Goal: Task Accomplishment & Management: Manage account settings

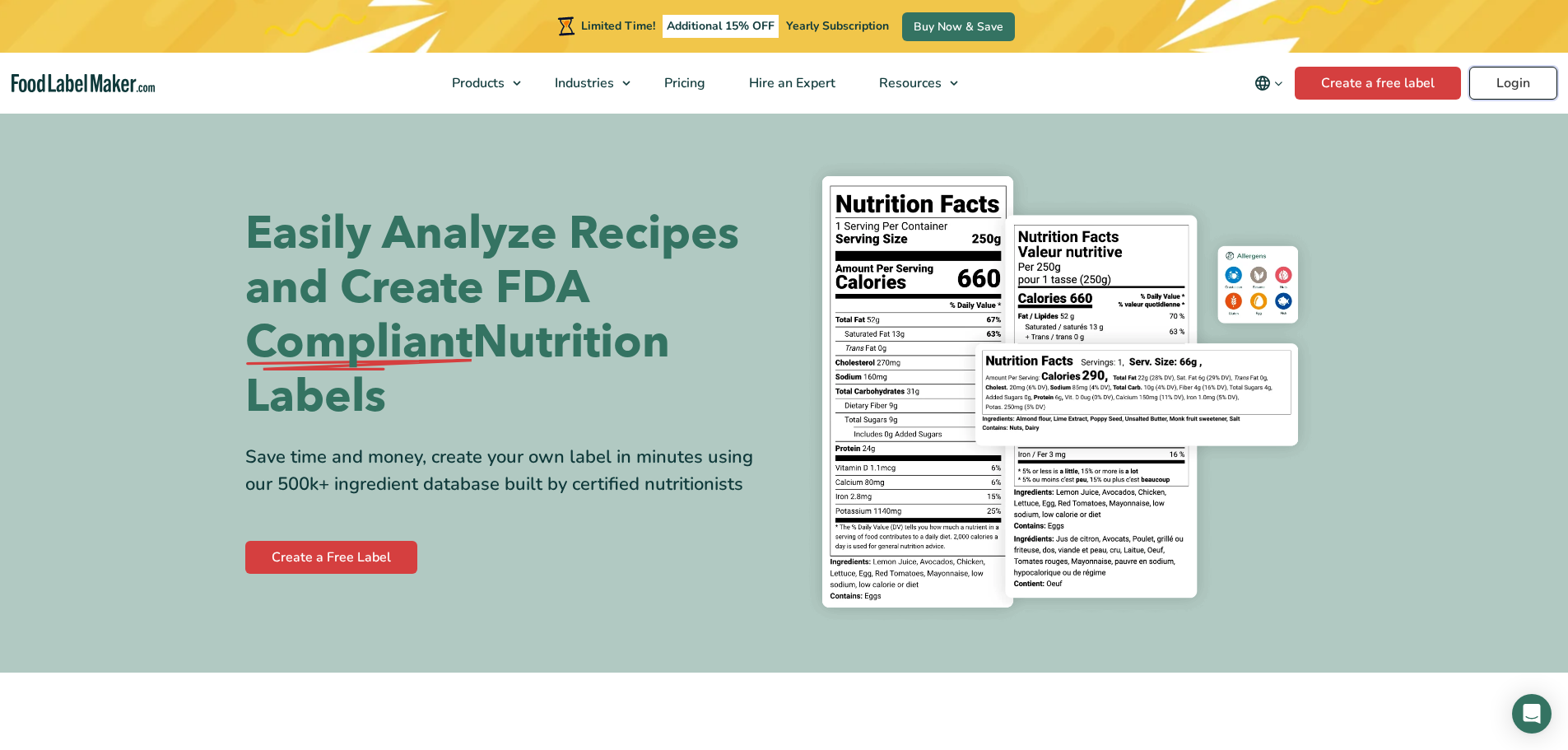
click at [1515, 83] on link "Login" at bounding box center [1513, 83] width 88 height 33
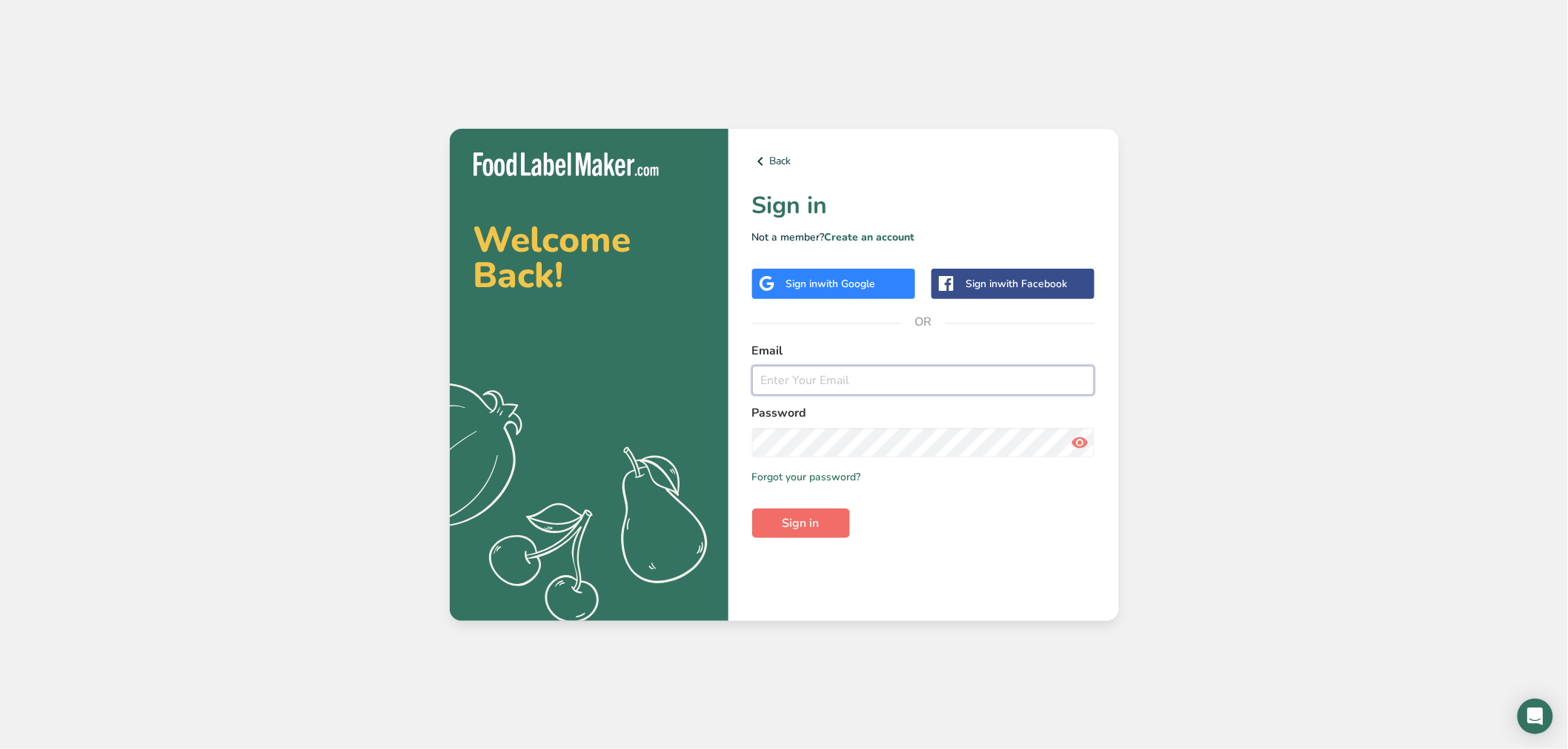
type input "srobinson@stuffed-foods.com"
click at [778, 523] on button "Sign in" at bounding box center [801, 523] width 98 height 30
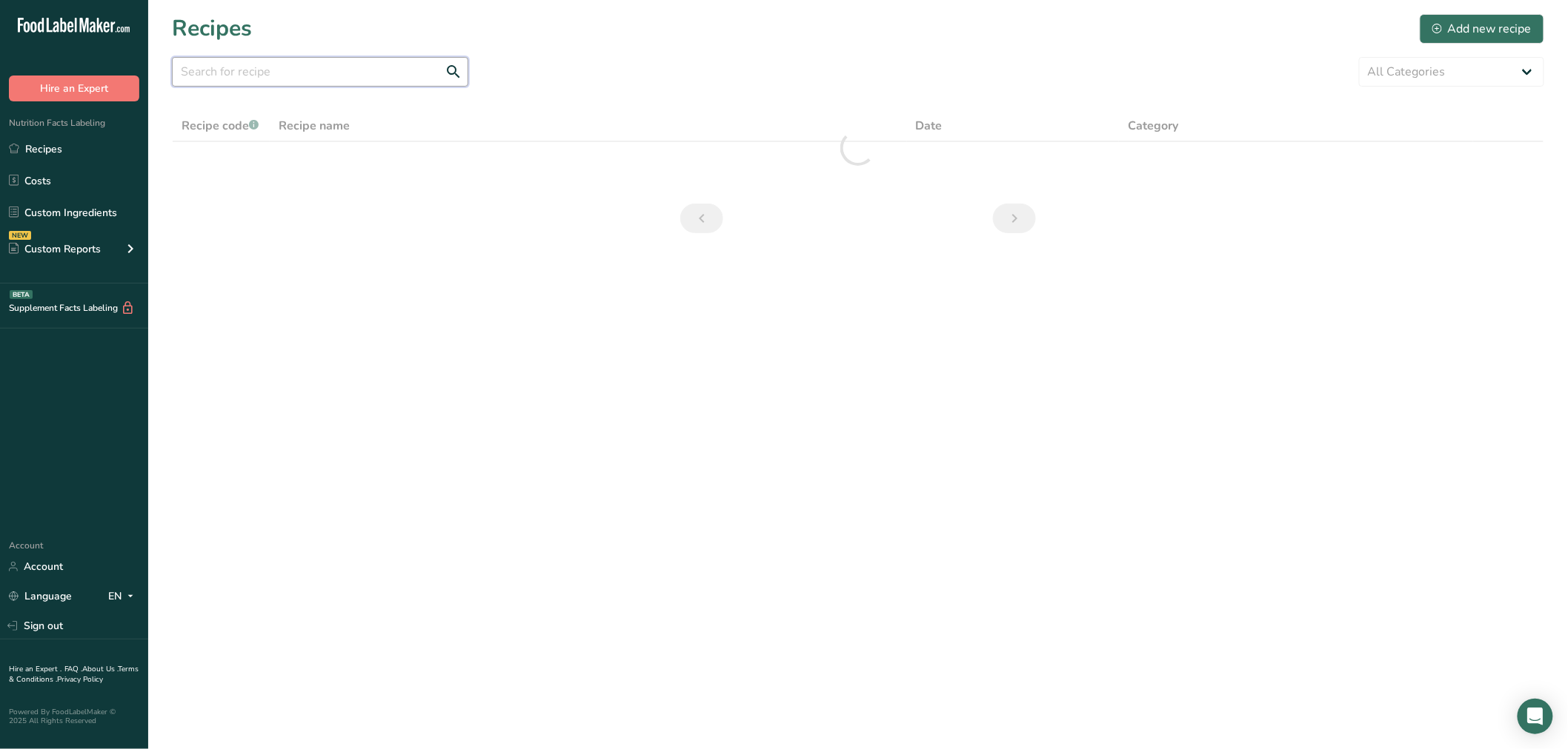
click at [354, 85] on input "text" at bounding box center [320, 72] width 296 height 30
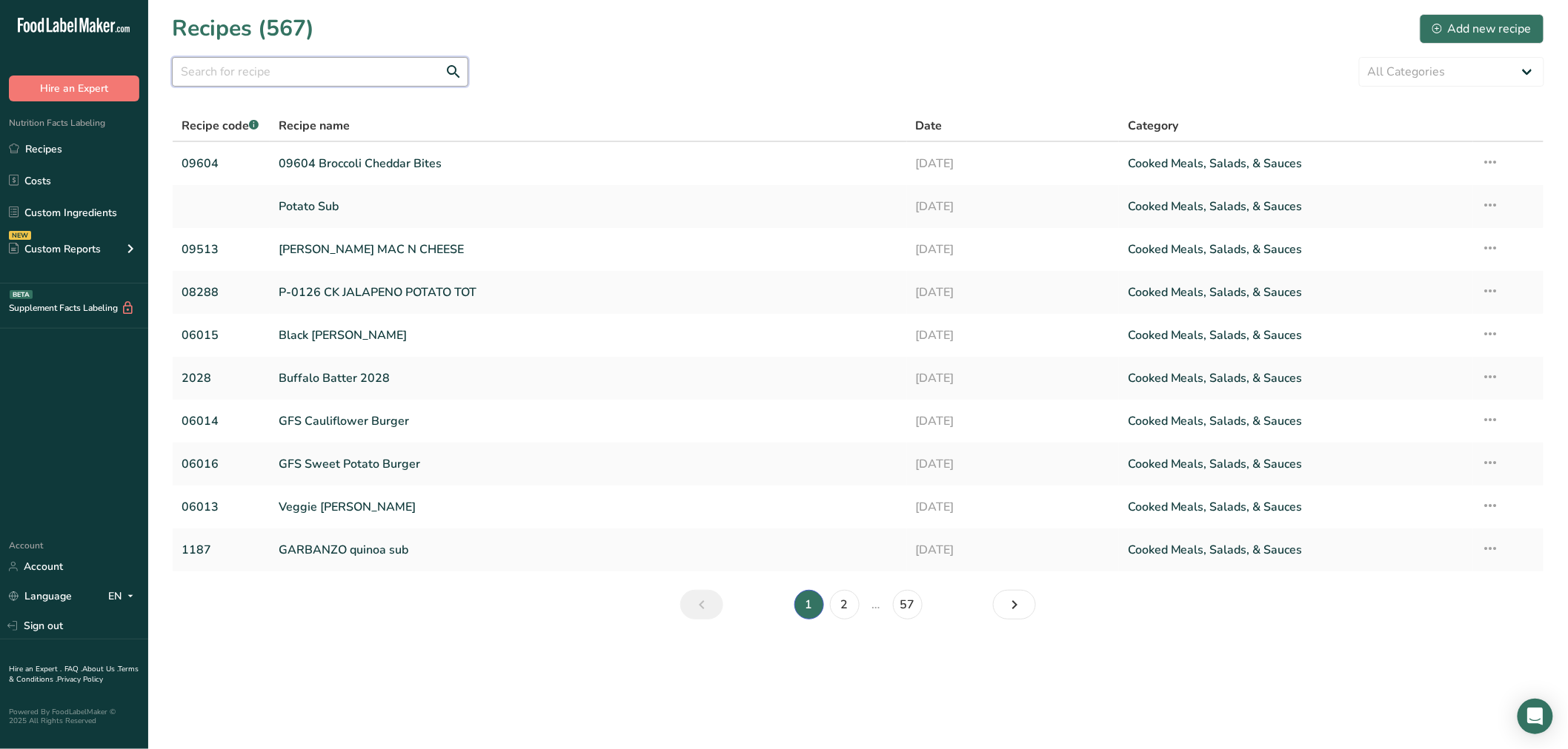
paste input "01009"
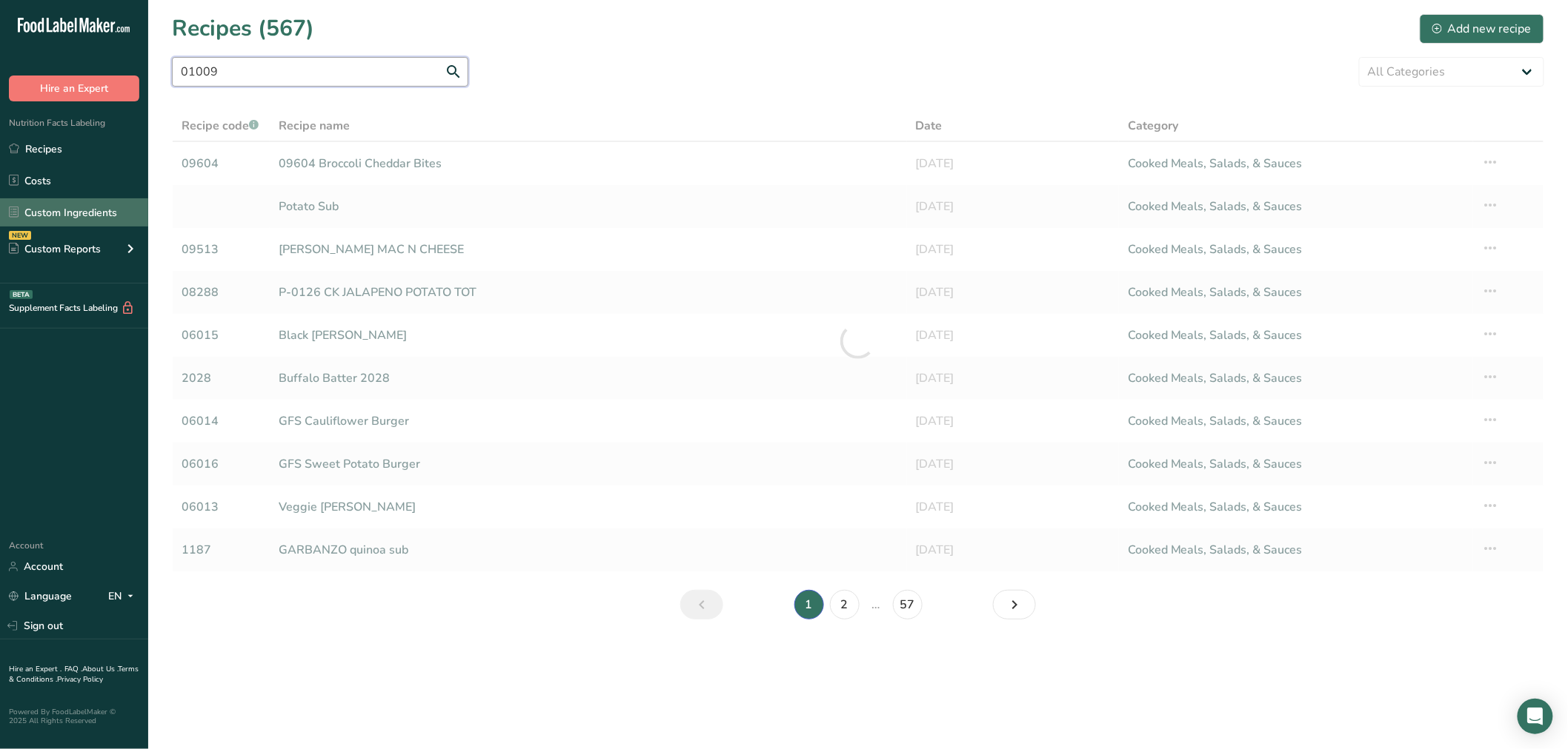
type input "01009"
click at [26, 213] on link "Custom Ingredients" at bounding box center [74, 212] width 148 height 28
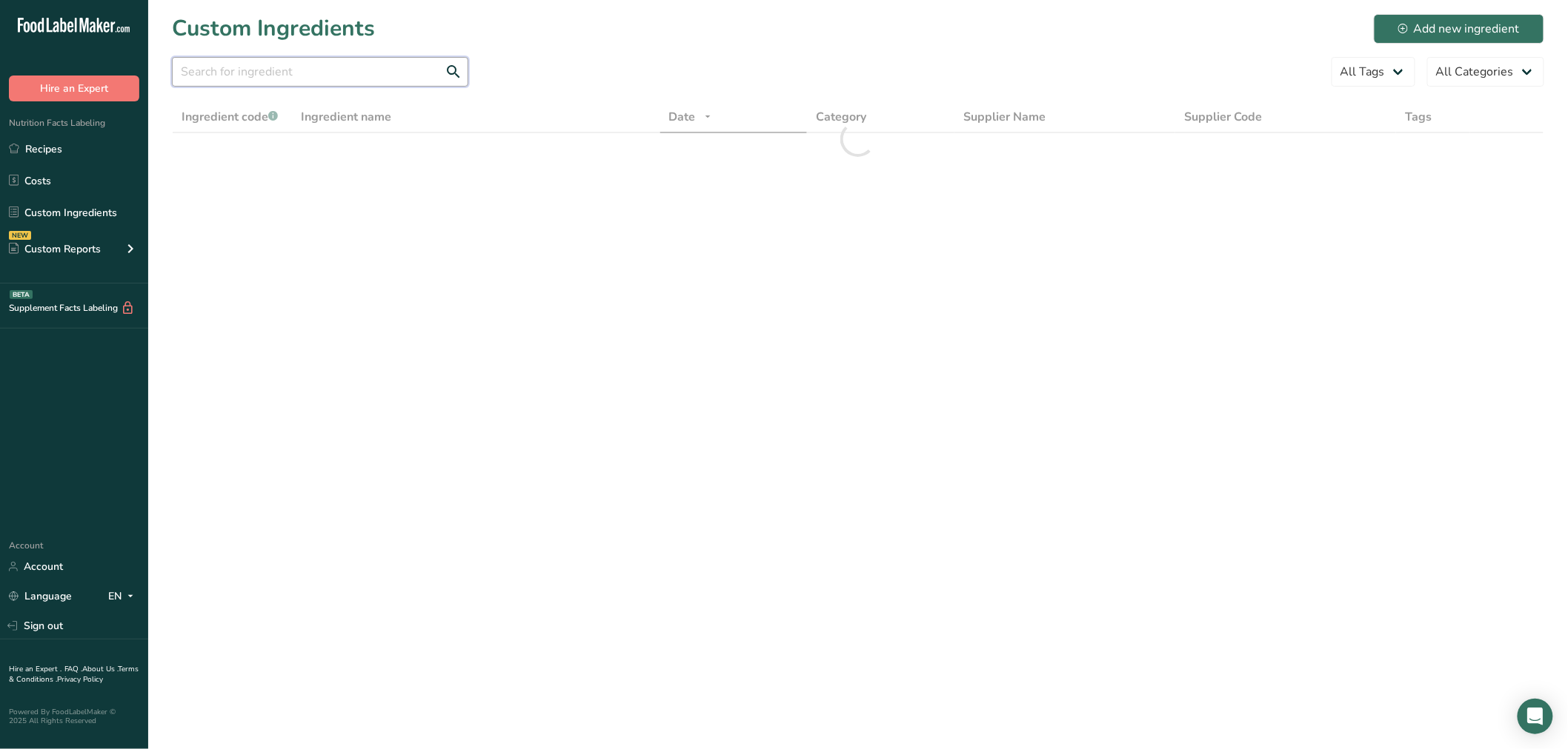
click at [212, 69] on input "text" at bounding box center [320, 72] width 296 height 30
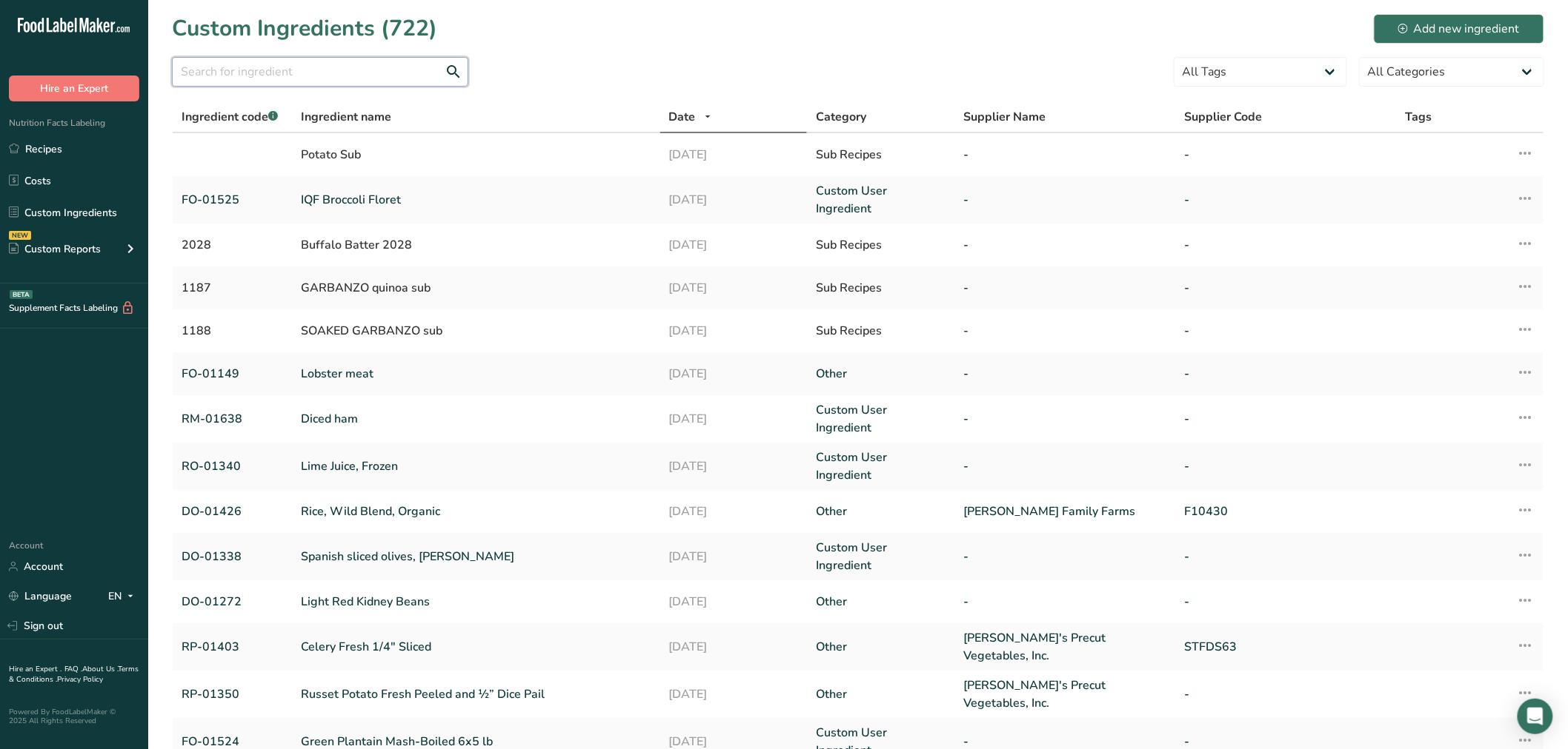
paste input "01009"
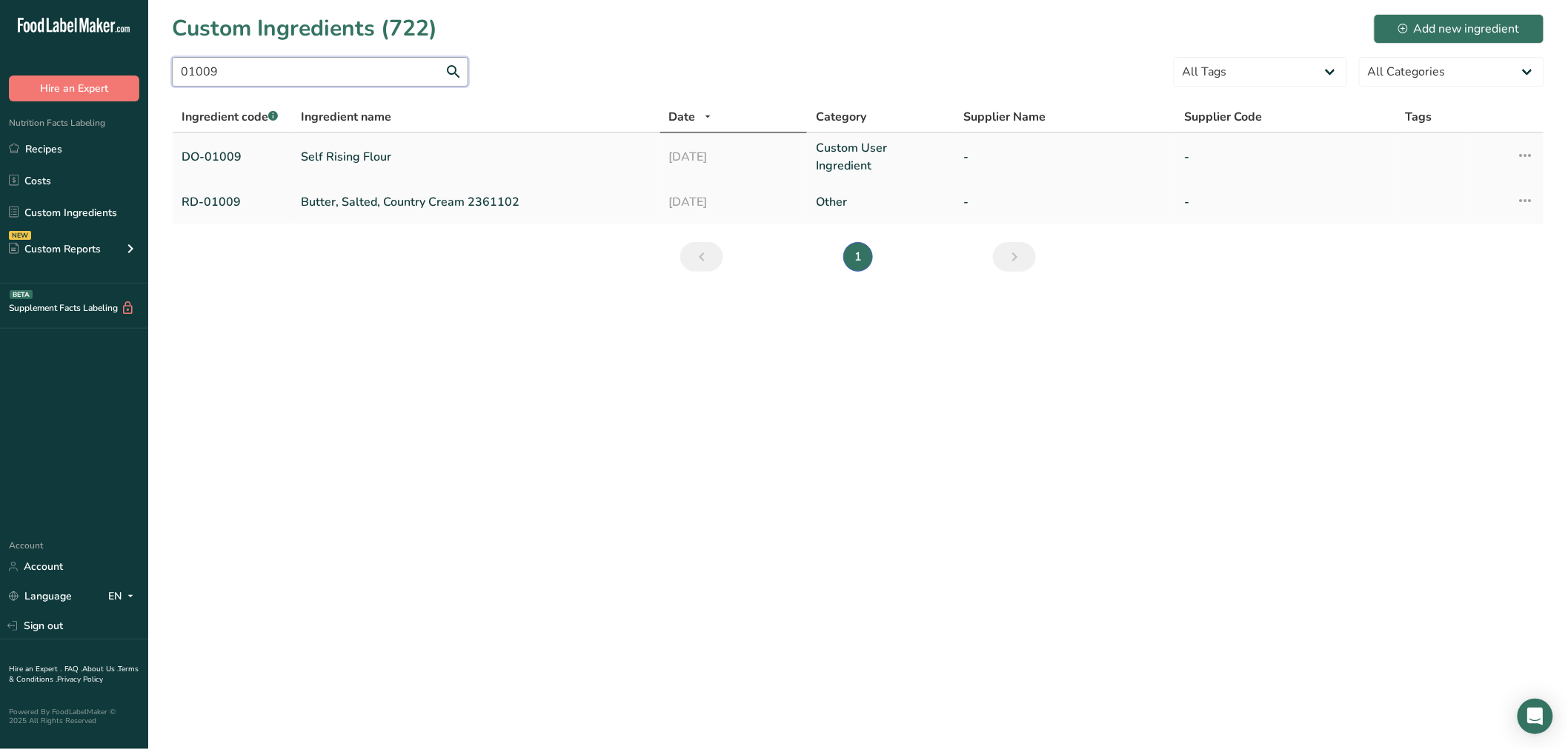
type input "01009"
click at [327, 153] on link "Self Rising Flour" at bounding box center [476, 156] width 351 height 18
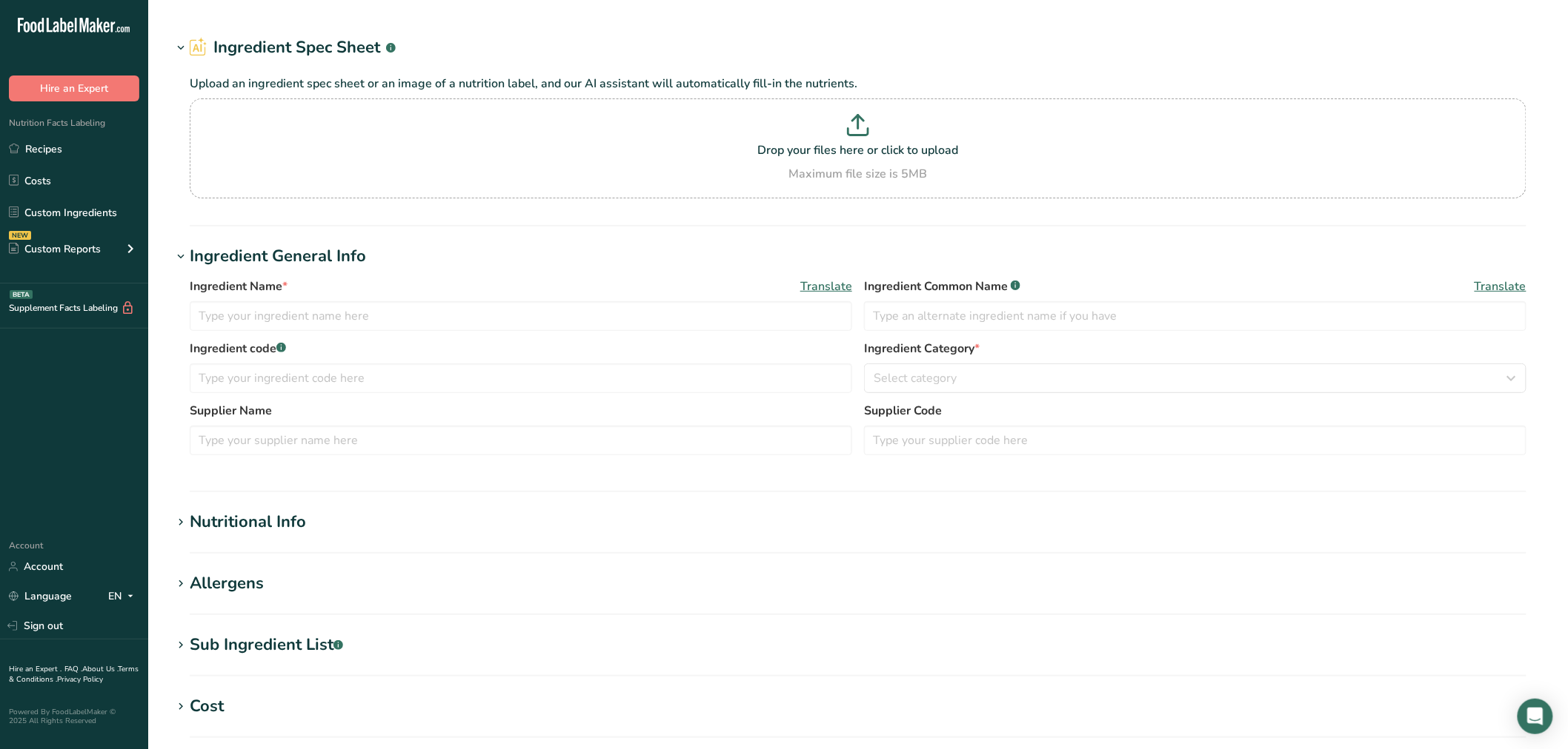
type input "Self Rising Flour"
type input "enriched self-rising flour"
type input "DO-01009"
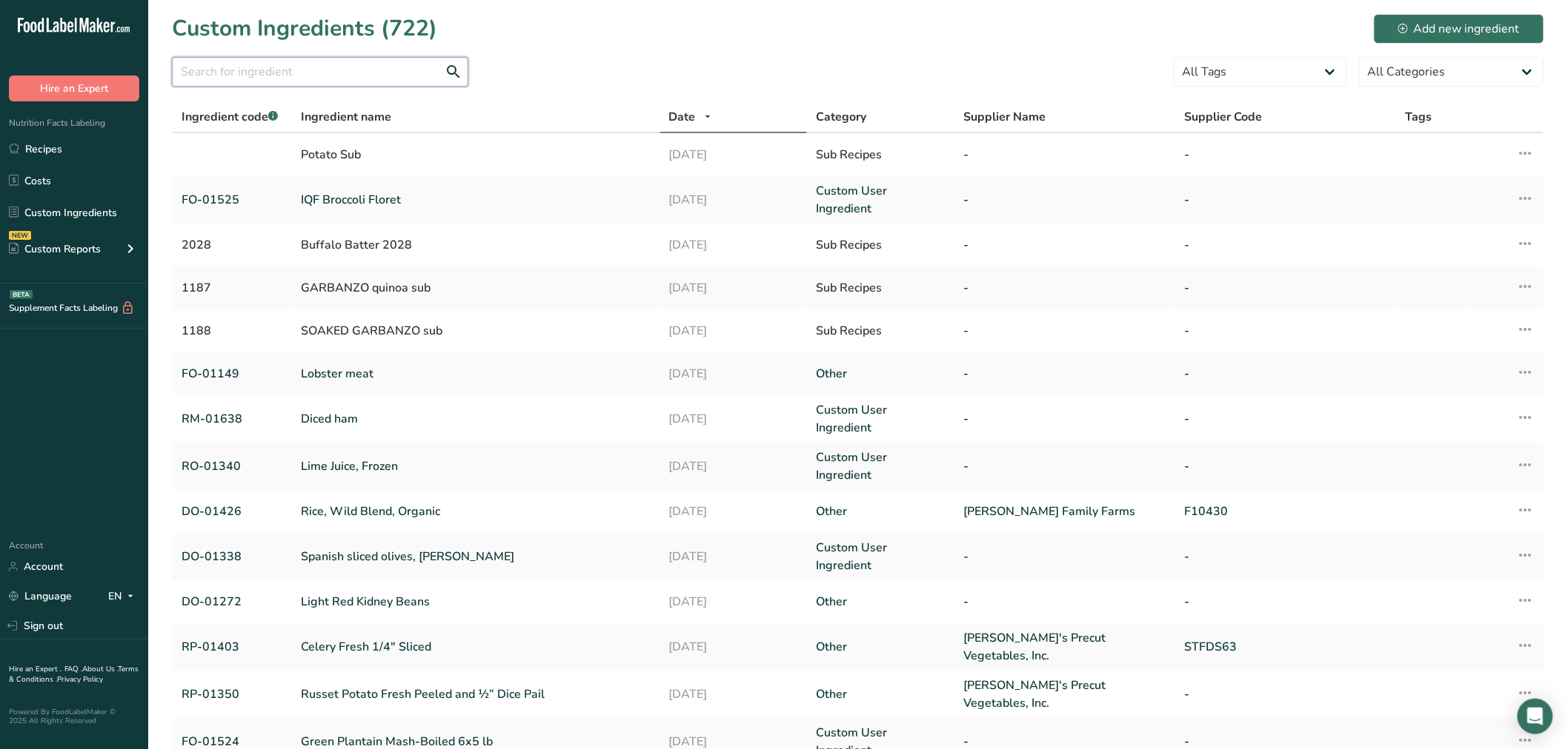
drag, startPoint x: 196, startPoint y: 69, endPoint x: 200, endPoint y: 55, distance: 14.6
click at [197, 69] on input "text" at bounding box center [320, 72] width 296 height 30
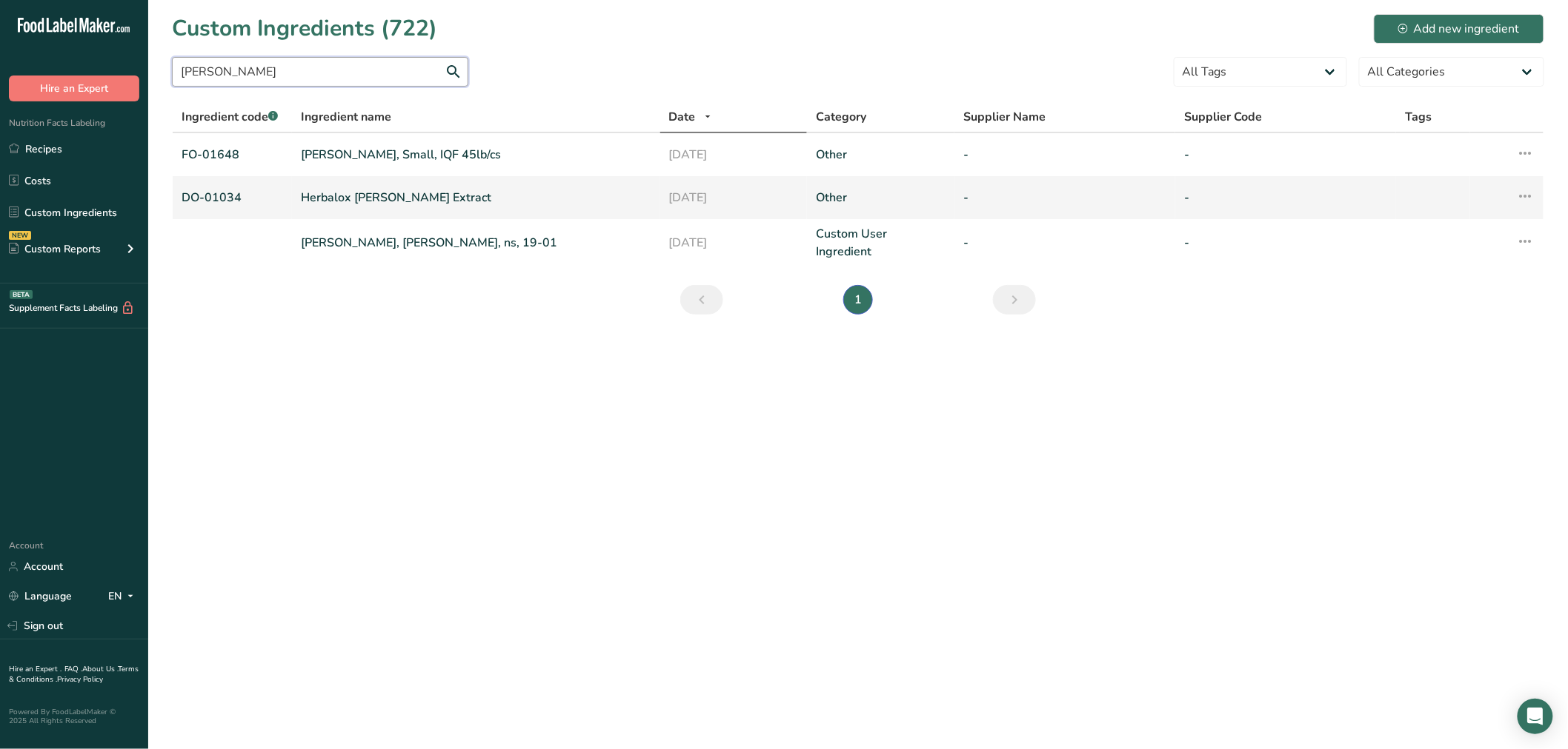
type input "rosemary"
click at [343, 192] on link "Herbalox Rosemary Extract" at bounding box center [476, 198] width 351 height 18
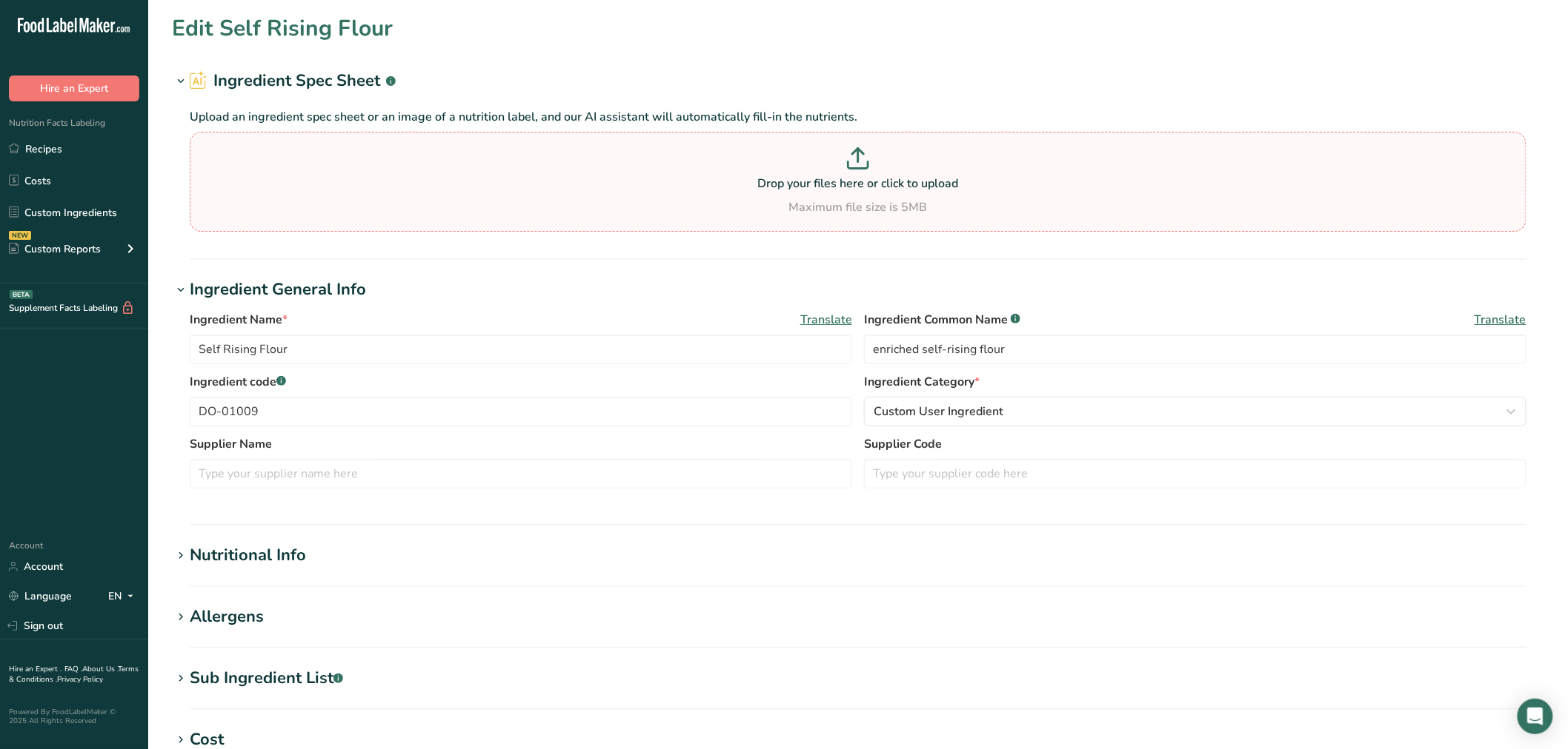
type input "Herbalox Rosemary Extract"
type input "oleoresin rosemary"
type input "DO-01034"
click at [329, 667] on div "Sub Ingredient List .a-a{fill:#347362;}.b-a{fill:#fff;}" at bounding box center [266, 678] width 153 height 25
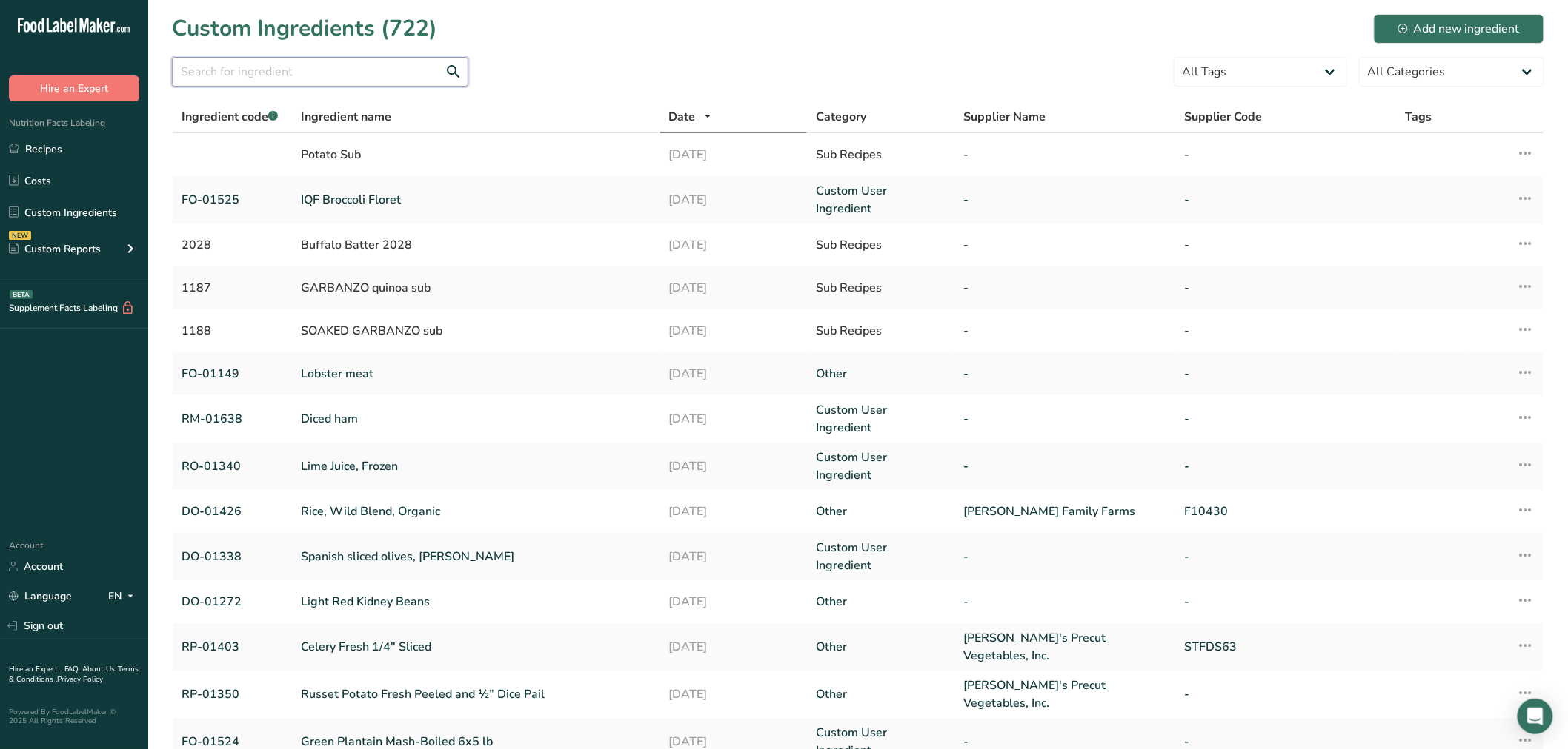
click at [218, 63] on input "text" at bounding box center [320, 72] width 296 height 30
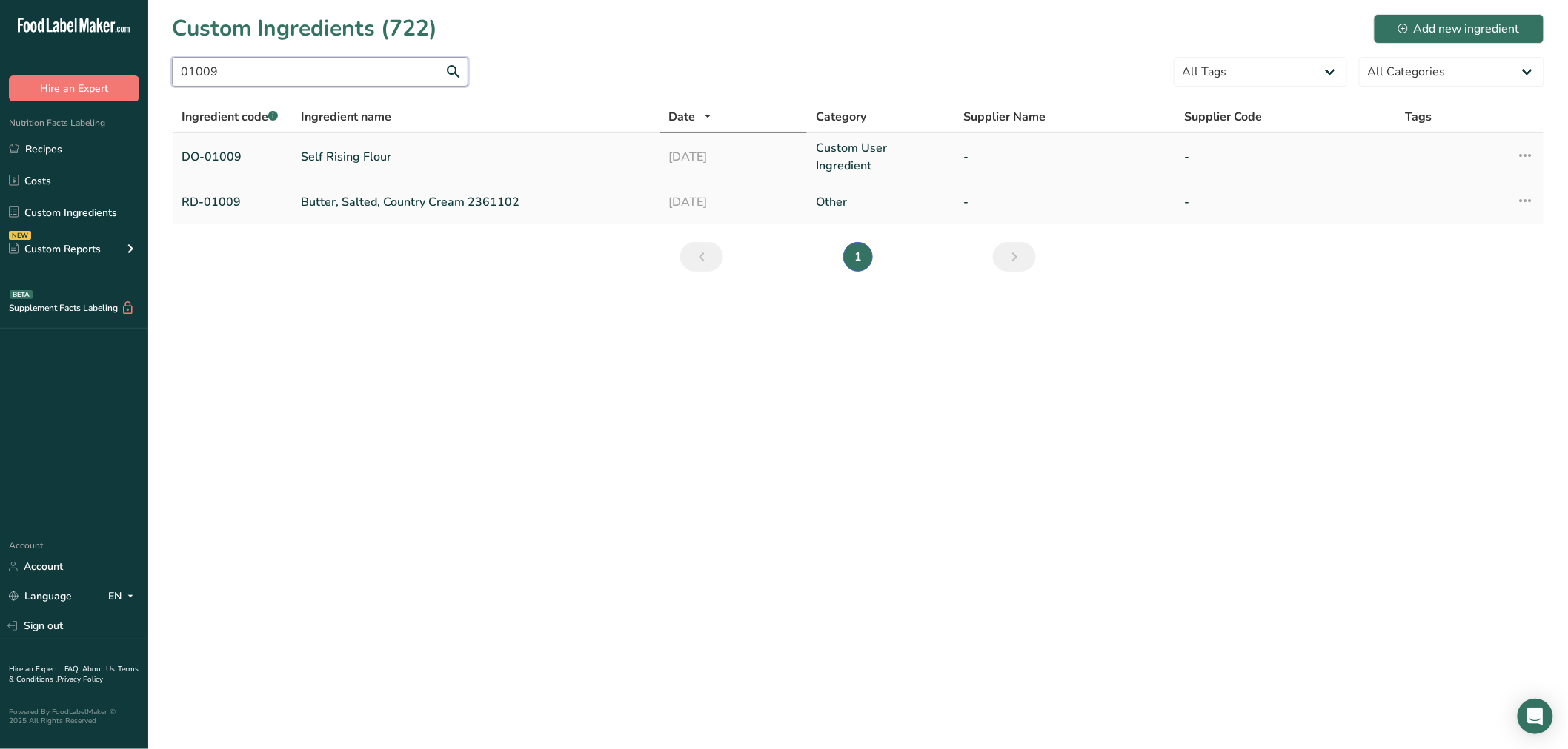
type input "01009"
click at [322, 151] on link "Self Rising Flour" at bounding box center [476, 156] width 351 height 18
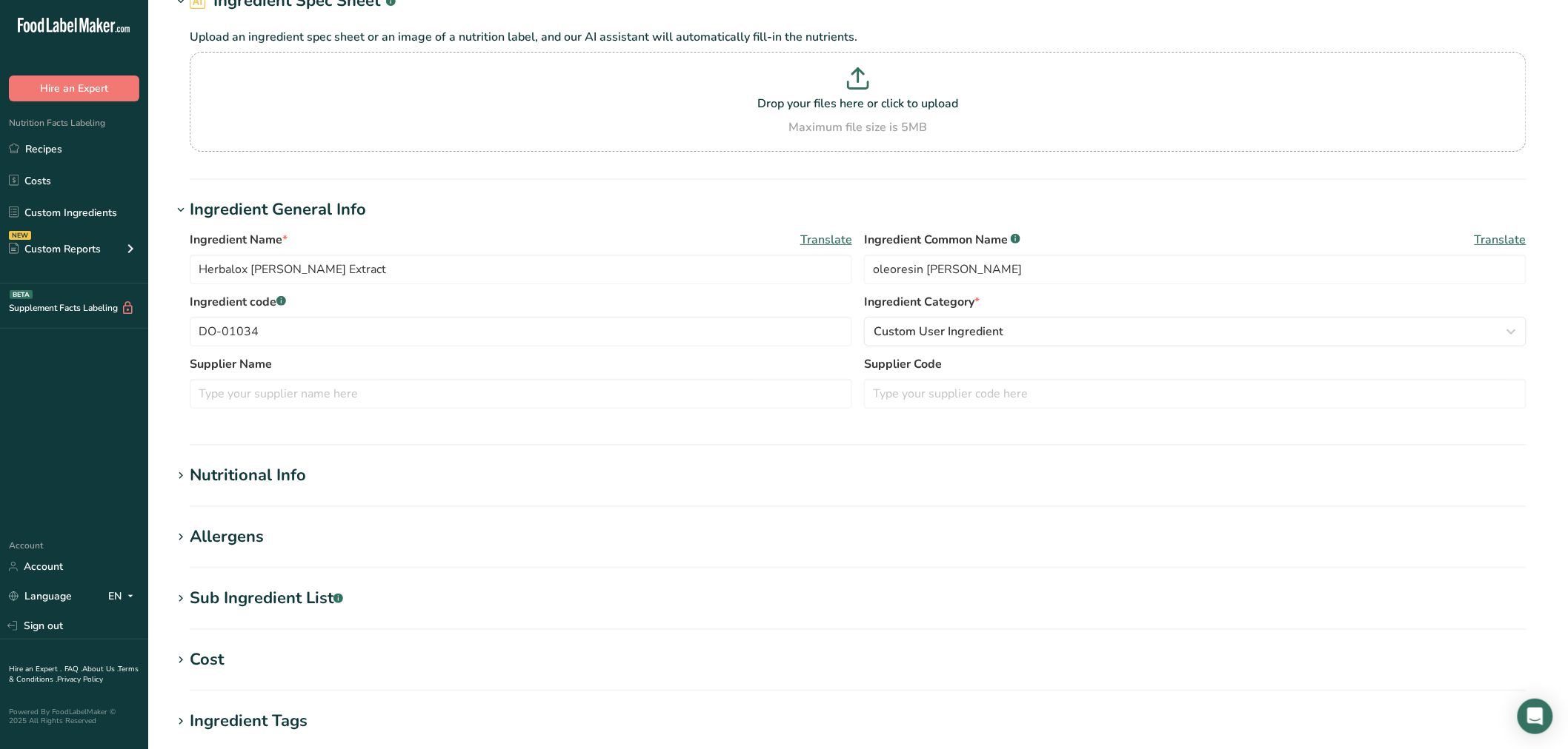
type input "Self Rising Flour"
type input "enriched self-rising flour"
type input "DO-01009"
type input "30"
type input "110"
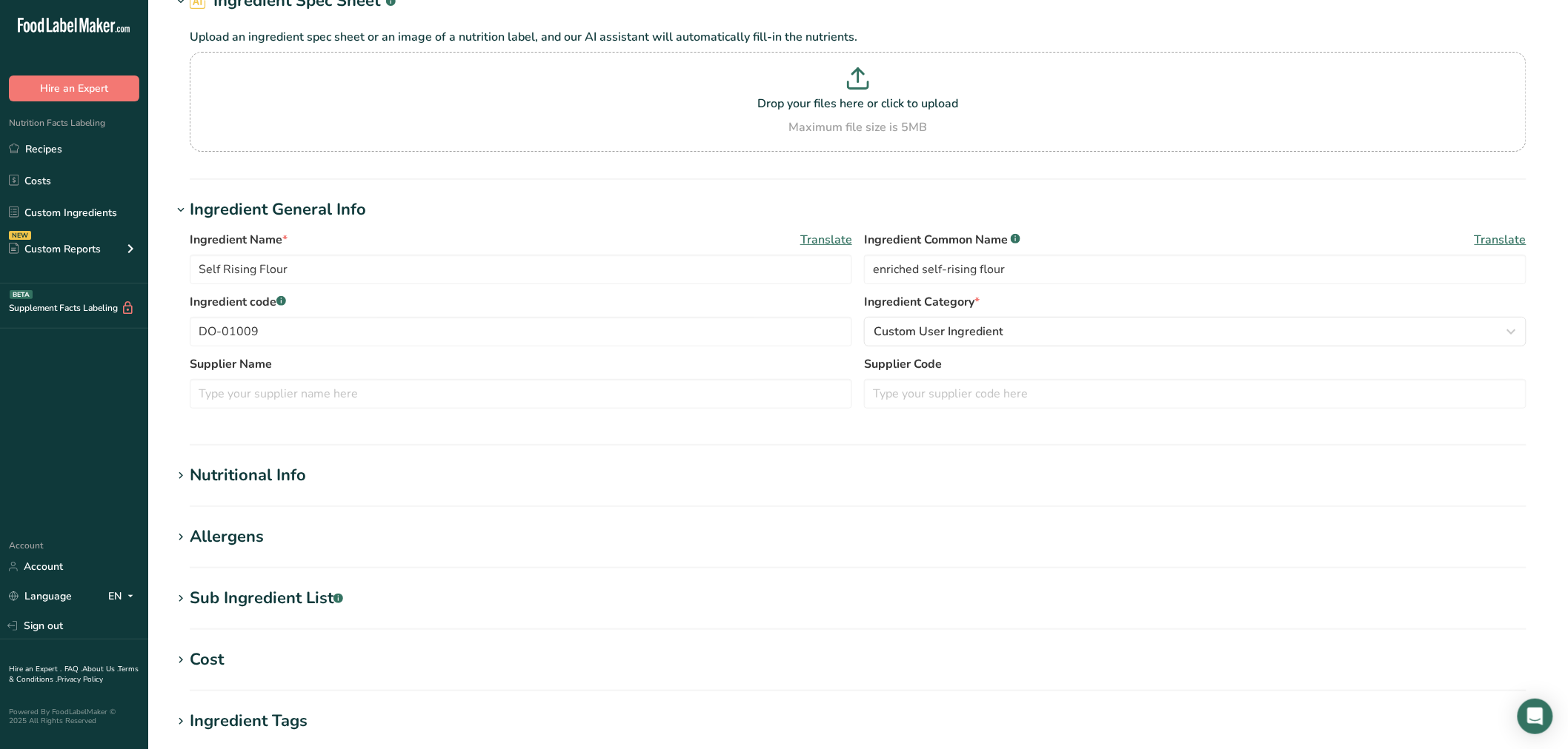
type KJ "460.2"
type Fat "0"
type input "0"
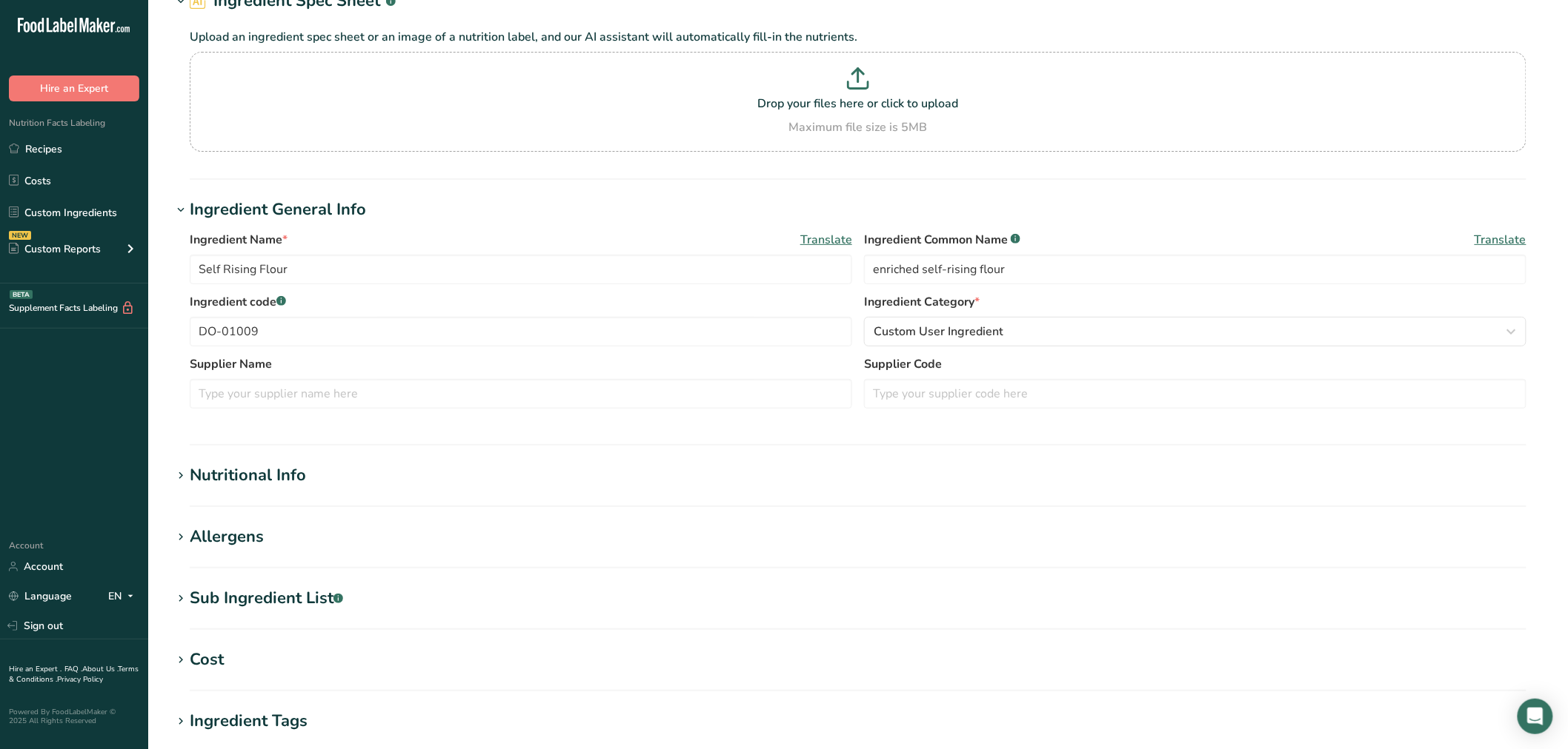
type input "400"
type Carbohydrates "23"
type Fiber "0.99"
type Sugars "0"
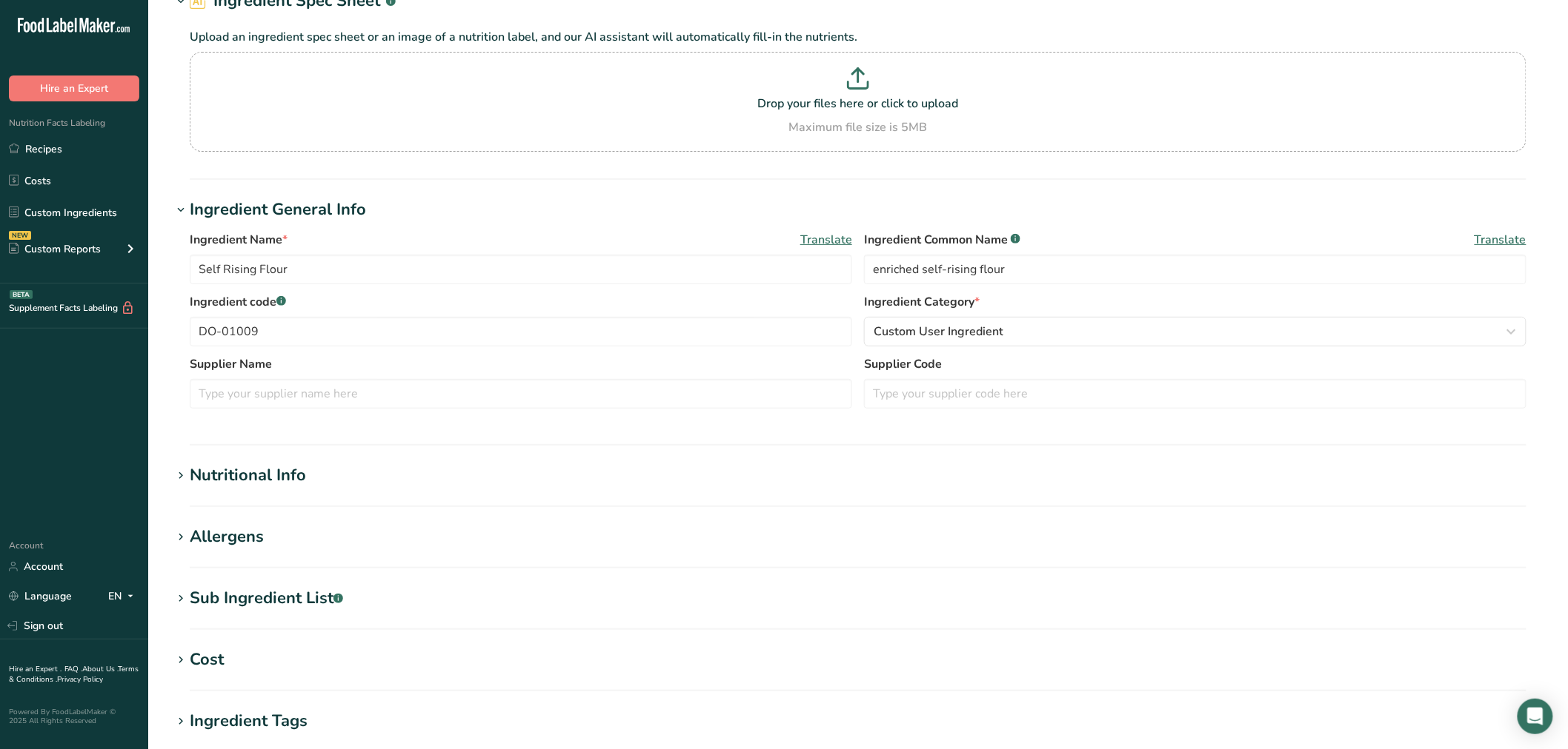
type input "3"
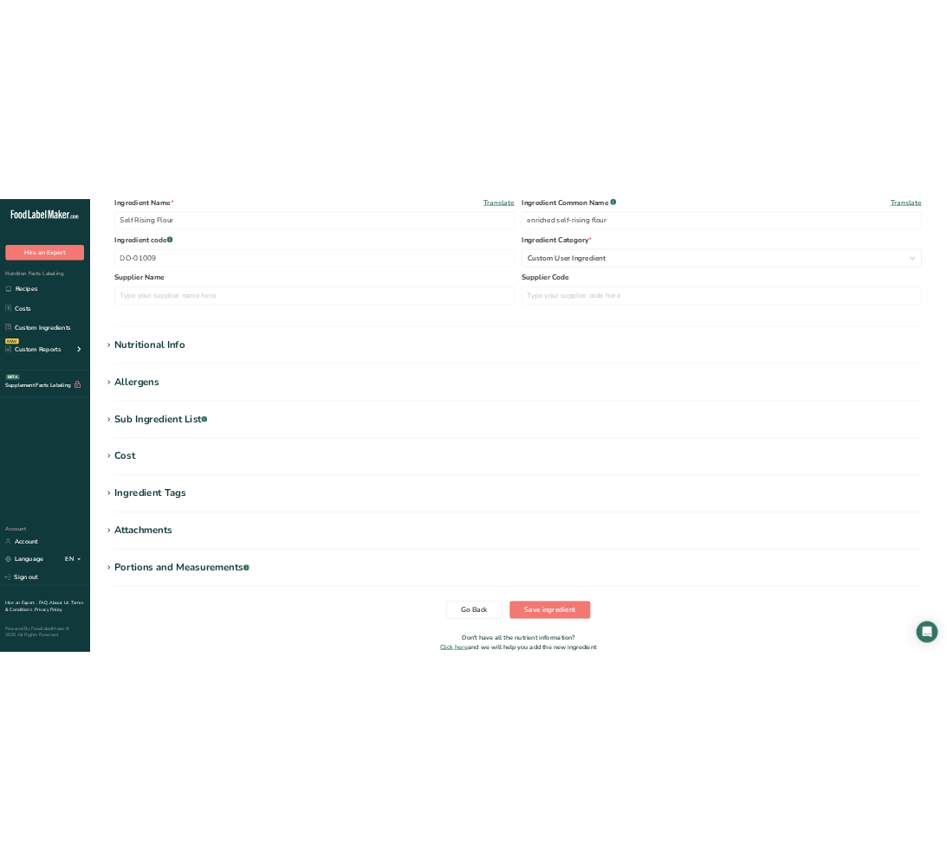
scroll to position [385, 0]
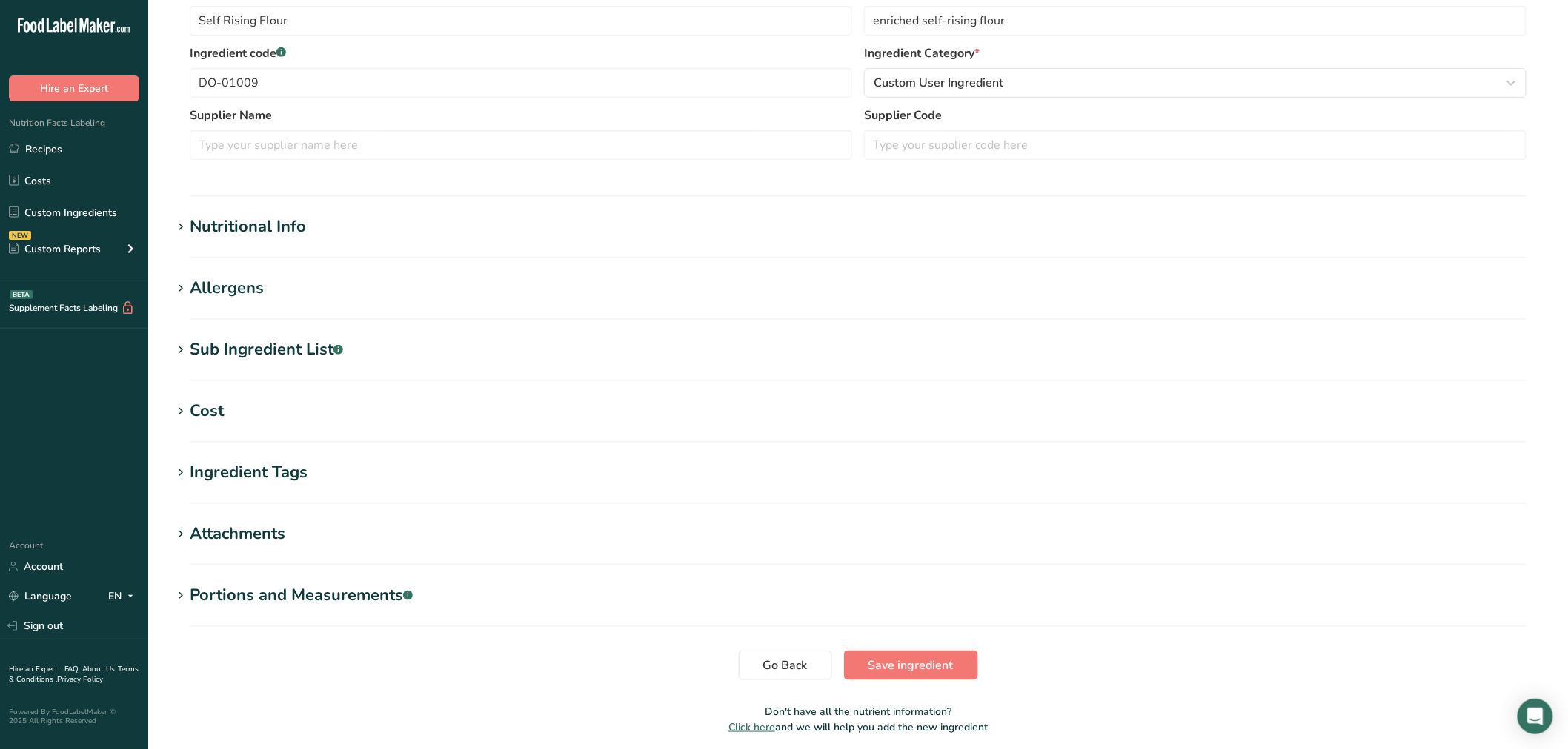
click at [265, 240] on section "Nutritional Info Serving Size .a-a{fill:#347362;}.b-a{fill:#fff;} Add ingredien…" at bounding box center [858, 236] width 1372 height 44
click at [265, 191] on section "Ingredient General Info Ingredient Name * Translate Self Rising Flour Ingredien…" at bounding box center [858, 73] width 1372 height 248
click at [272, 218] on div "Nutritional Info" at bounding box center [248, 227] width 116 height 25
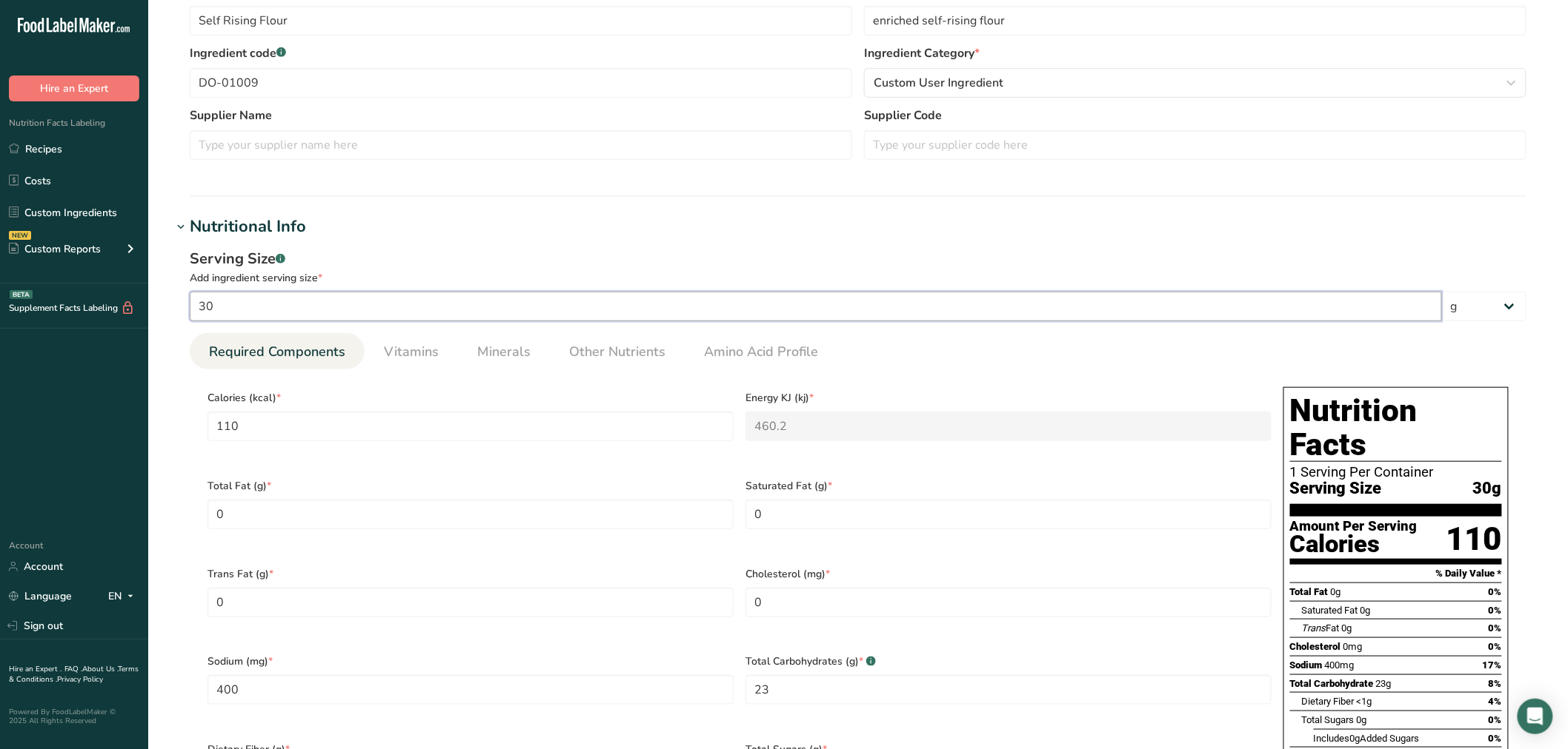
drag, startPoint x: 251, startPoint y: 307, endPoint x: 106, endPoint y: 290, distance: 146.0
click at [133, 299] on div ".a-20{fill:#fff;} Hire an Expert Nutrition Facts Labeling Recipes Costs Custom …" at bounding box center [784, 584] width 1568 height 1826
type input "1"
type input "3.6667"
type KJ "15.34"
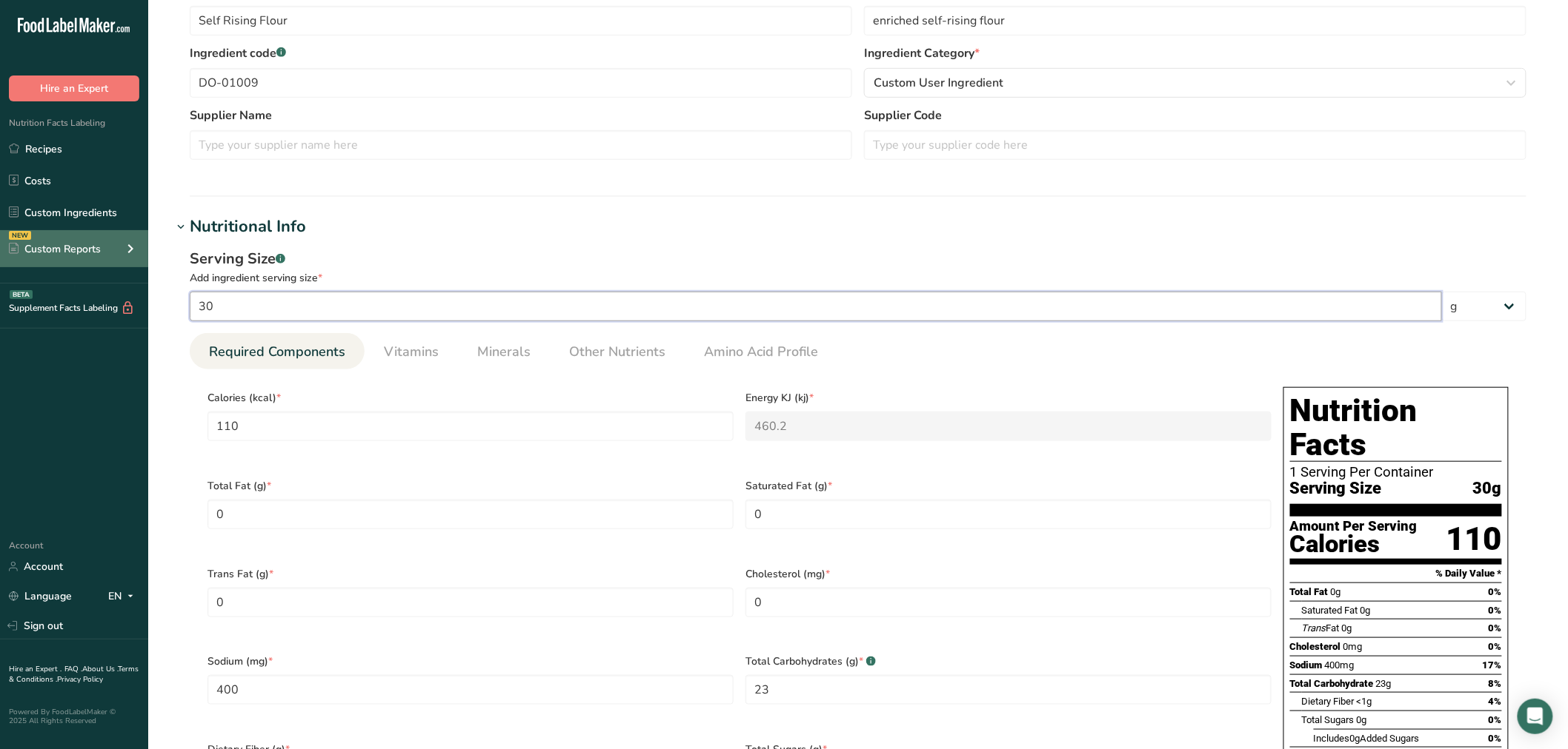
type input "13.3333"
type Carbohydrates "0.7667"
type Fiber "0.033"
type input "0.1"
type input "10"
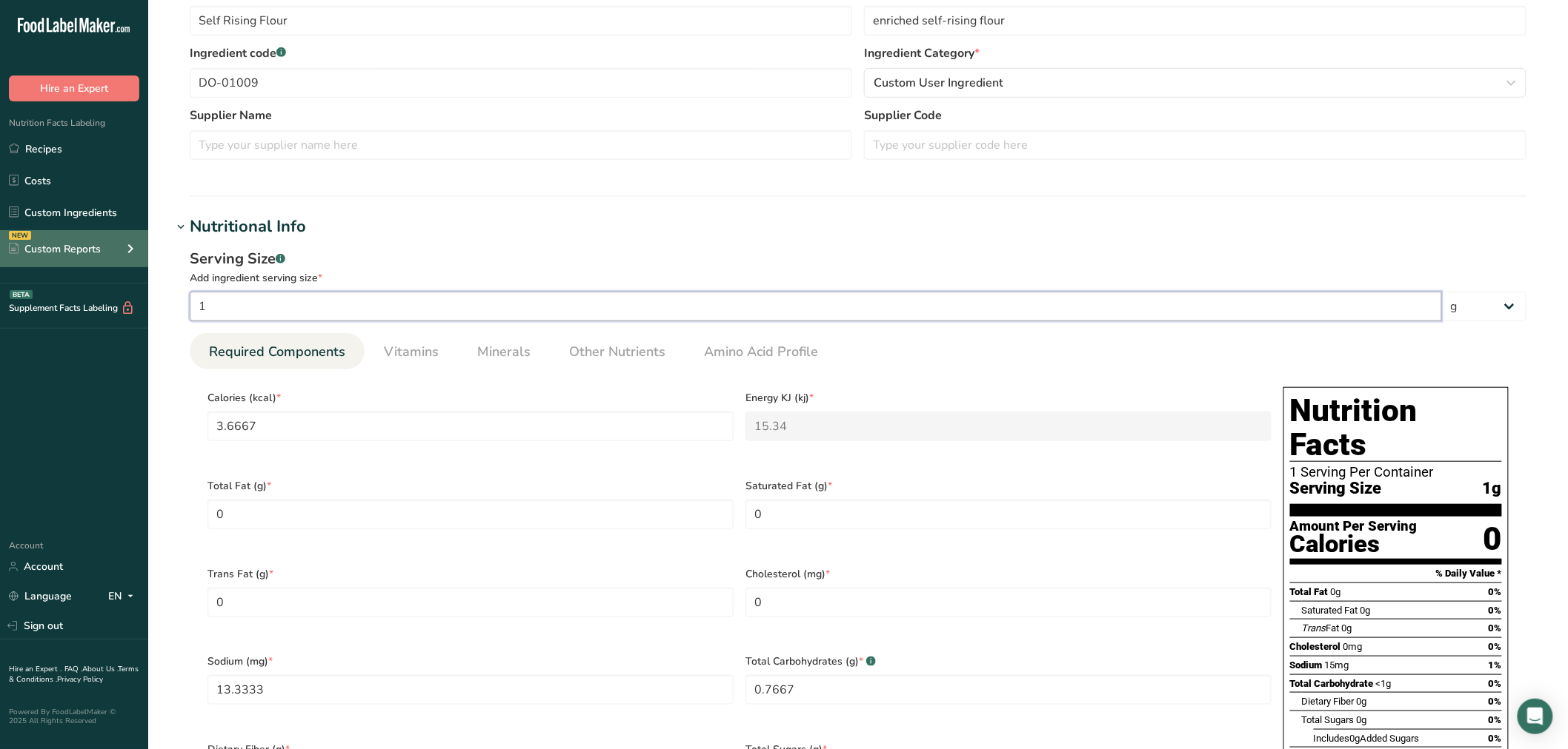
type input "36.6667"
type KJ "153.4"
type input "133.3333"
type Carbohydrates "7.6667"
type Fiber "0.33"
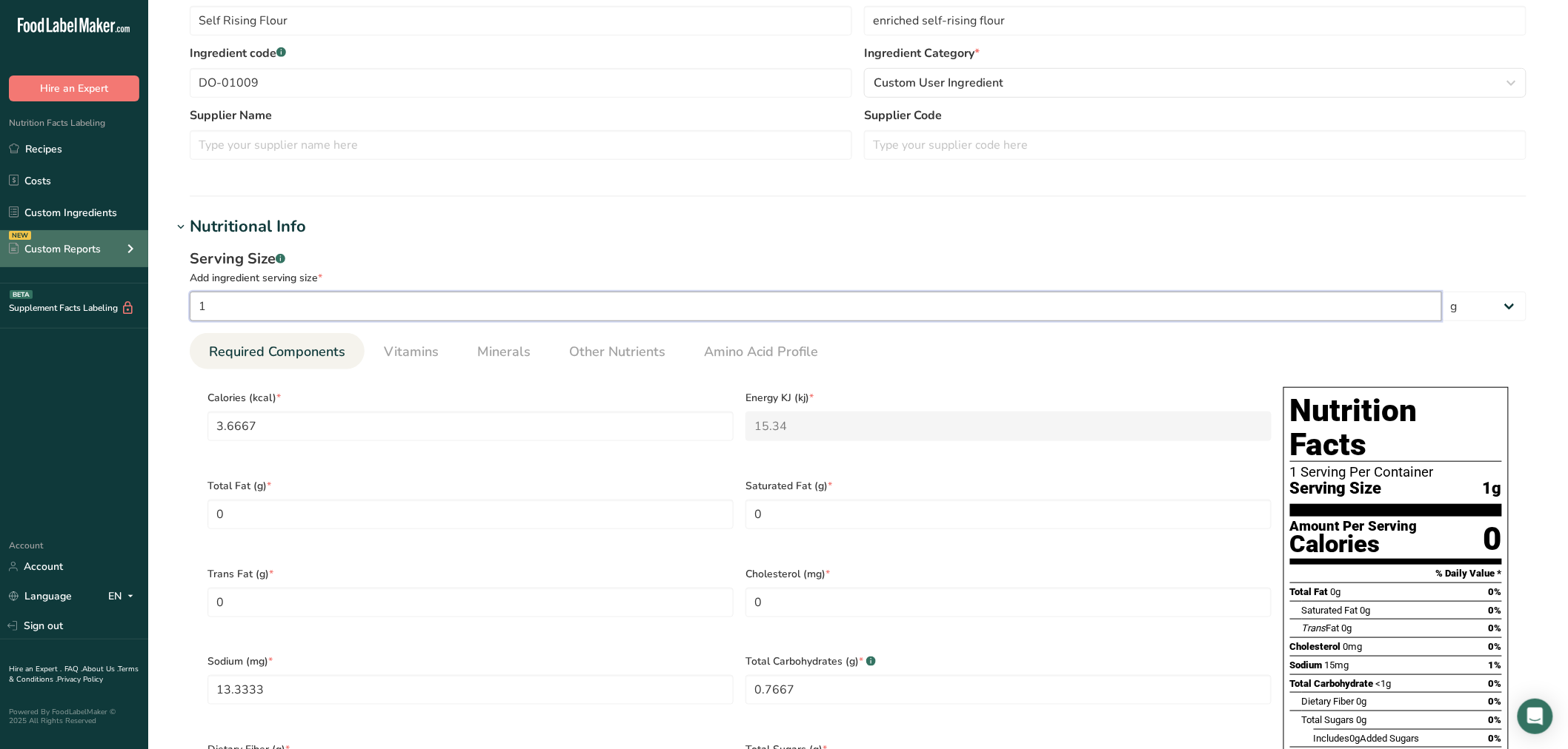
type input "1"
type input "100"
type input "366.6667"
type KJ "1534"
type input "1333.3333"
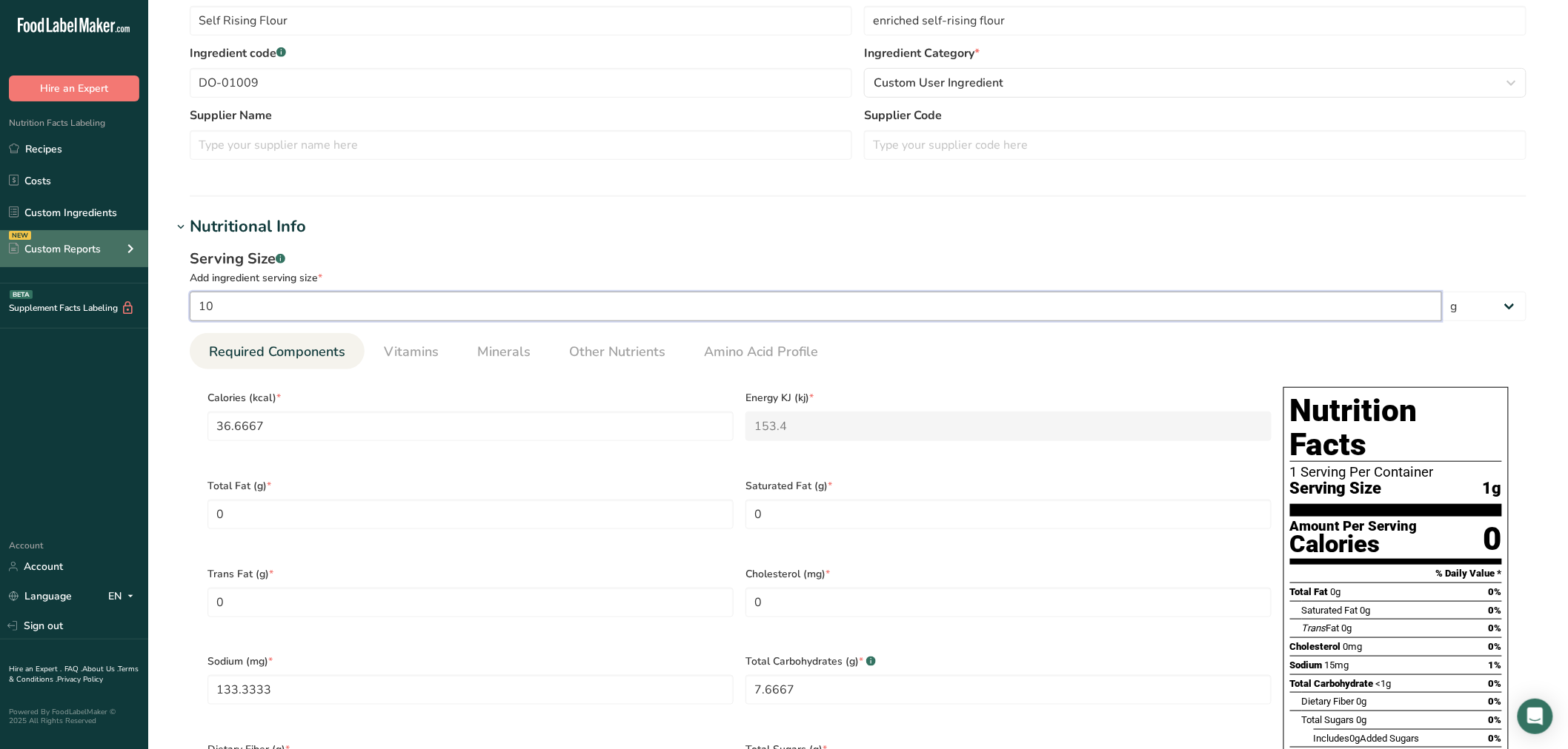
type Carbohydrates "76.6667"
type Fiber "3.3"
type input "10"
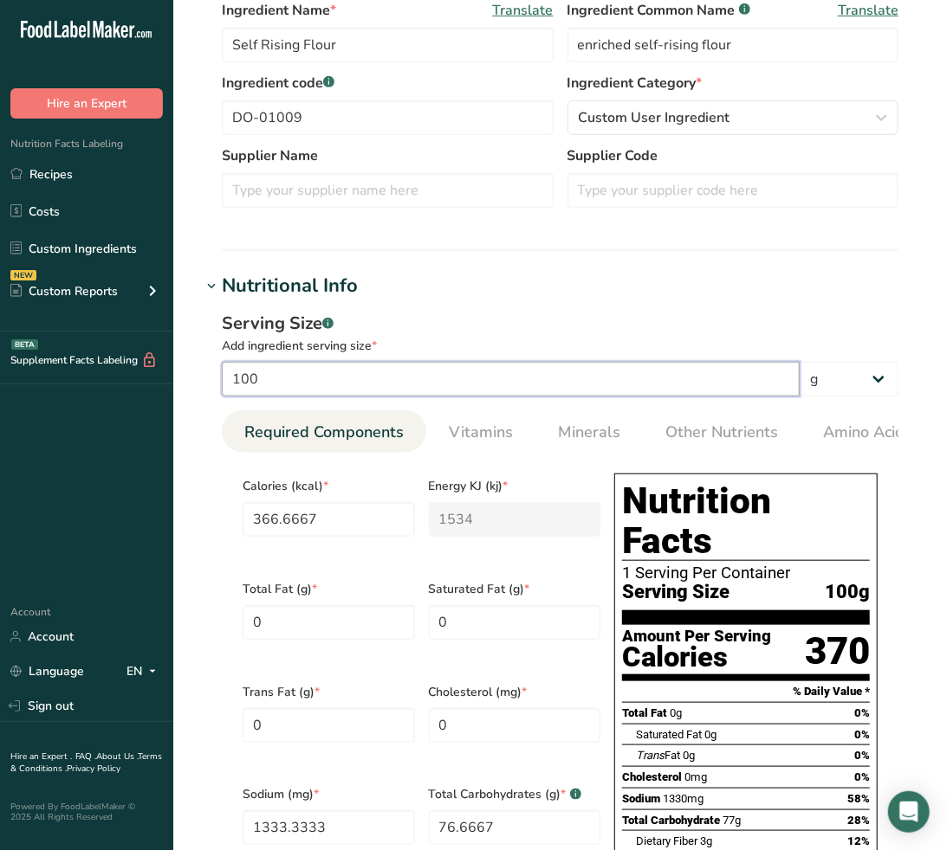
type input "100"
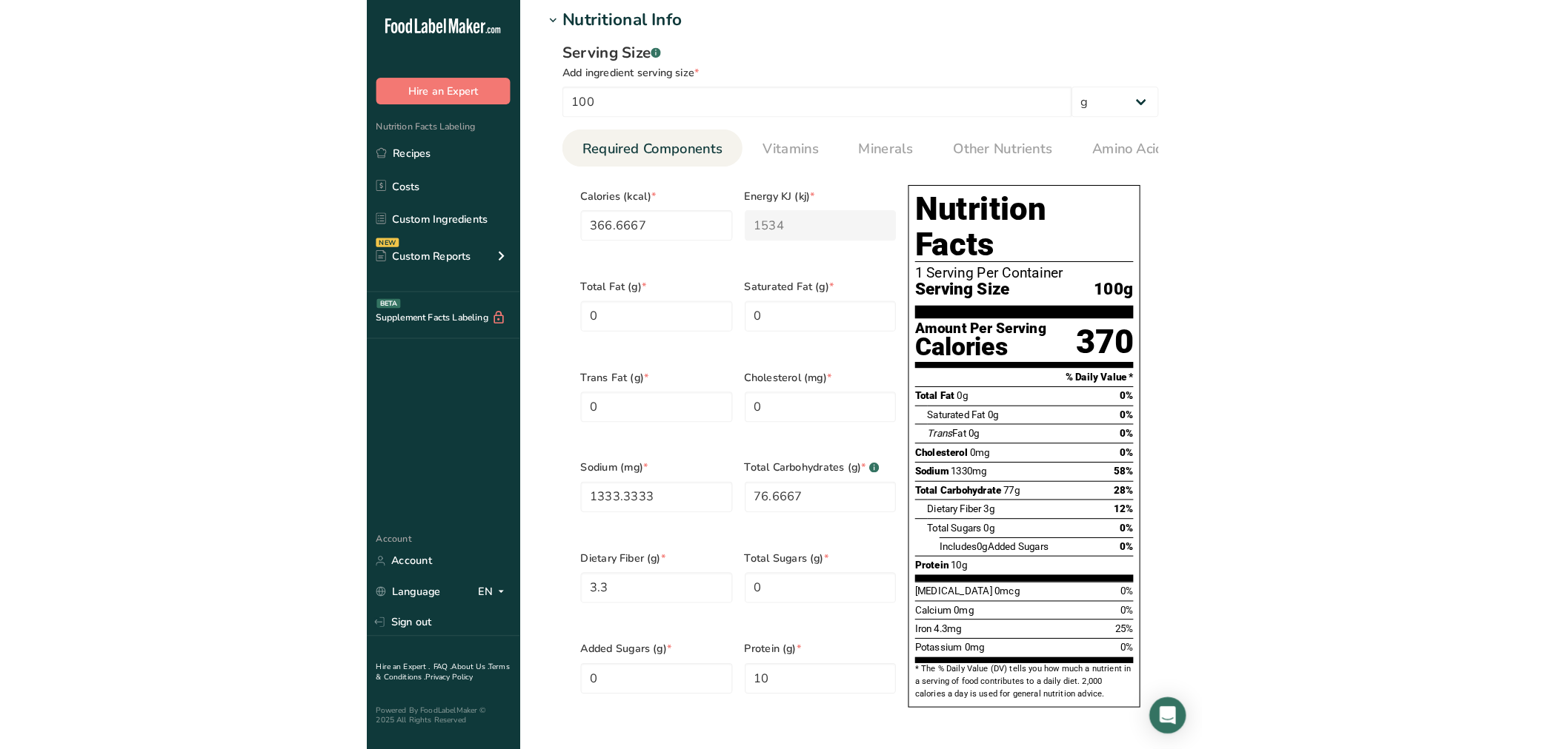
scroll to position [658, 0]
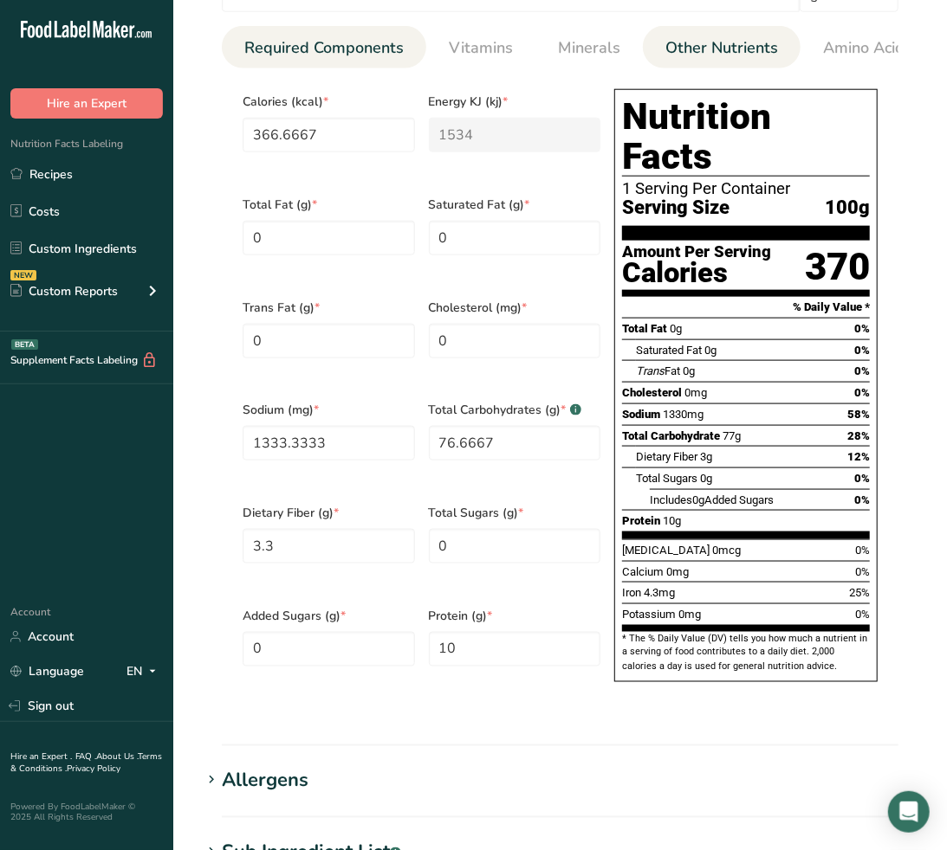
drag, startPoint x: 731, startPoint y: 54, endPoint x: 717, endPoint y: 56, distance: 14.1
click at [731, 54] on span "Other Nutrients" at bounding box center [721, 47] width 113 height 23
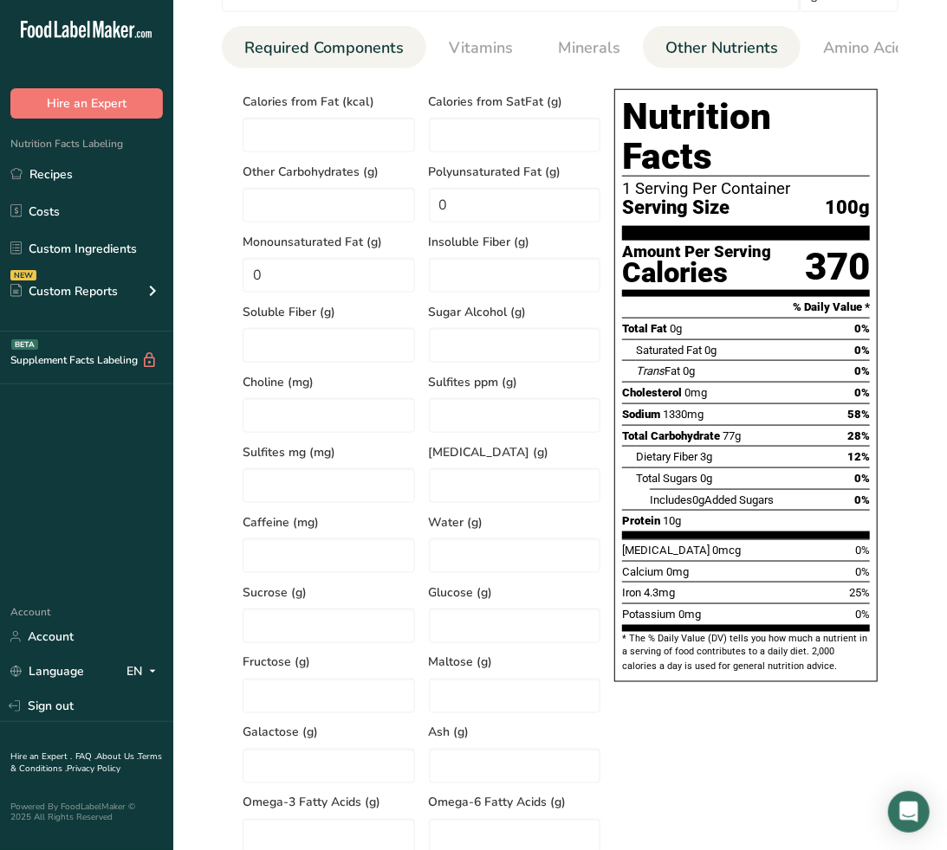
click at [324, 45] on span "Required Components" at bounding box center [323, 47] width 159 height 23
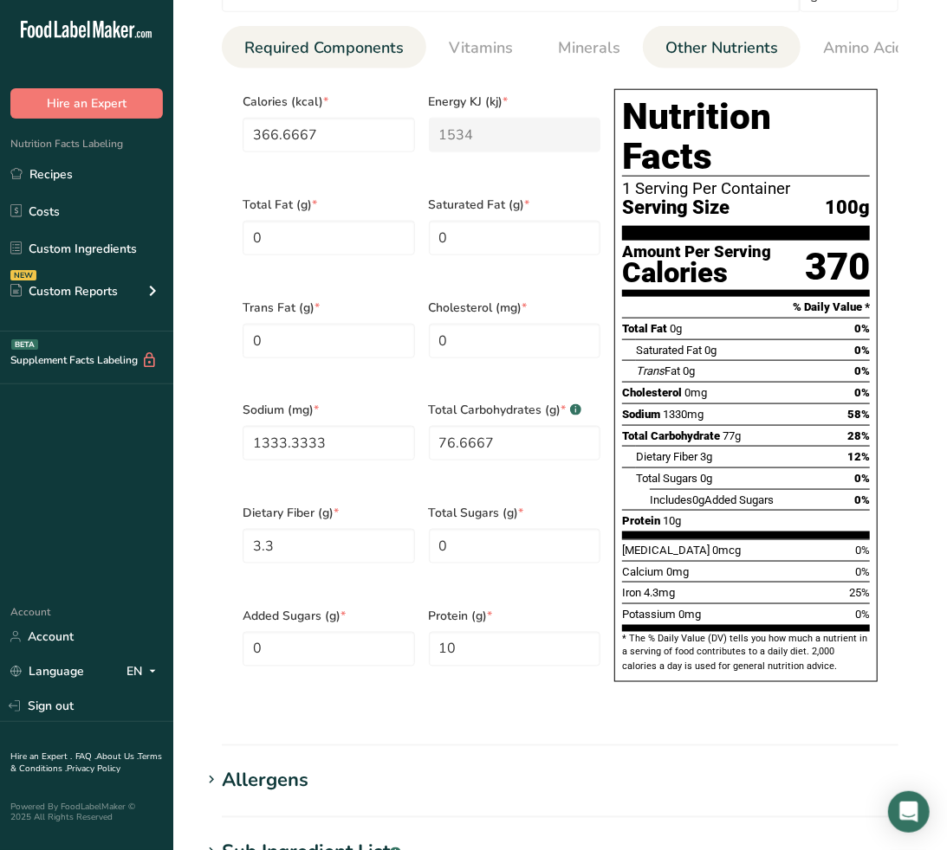
click at [684, 29] on link "Other Nutrients" at bounding box center [721, 48] width 126 height 44
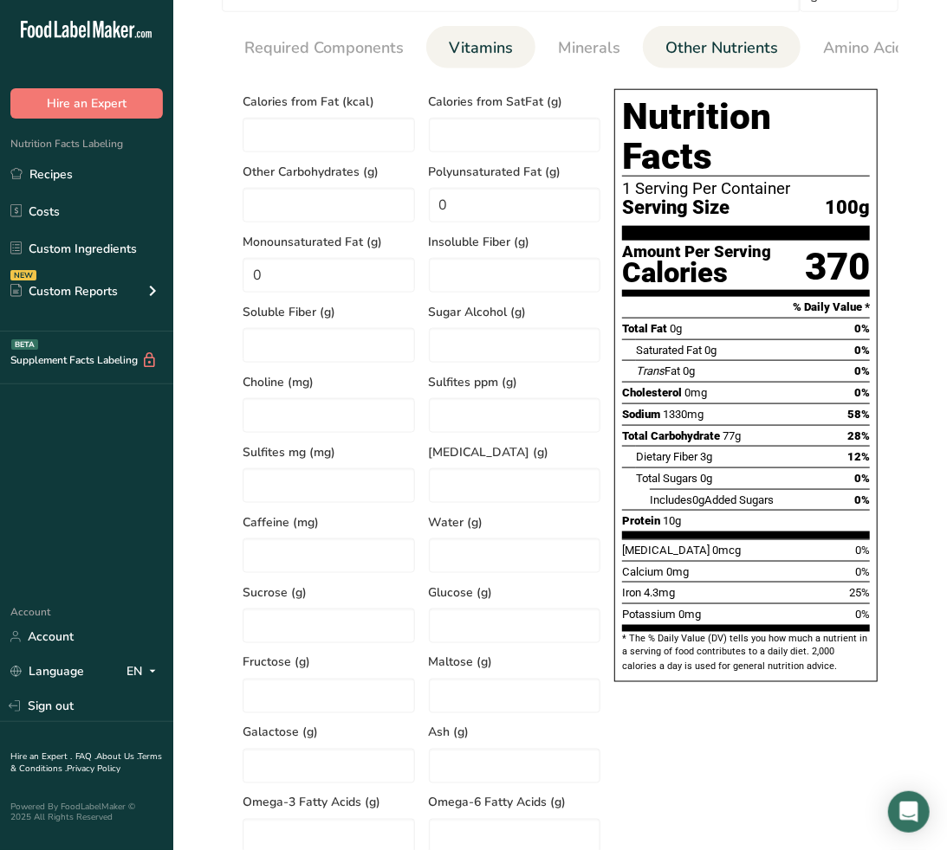
click at [505, 47] on span "Vitamins" at bounding box center [481, 47] width 64 height 23
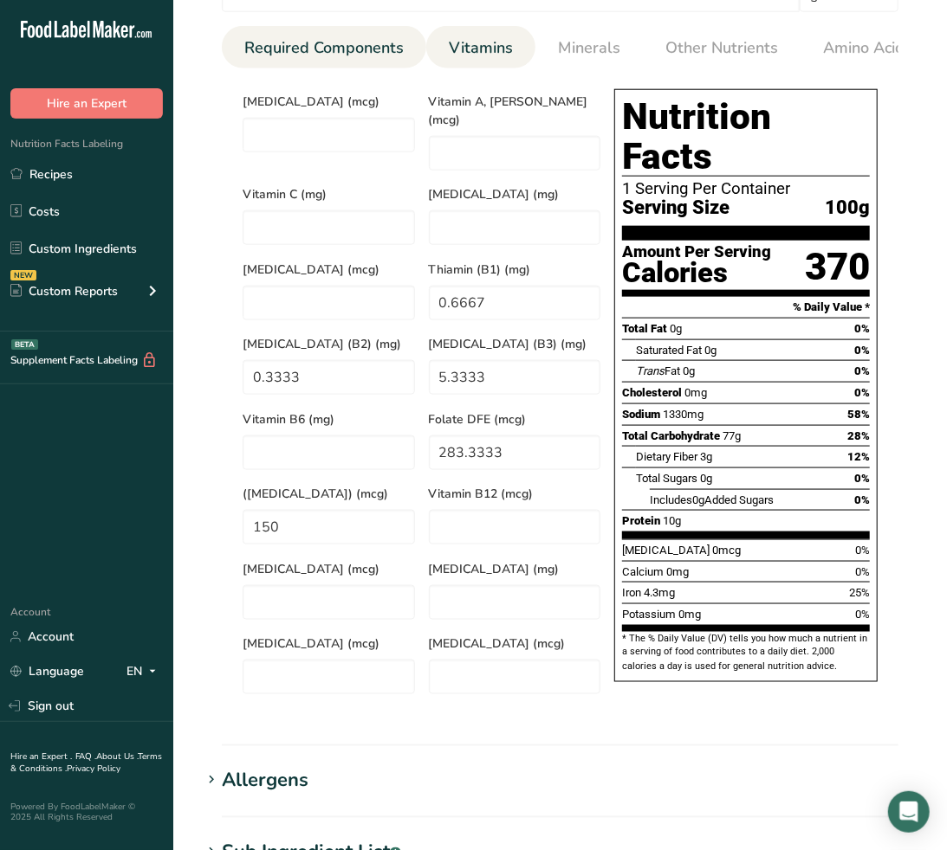
drag, startPoint x: 324, startPoint y: 55, endPoint x: 317, endPoint y: 64, distance: 11.1
click at [324, 61] on link "Required Components" at bounding box center [323, 48] width 173 height 44
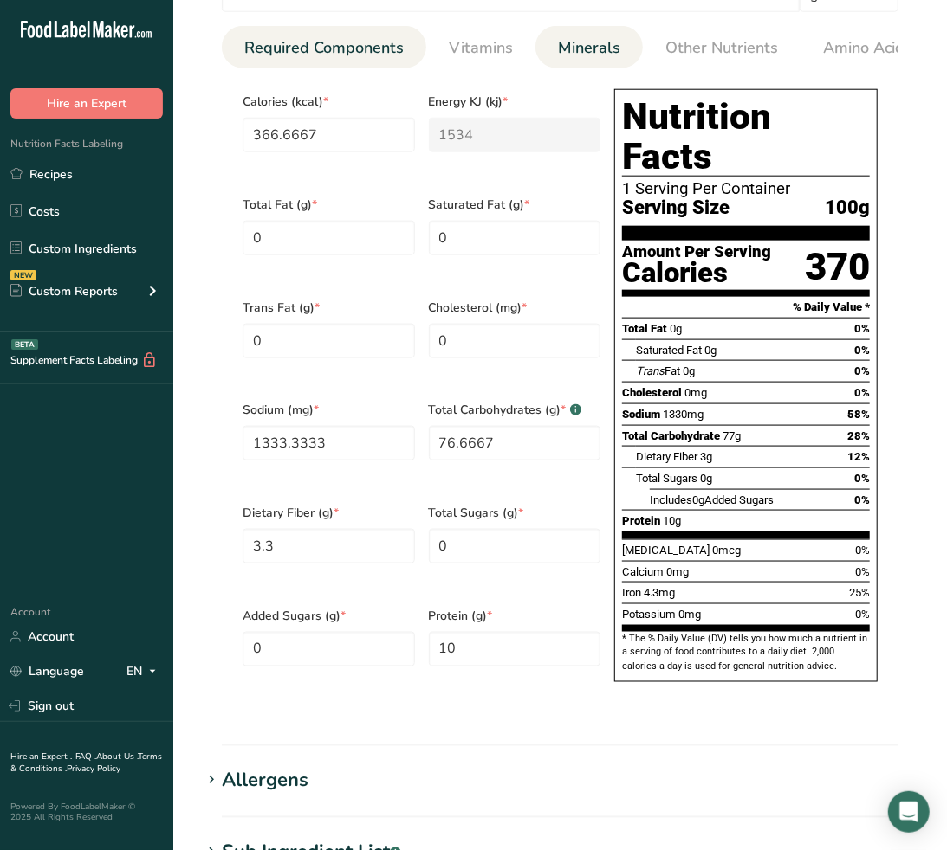
click at [572, 46] on span "Minerals" at bounding box center [589, 47] width 62 height 23
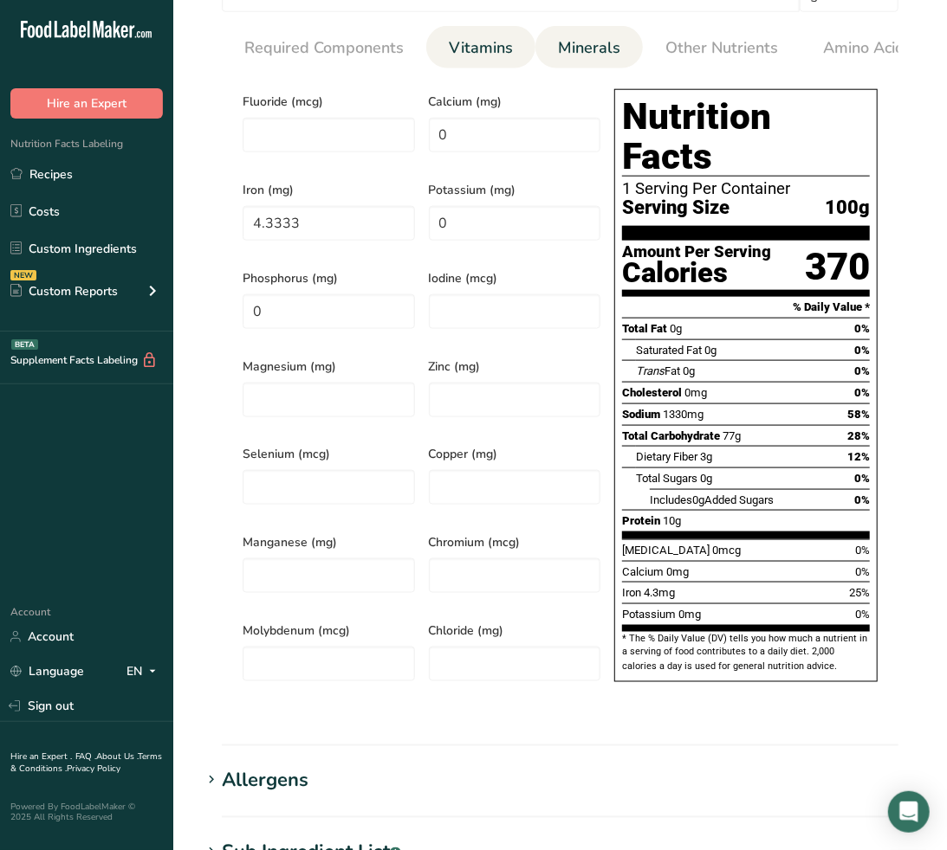
click at [523, 53] on li "Vitamins" at bounding box center [480, 47] width 109 height 42
click at [502, 48] on span "Vitamins" at bounding box center [481, 47] width 64 height 23
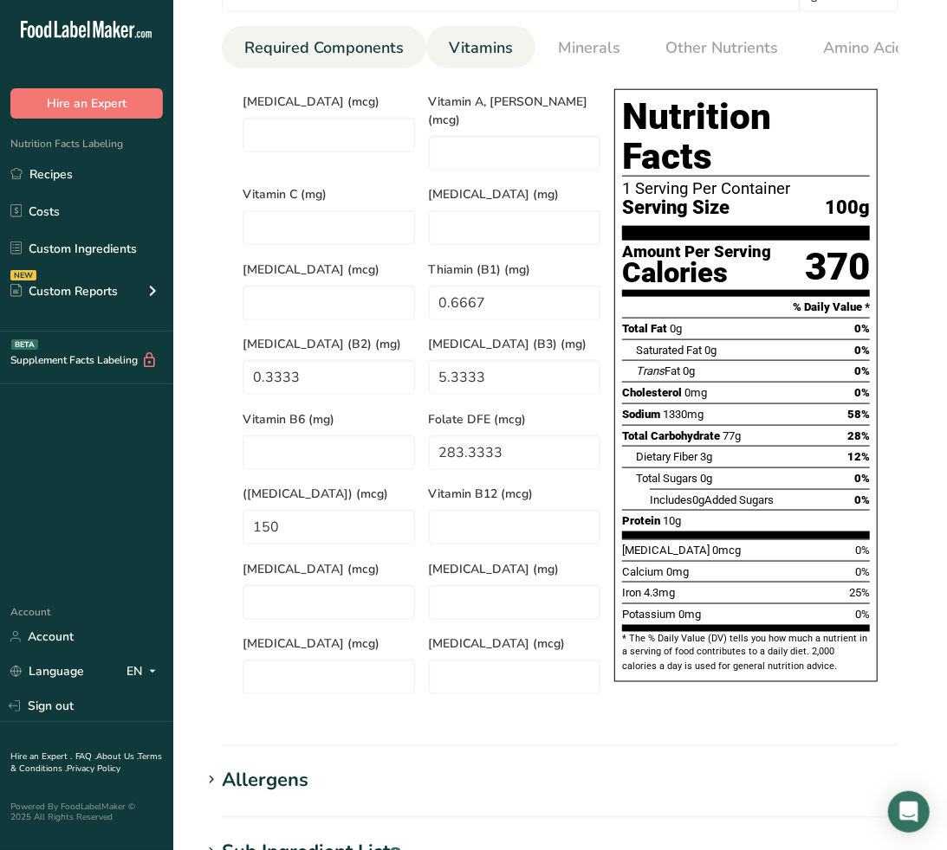
click at [317, 48] on span "Required Components" at bounding box center [323, 47] width 159 height 23
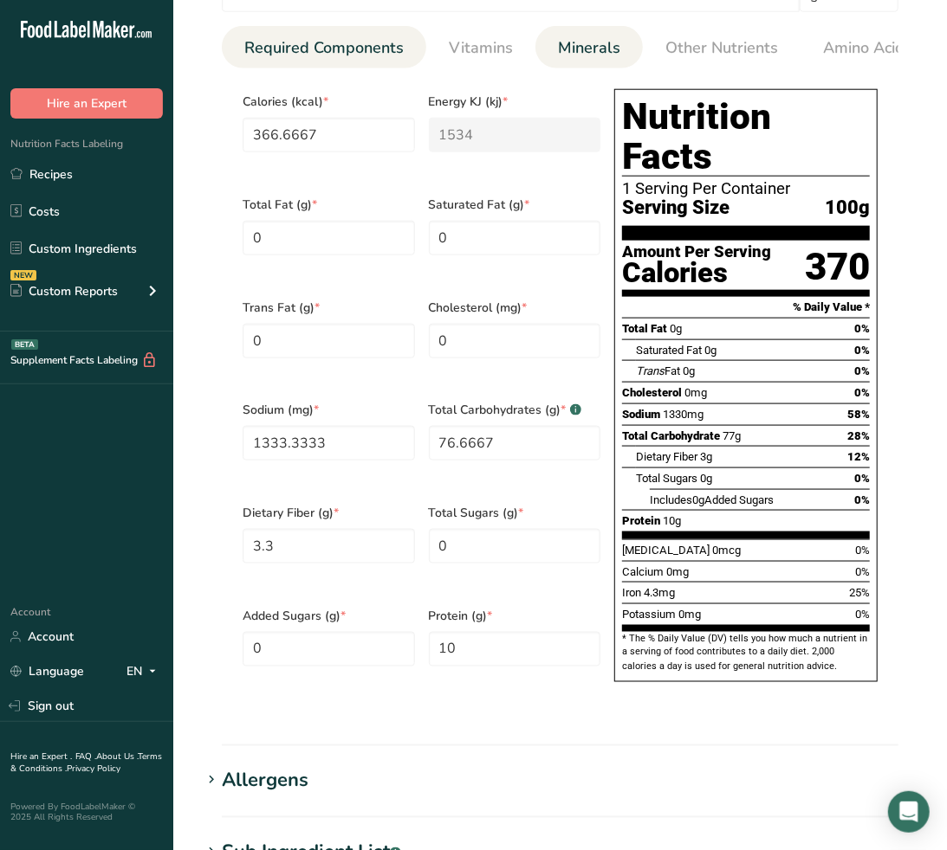
click at [580, 58] on span "Minerals" at bounding box center [589, 47] width 62 height 23
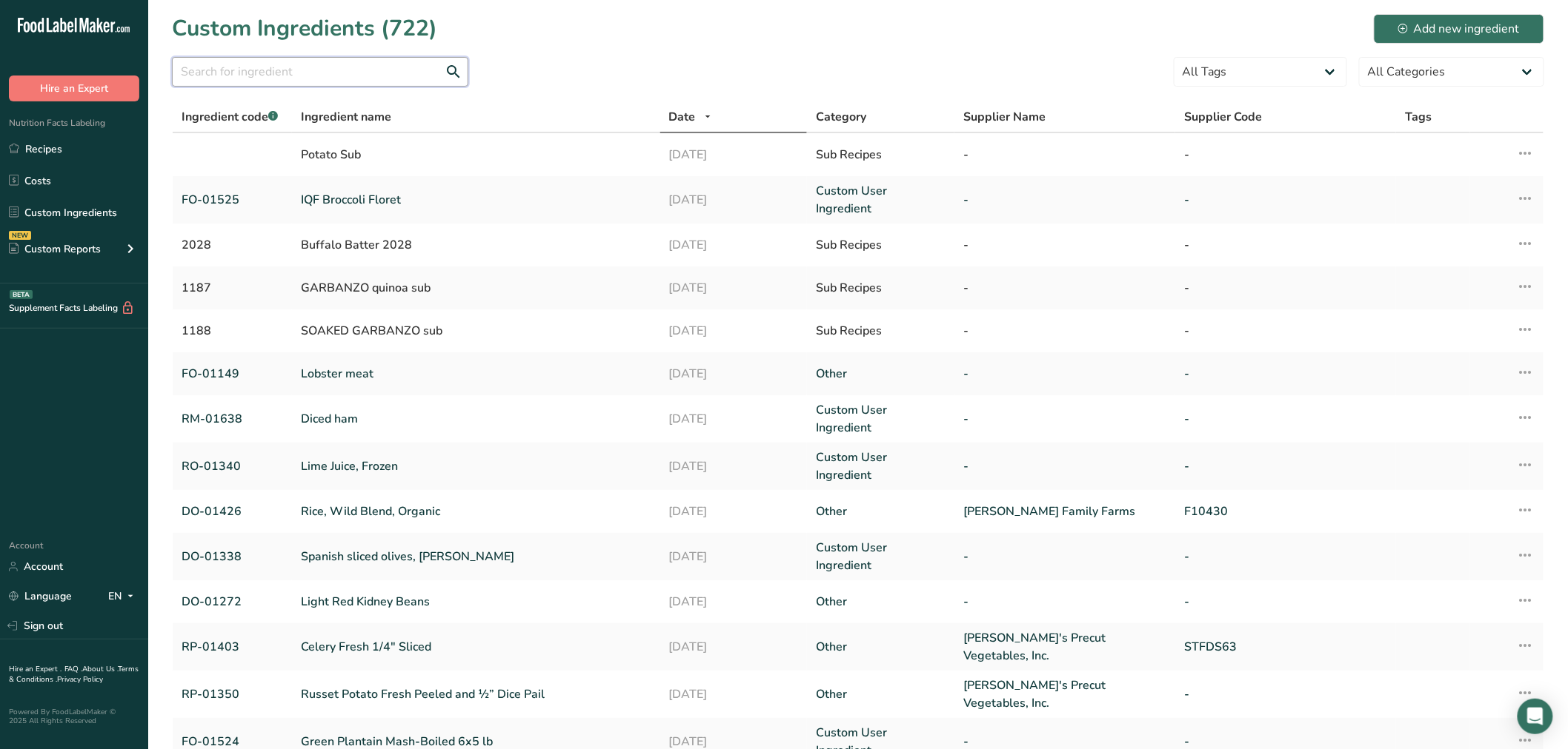
click at [277, 57] on input "text" at bounding box center [320, 72] width 296 height 30
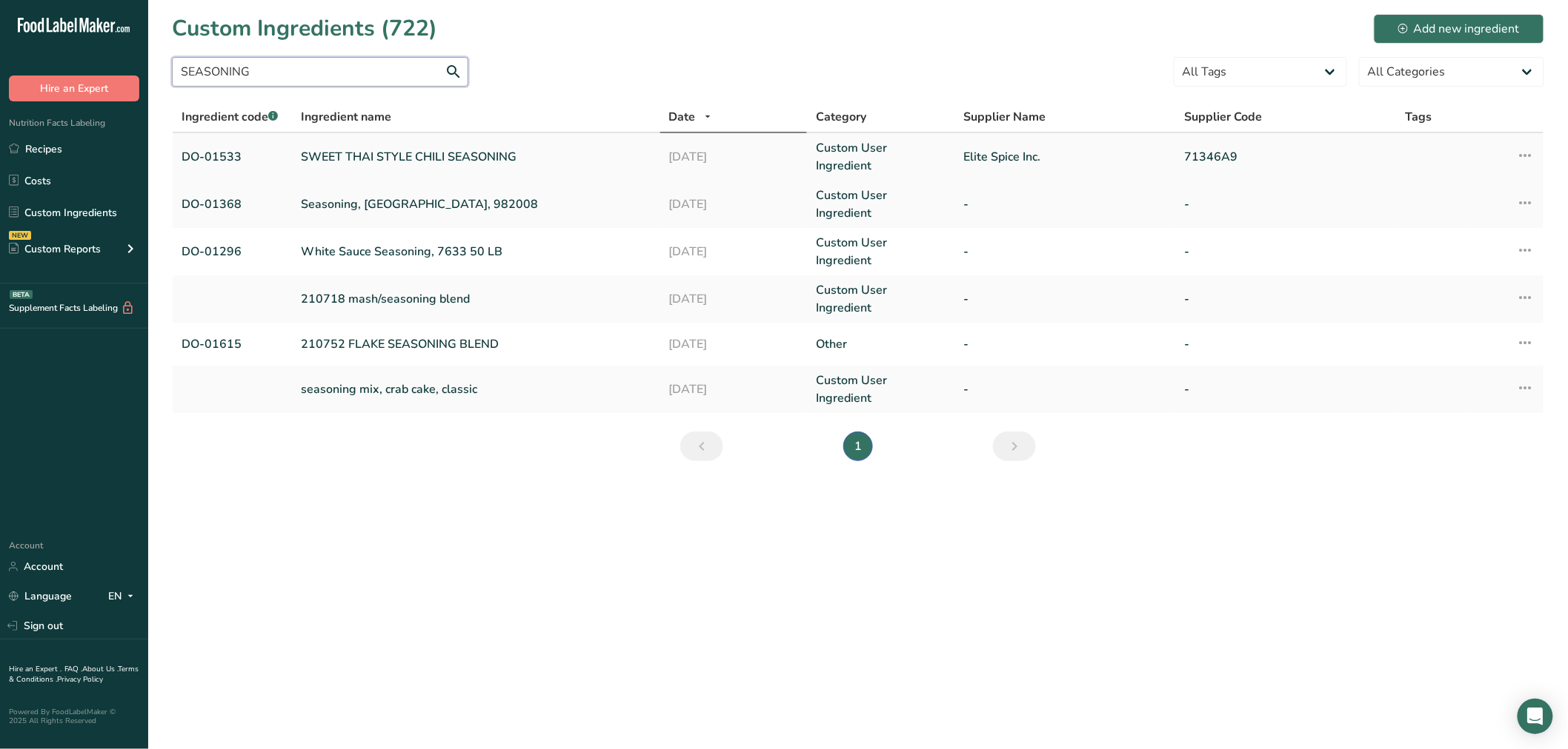
type input "SEASONING"
click at [351, 148] on link "SWEET THAI STYLE CHILI SEASONING" at bounding box center [476, 156] width 351 height 18
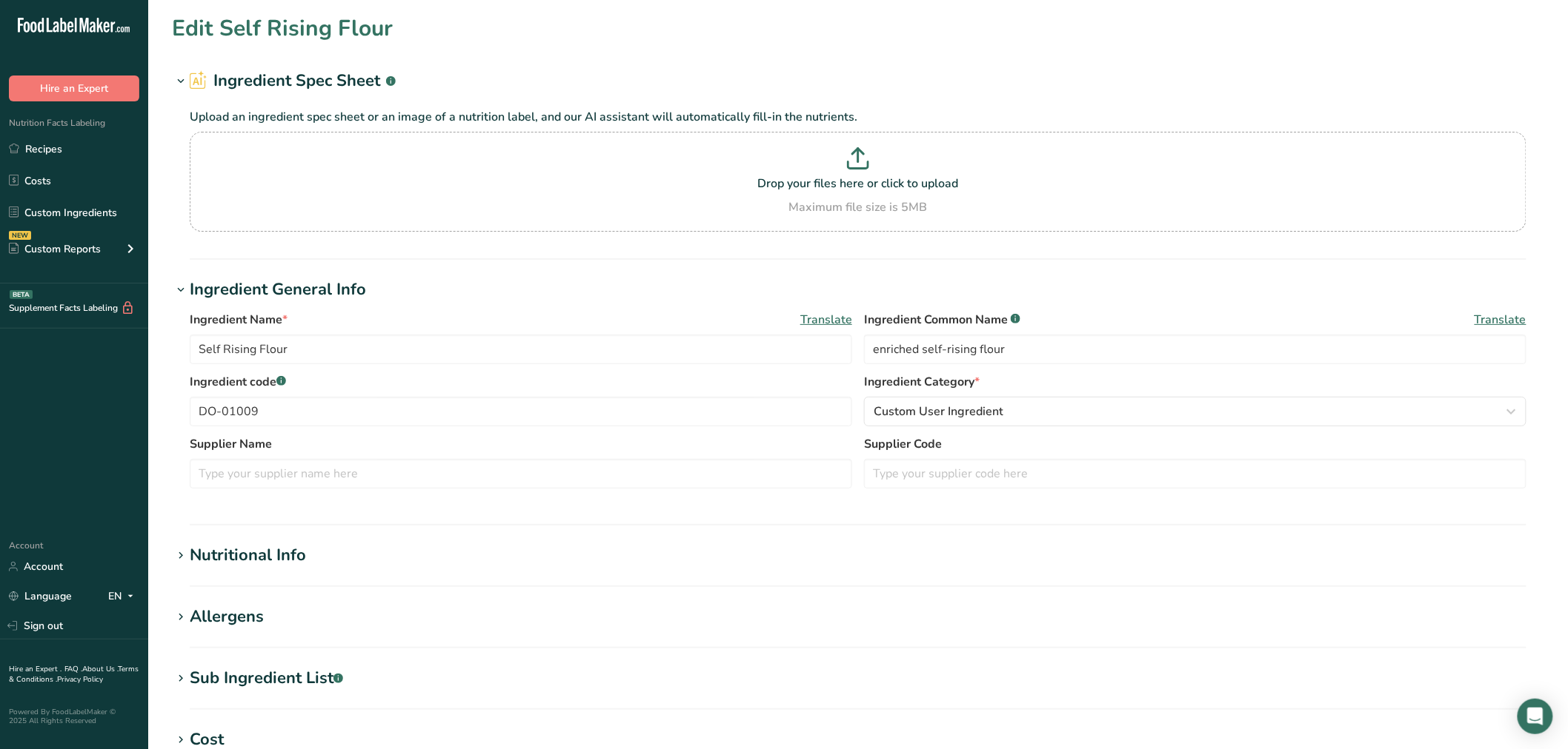
type input "SWEET THAI STYLE CHILI SEASONING"
type input "seasoning"
type input "DO-01533"
type input "Elite Spice Inc."
type input "71346A9"
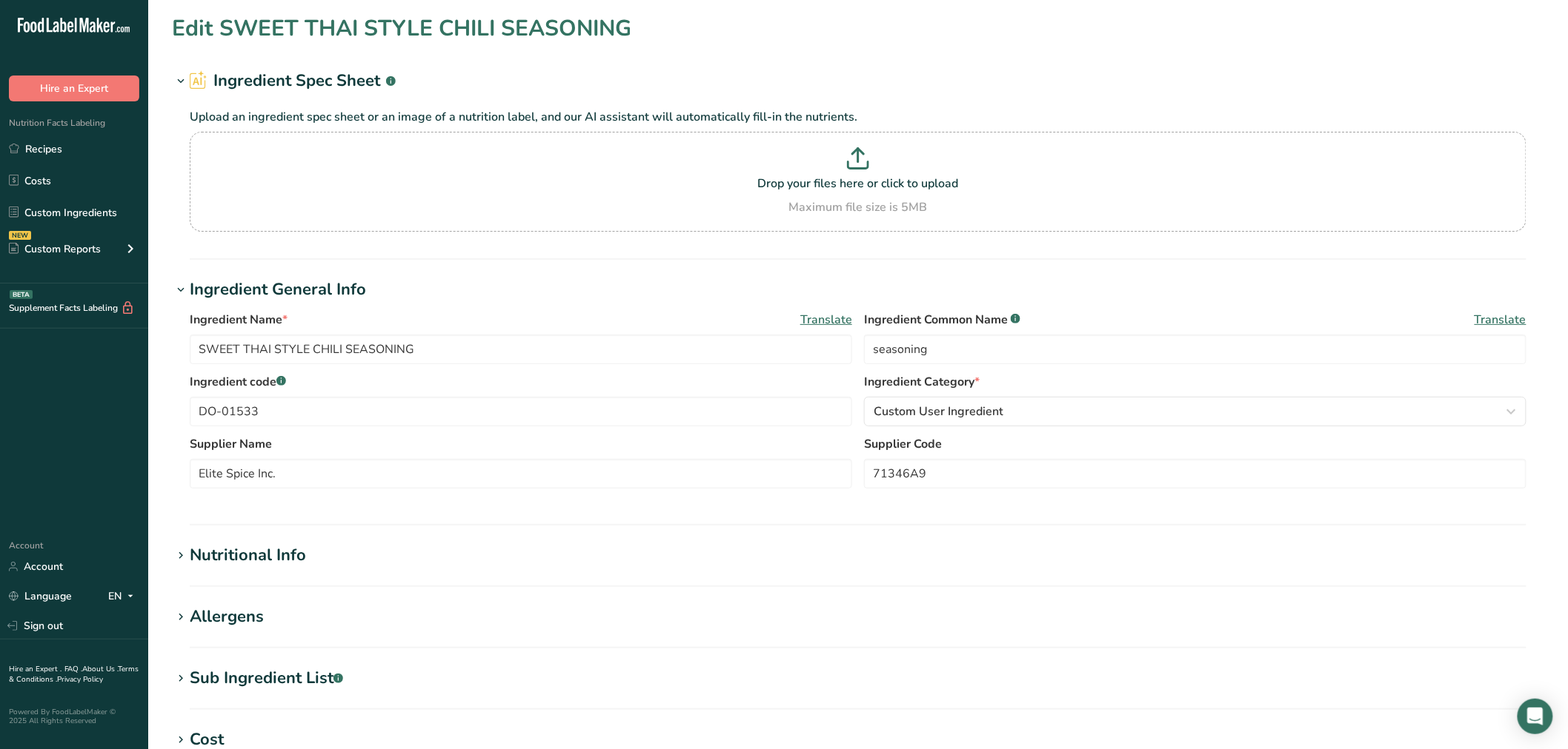
click at [274, 668] on div "Sub Ingredient List .a-a{fill:#347362;}.b-a{fill:#fff;}" at bounding box center [266, 678] width 153 height 25
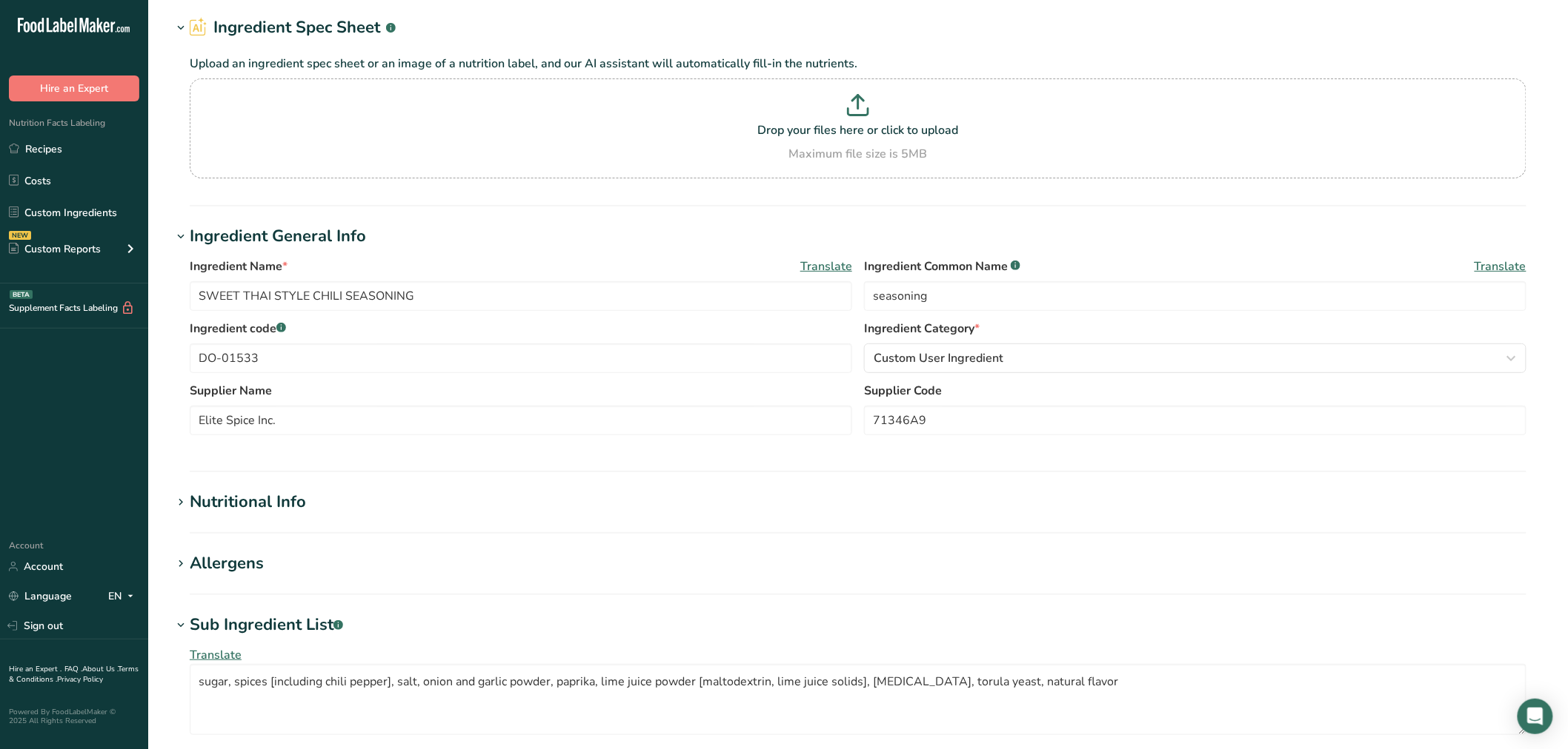
scroll to position [82, 0]
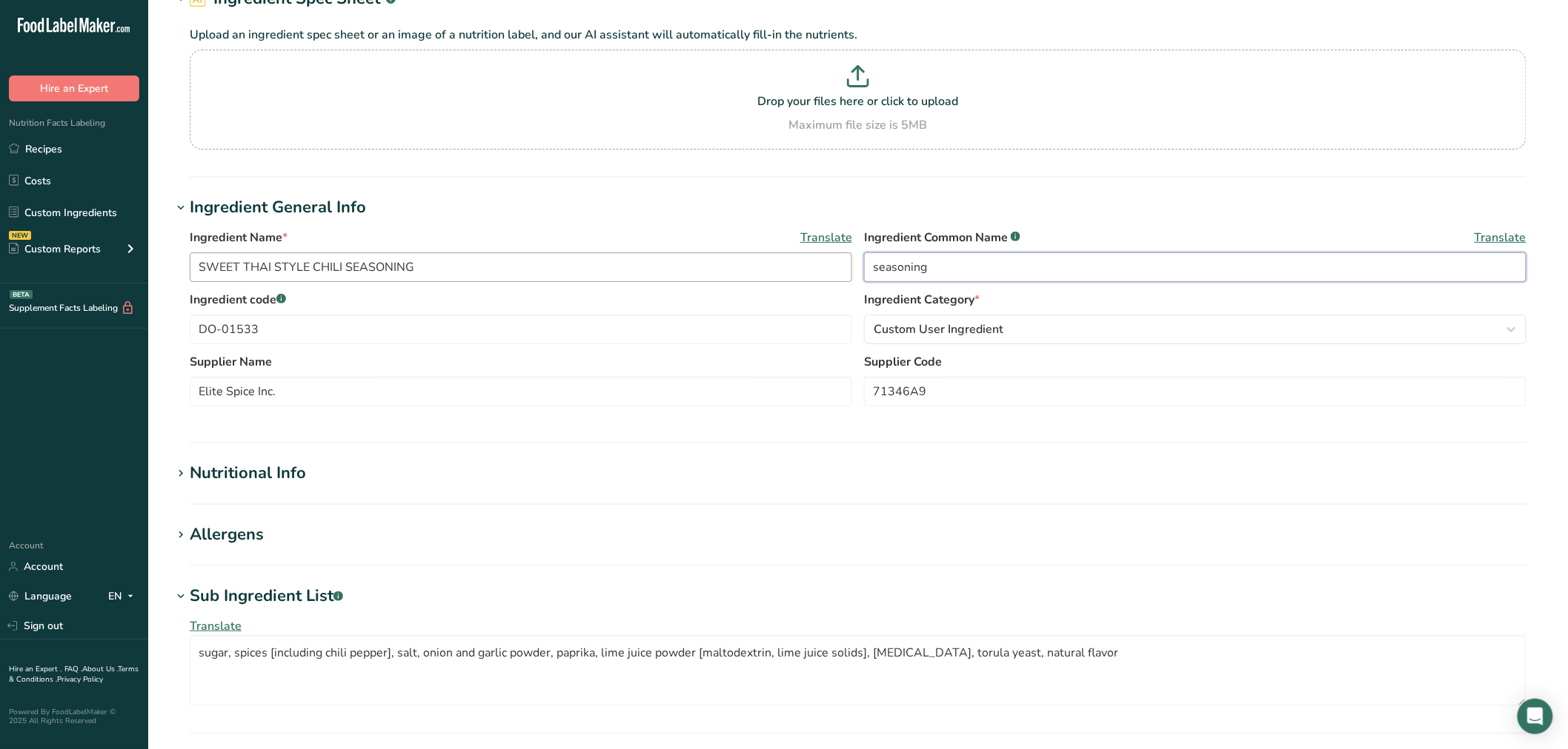
drag, startPoint x: 1022, startPoint y: 257, endPoint x: 576, endPoint y: 282, distance: 446.7
click at [610, 279] on div "Ingredient Name * Translate SWEET THAI STYLE CHILI SEASONING Ingredient Common …" at bounding box center [858, 260] width 1336 height 62
drag, startPoint x: 1210, startPoint y: 666, endPoint x: 0, endPoint y: 666, distance: 1210.0
click at [0, 666] on div ".a-20{fill:#fff;} Hire an Expert Nutrition Facts Labeling Recipes Costs Custom …" at bounding box center [784, 539] width 1568 height 1241
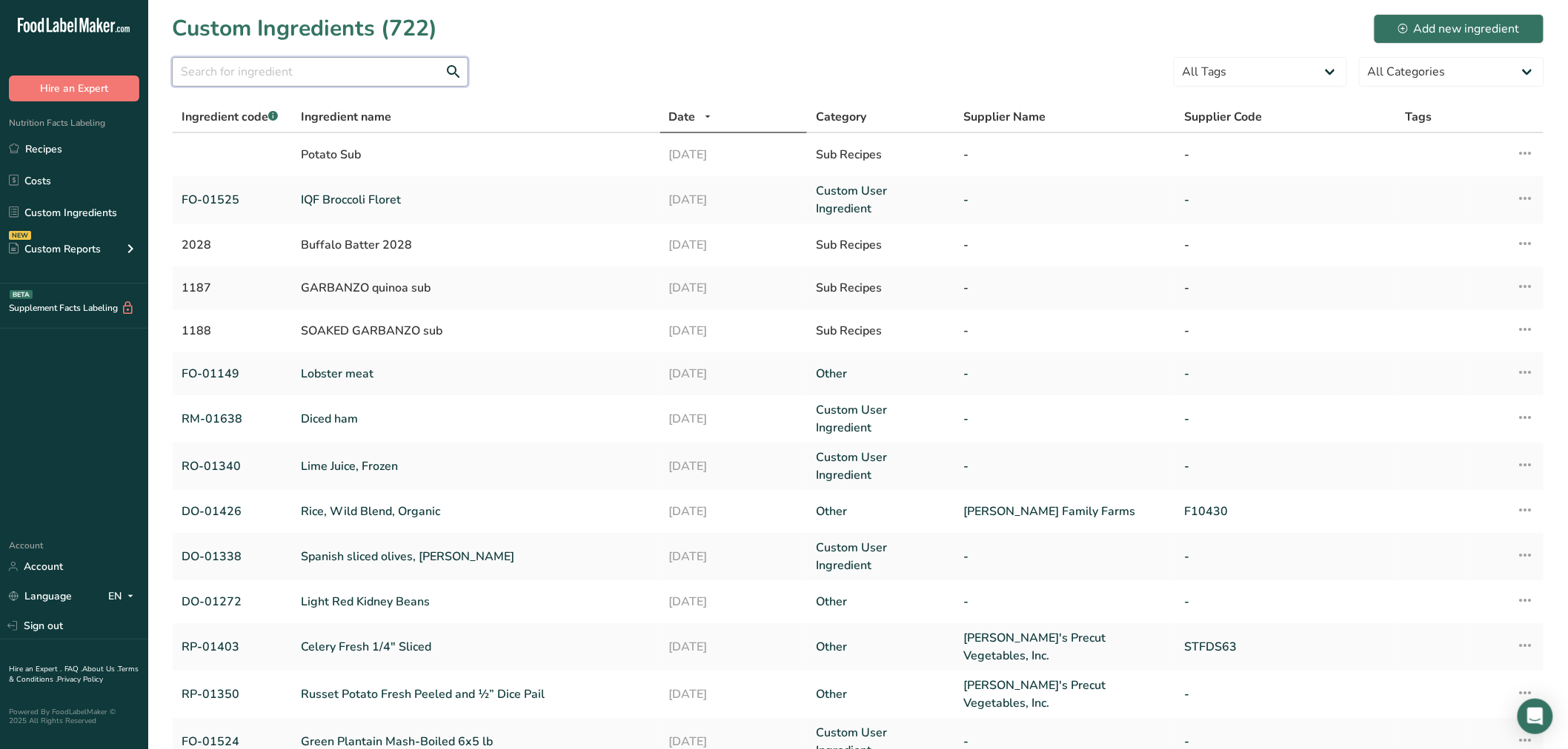
click at [314, 83] on input "text" at bounding box center [320, 72] width 296 height 30
paste input "DO-01000"
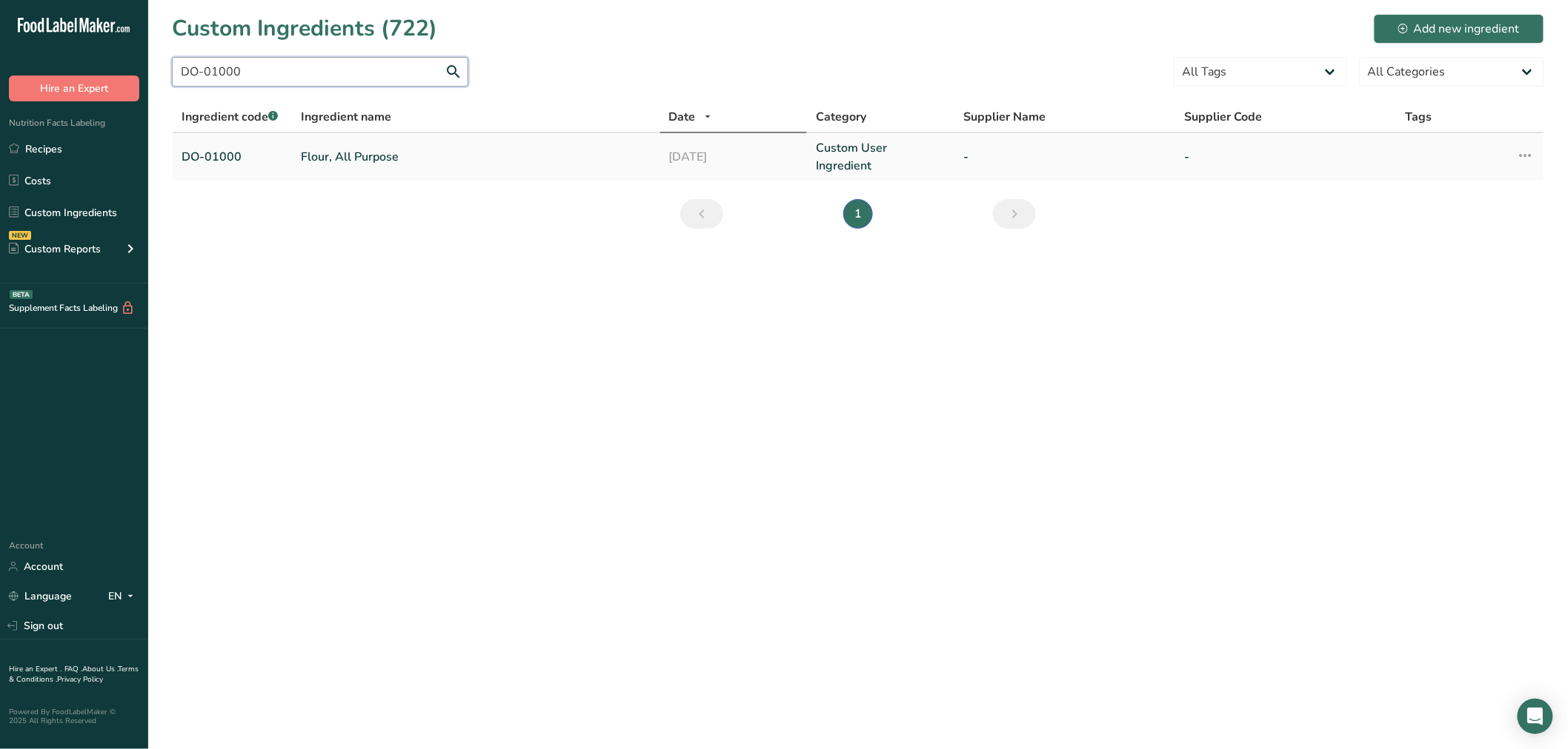
type input "DO-01000"
click at [342, 154] on link "Flour, All Purpose" at bounding box center [476, 156] width 351 height 18
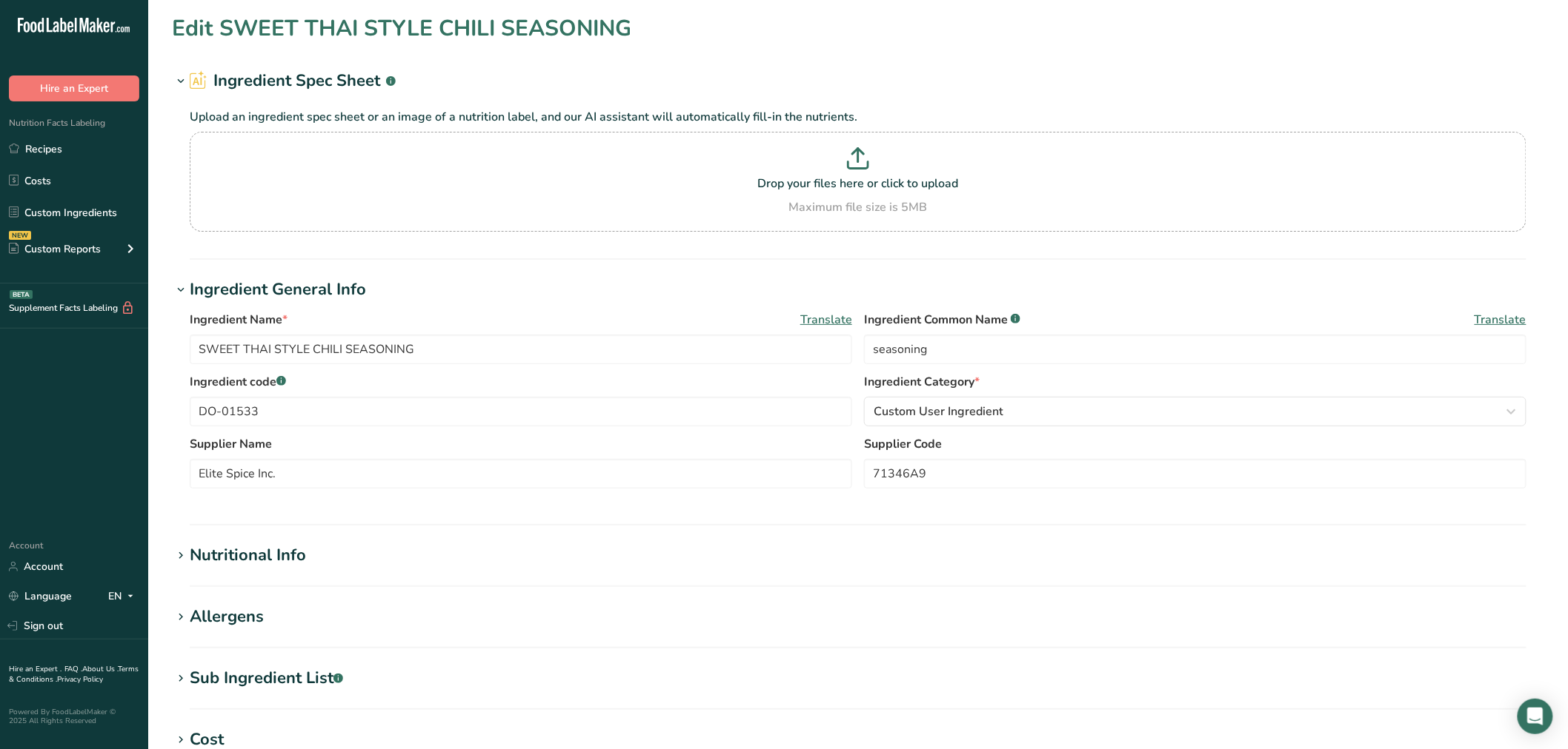
type input "Flour, All Purpose"
type input "enriched wheat flour"
type input "DO-01000"
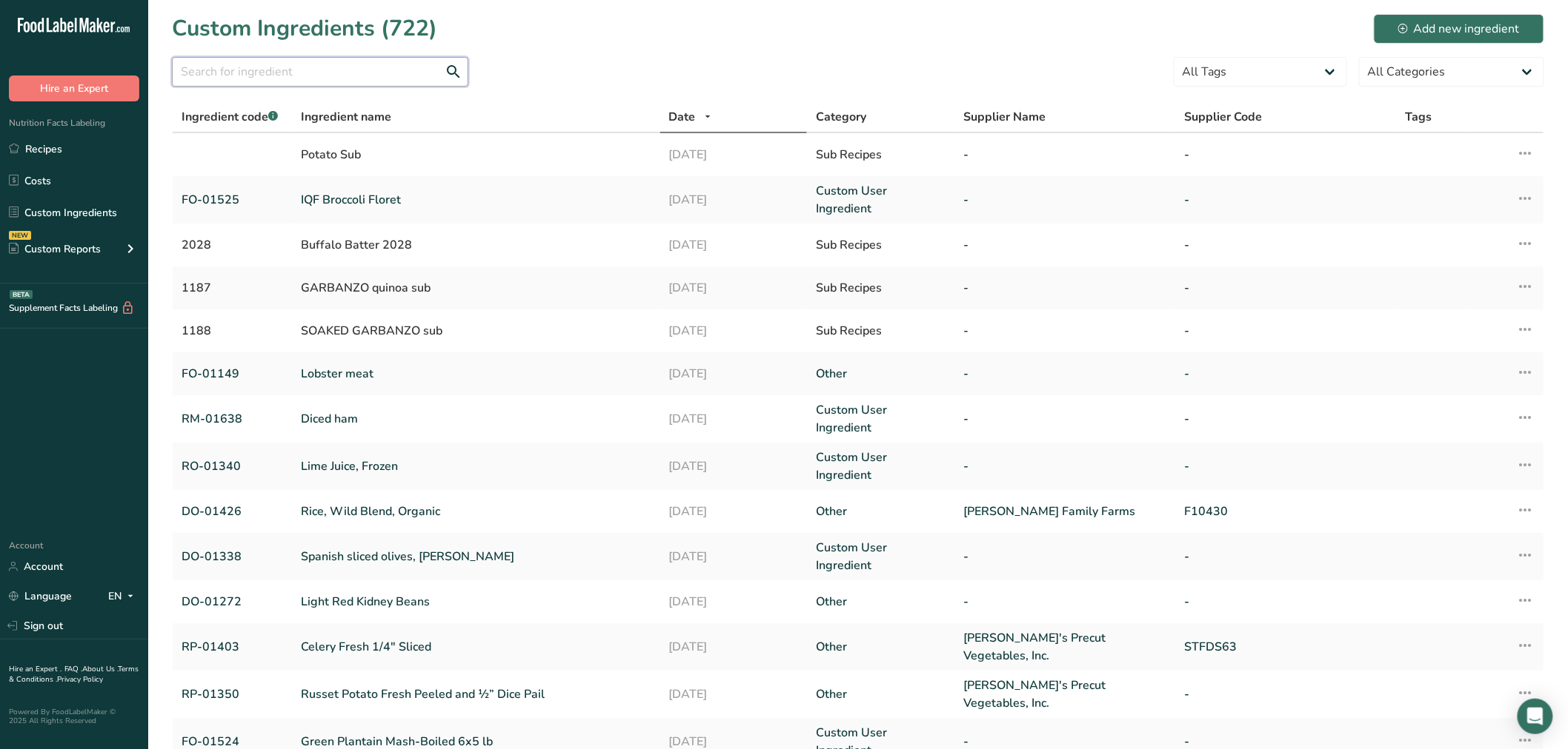
click at [391, 74] on input "text" at bounding box center [320, 72] width 296 height 30
paste input "DO-01009"
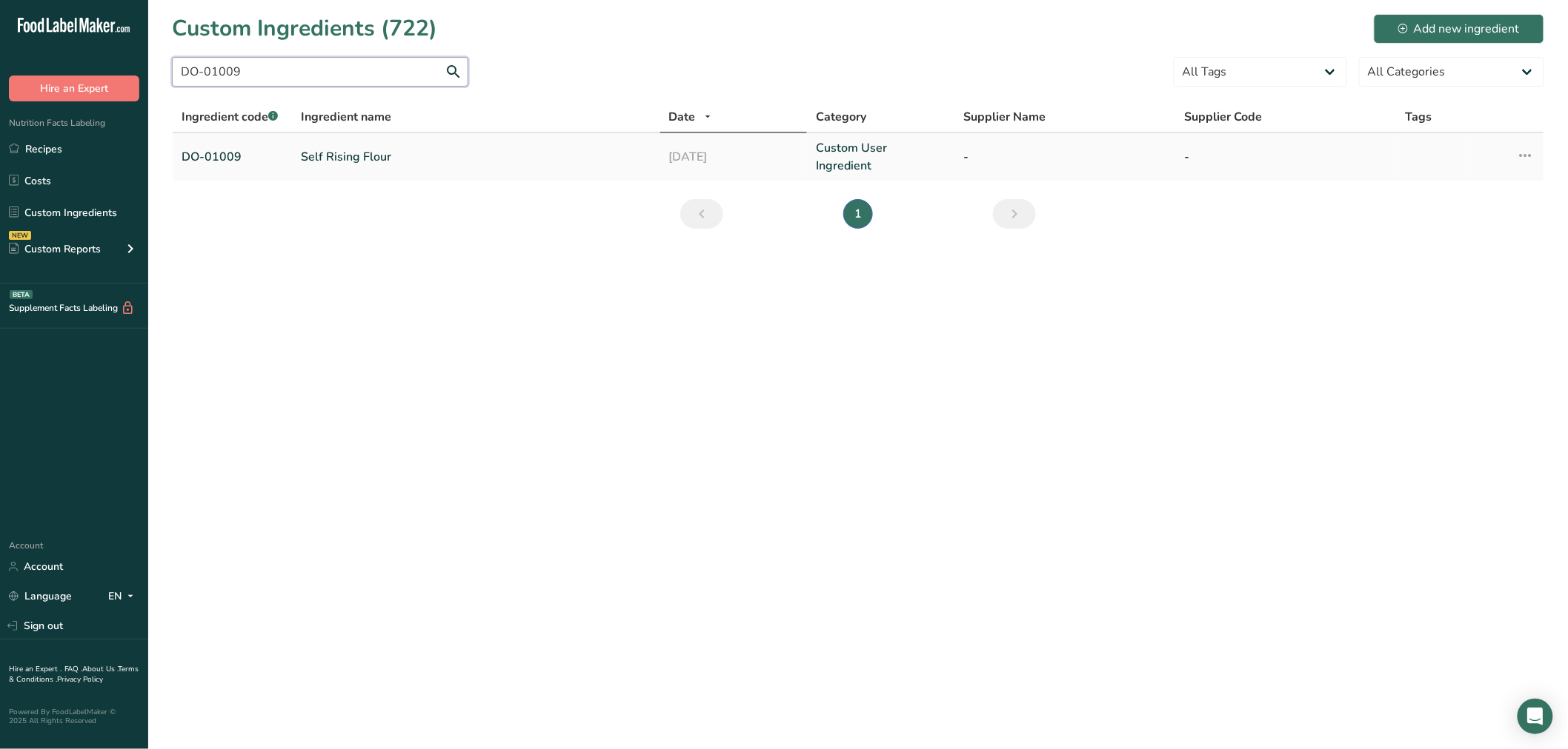
type input "DO-01009"
click at [349, 157] on link "Self Rising Flour" at bounding box center [476, 156] width 351 height 18
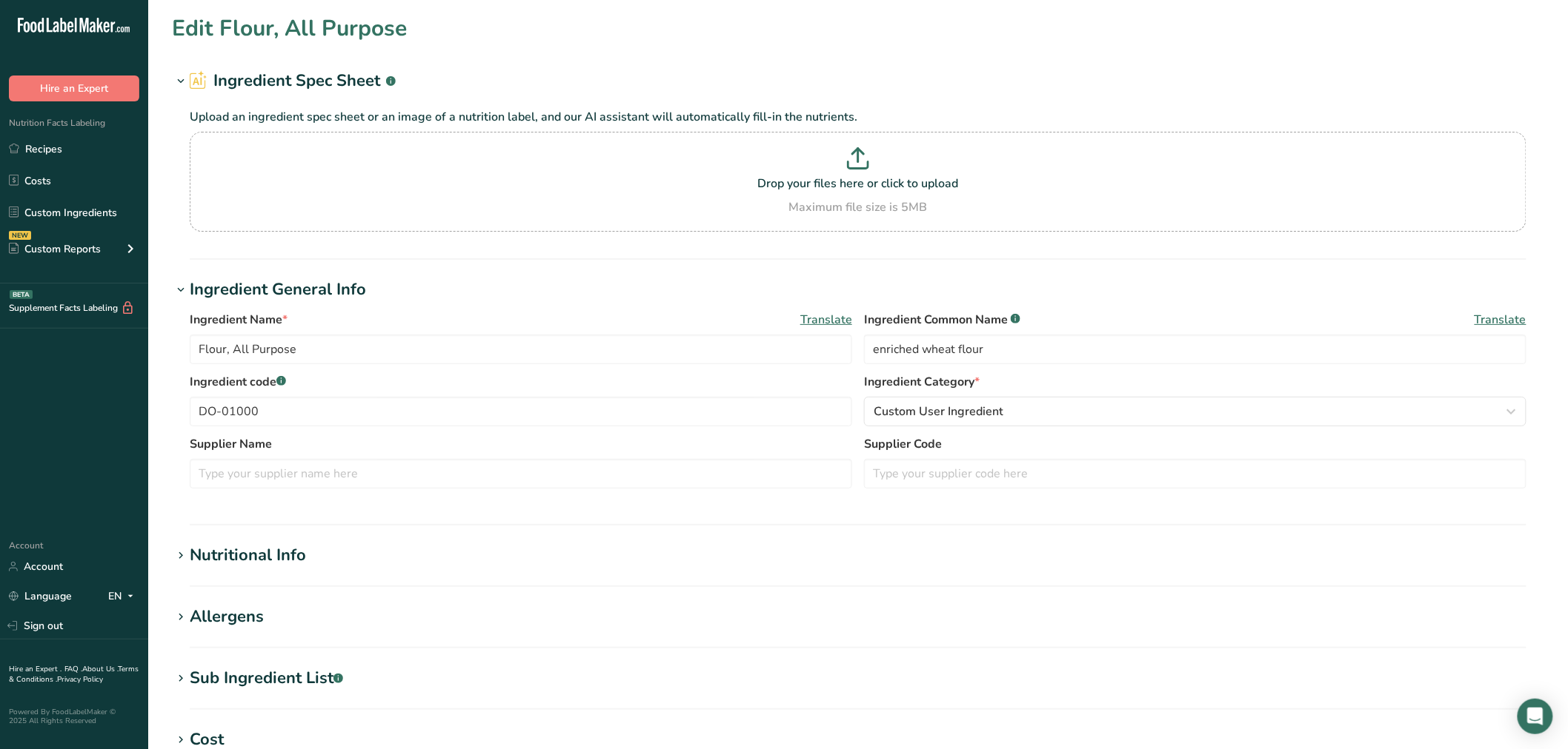
type input "Self Rising Flour"
type input "enriched self-rising flour"
type input "DO-01009"
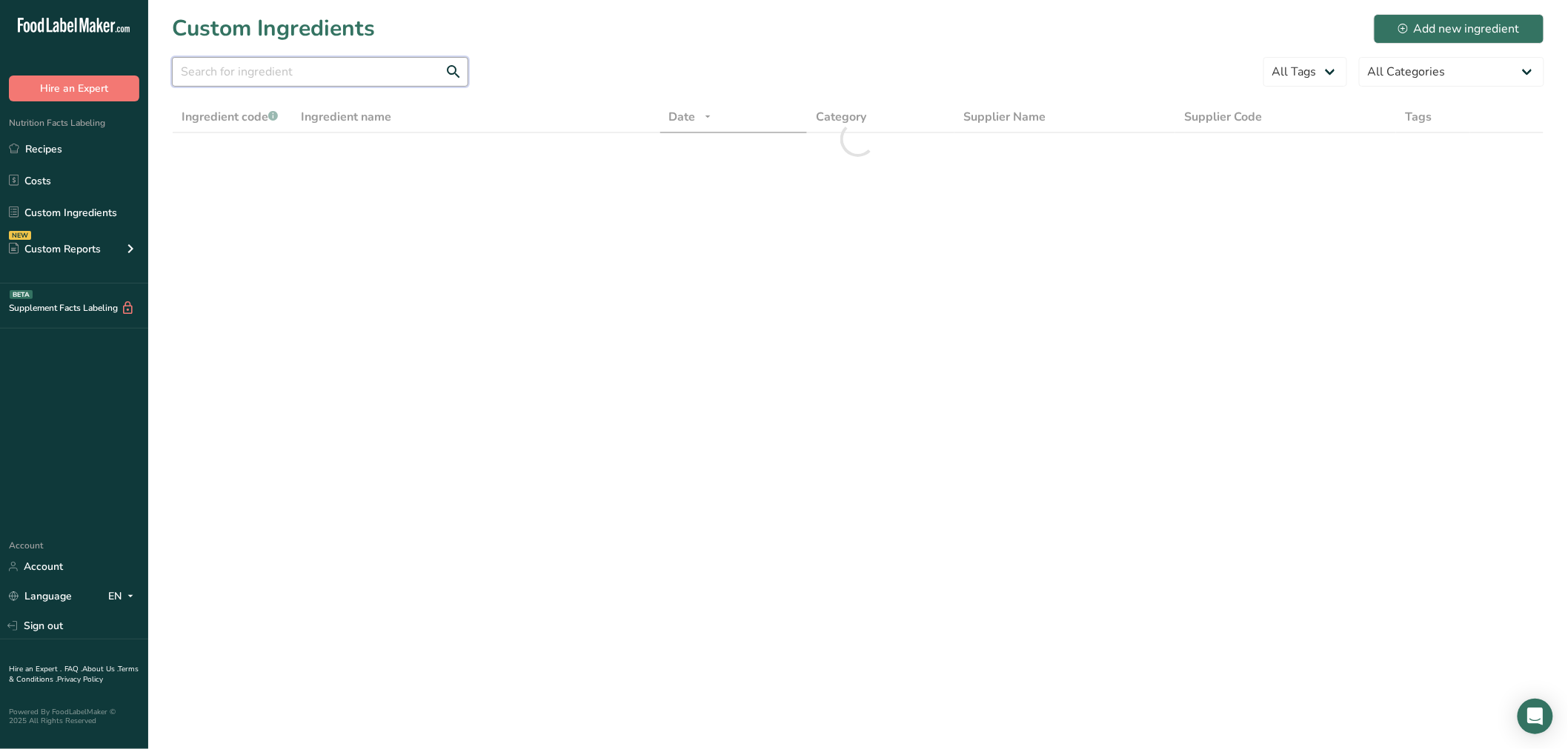
click at [276, 62] on input "text" at bounding box center [320, 72] width 296 height 30
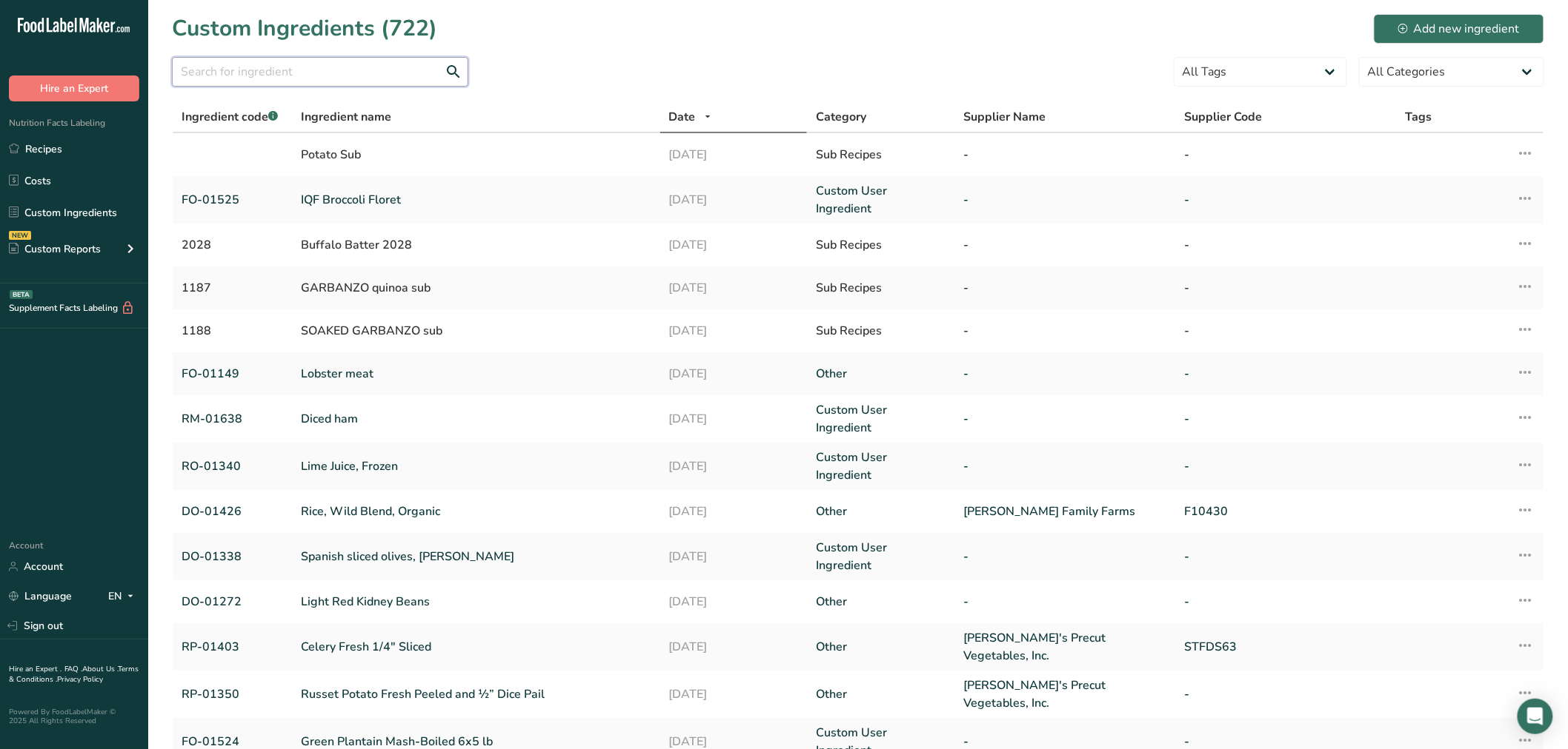
paste input "DO-01455"
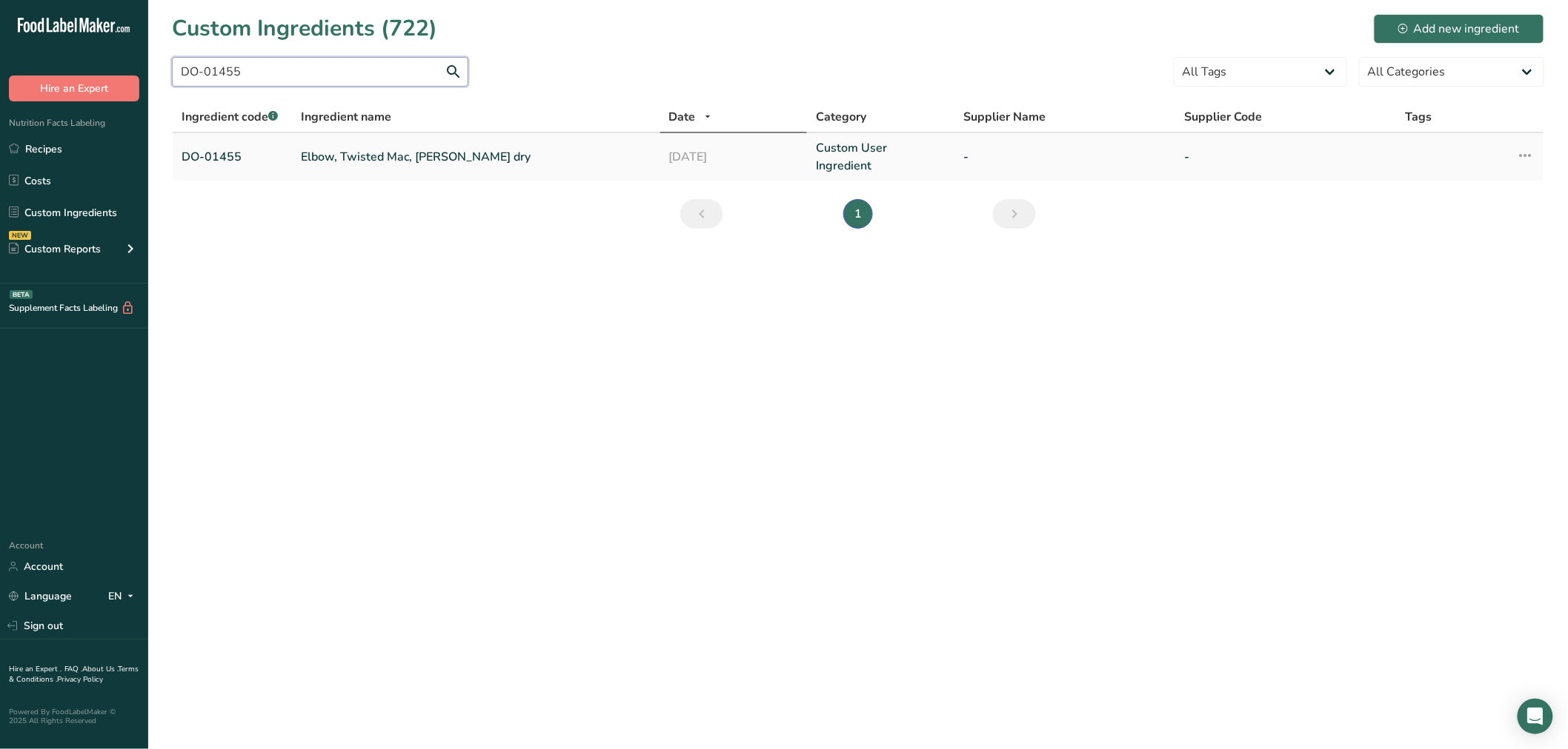
type input "DO-01455"
click at [342, 156] on link "Elbow, Twisted Mac, Zerega dry" at bounding box center [476, 156] width 351 height 18
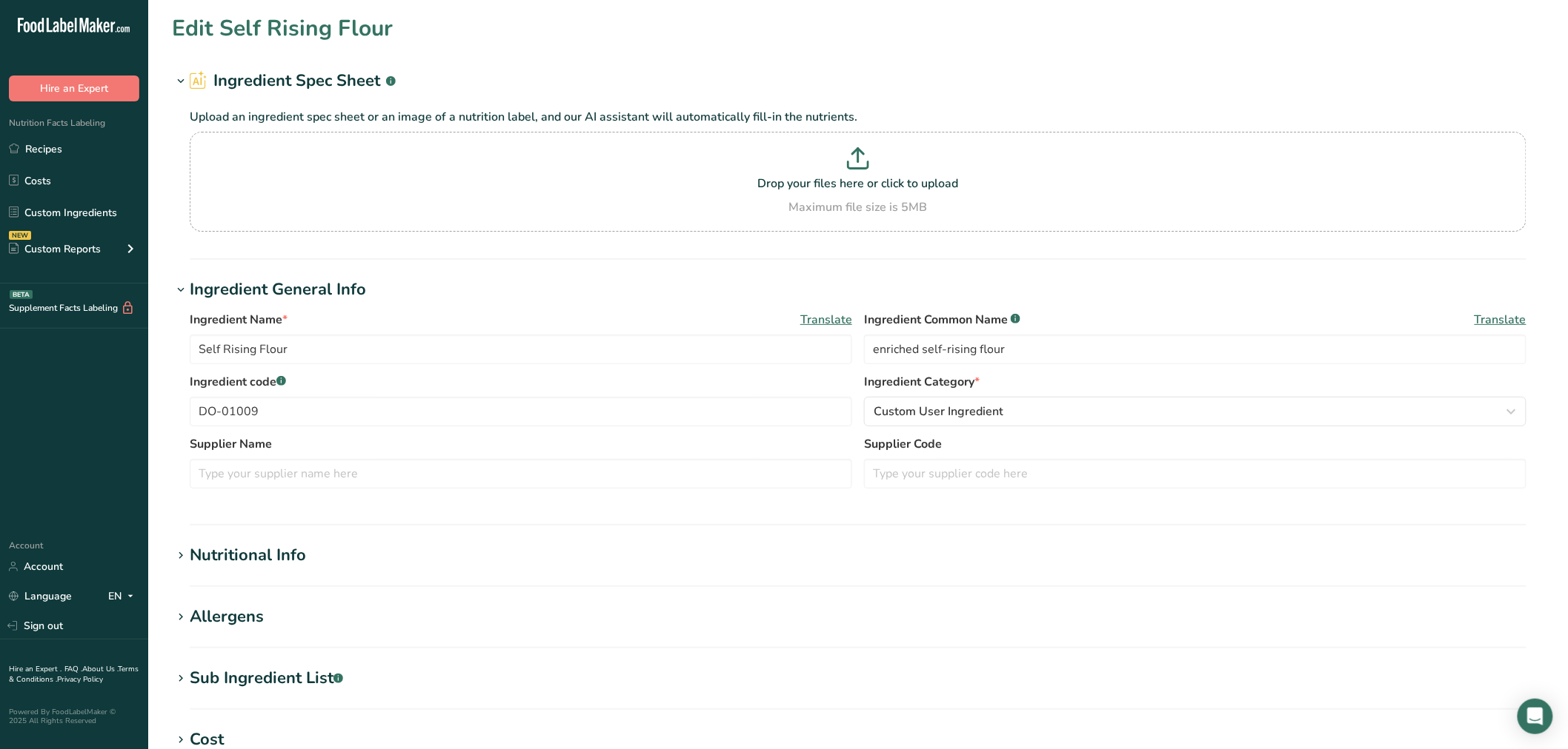
type input "Elbow, Twisted Mac, Zerega dry"
type input "enriched macaroni"
type input "DO-01455"
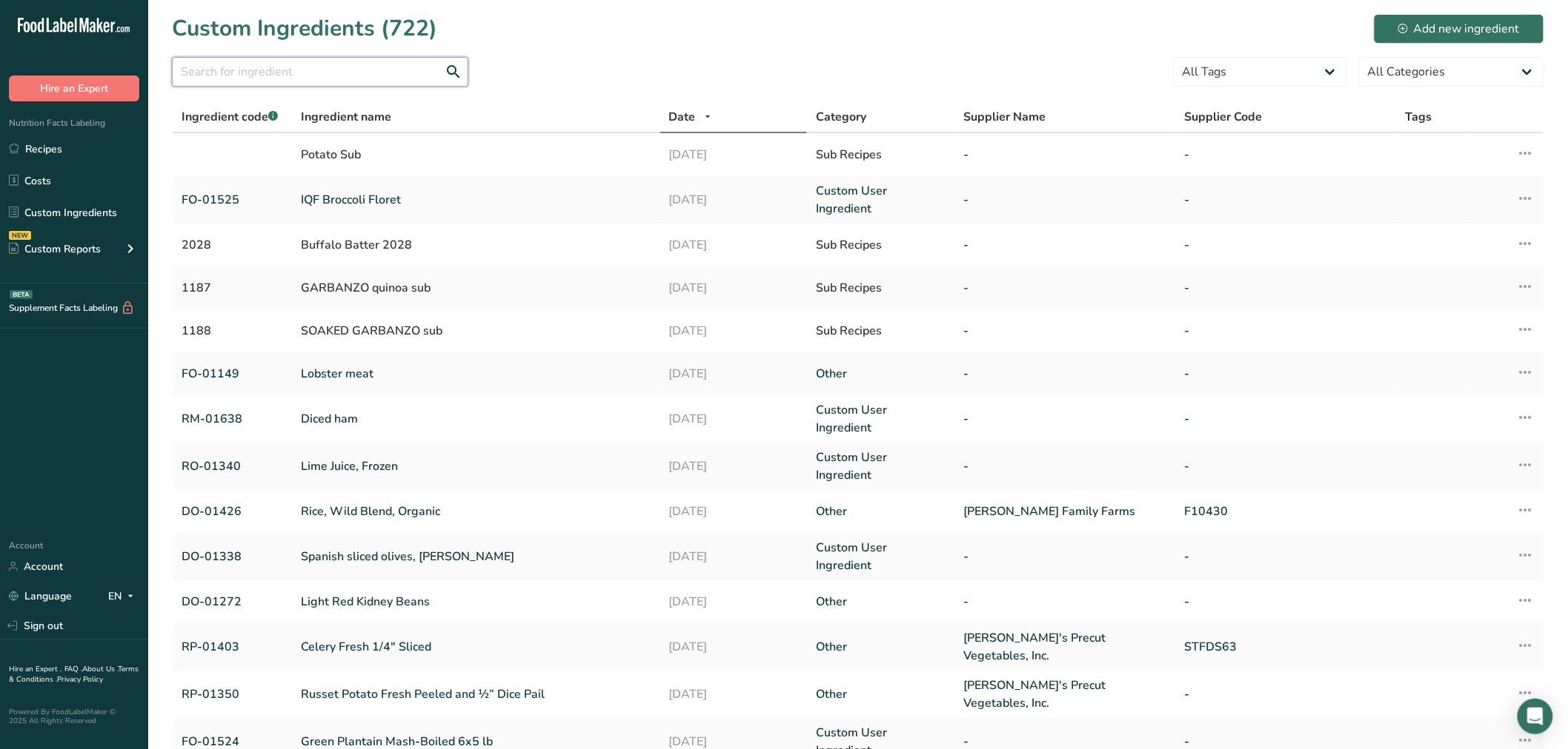
click at [297, 76] on input "text" at bounding box center [320, 72] width 296 height 30
paste input "DO-01157"
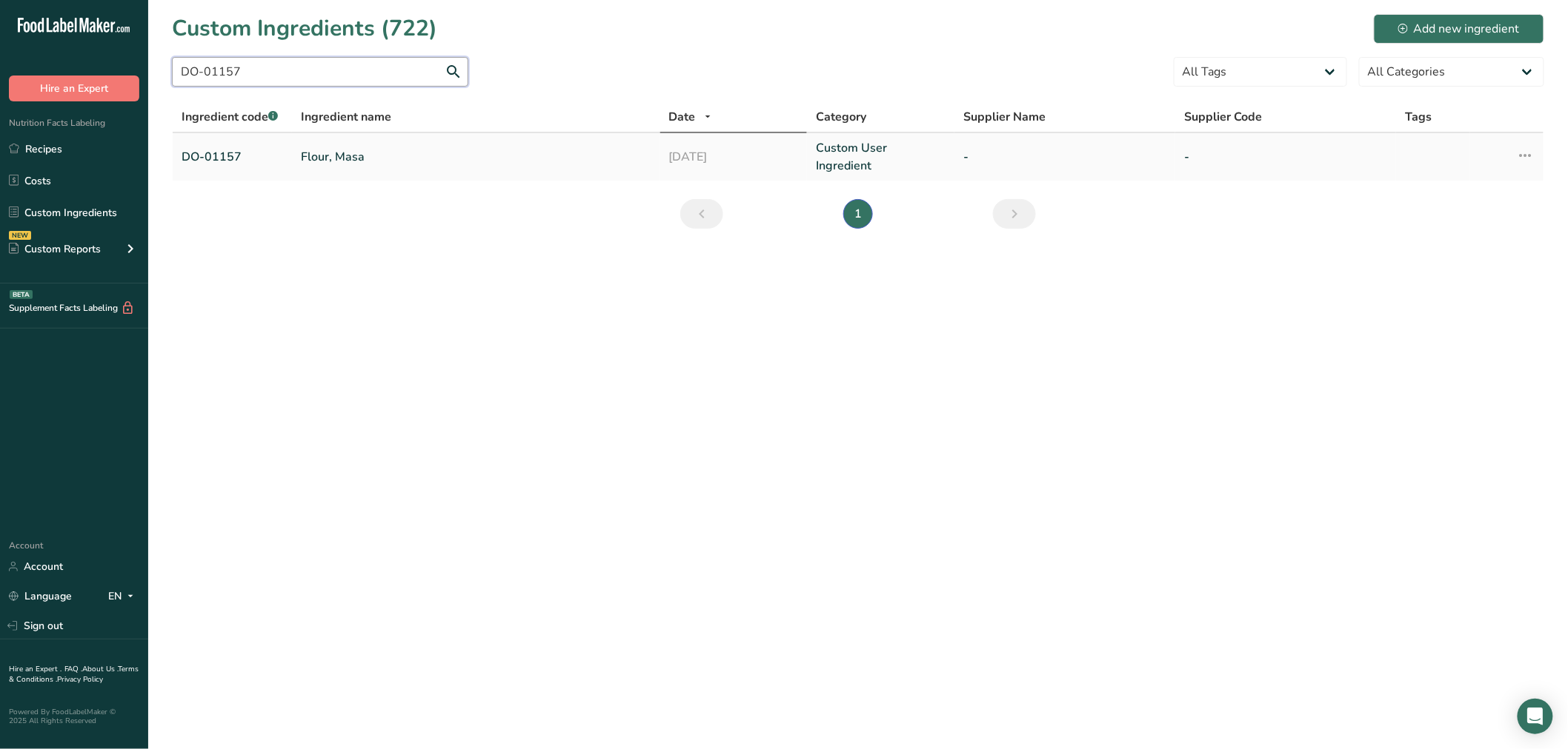
type input "DO-01157"
click at [348, 154] on link "Flour, Masa" at bounding box center [476, 156] width 351 height 18
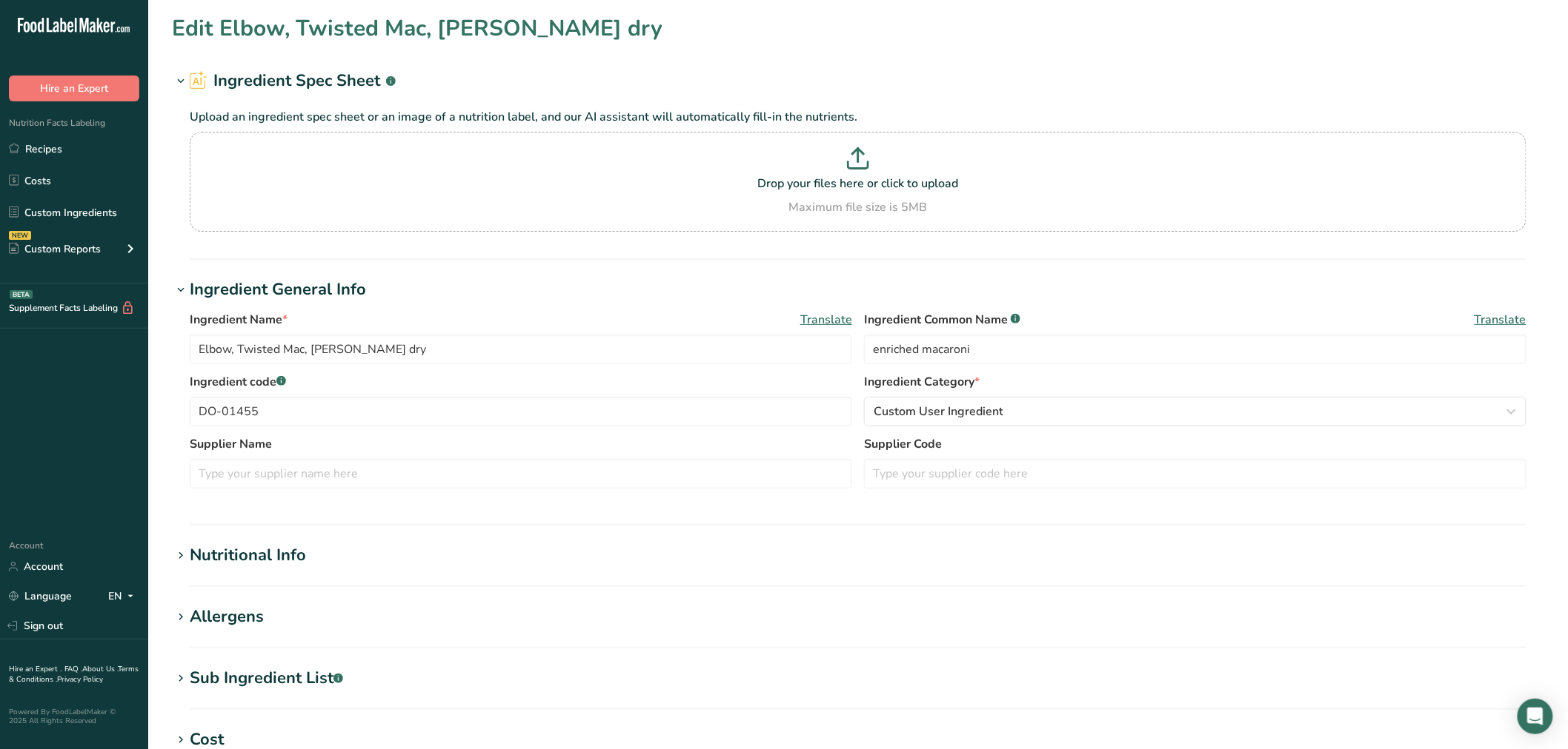
type input "Flour, Masa"
type input "masa flour"
type input "DO-01157"
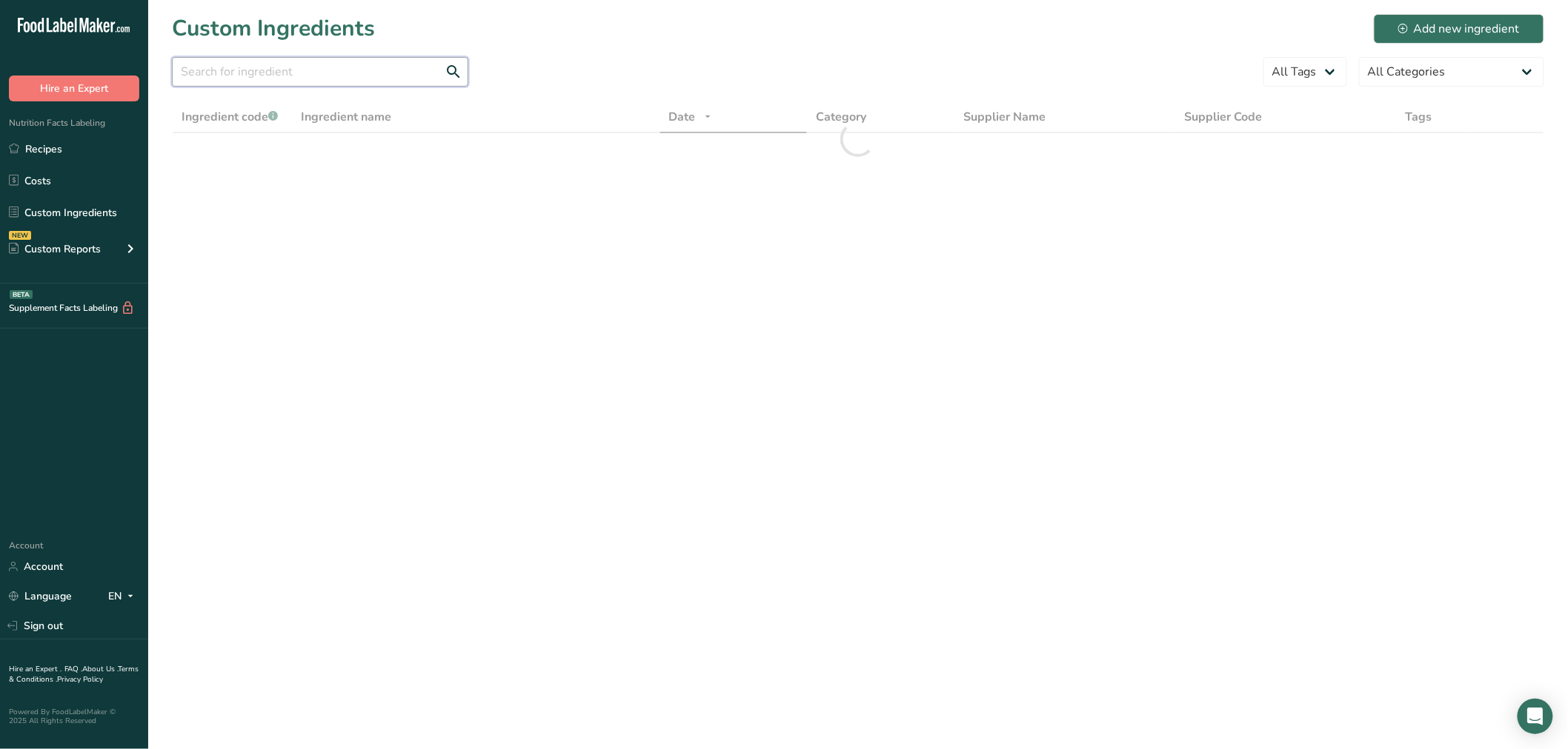
click at [246, 82] on input "text" at bounding box center [320, 72] width 296 height 30
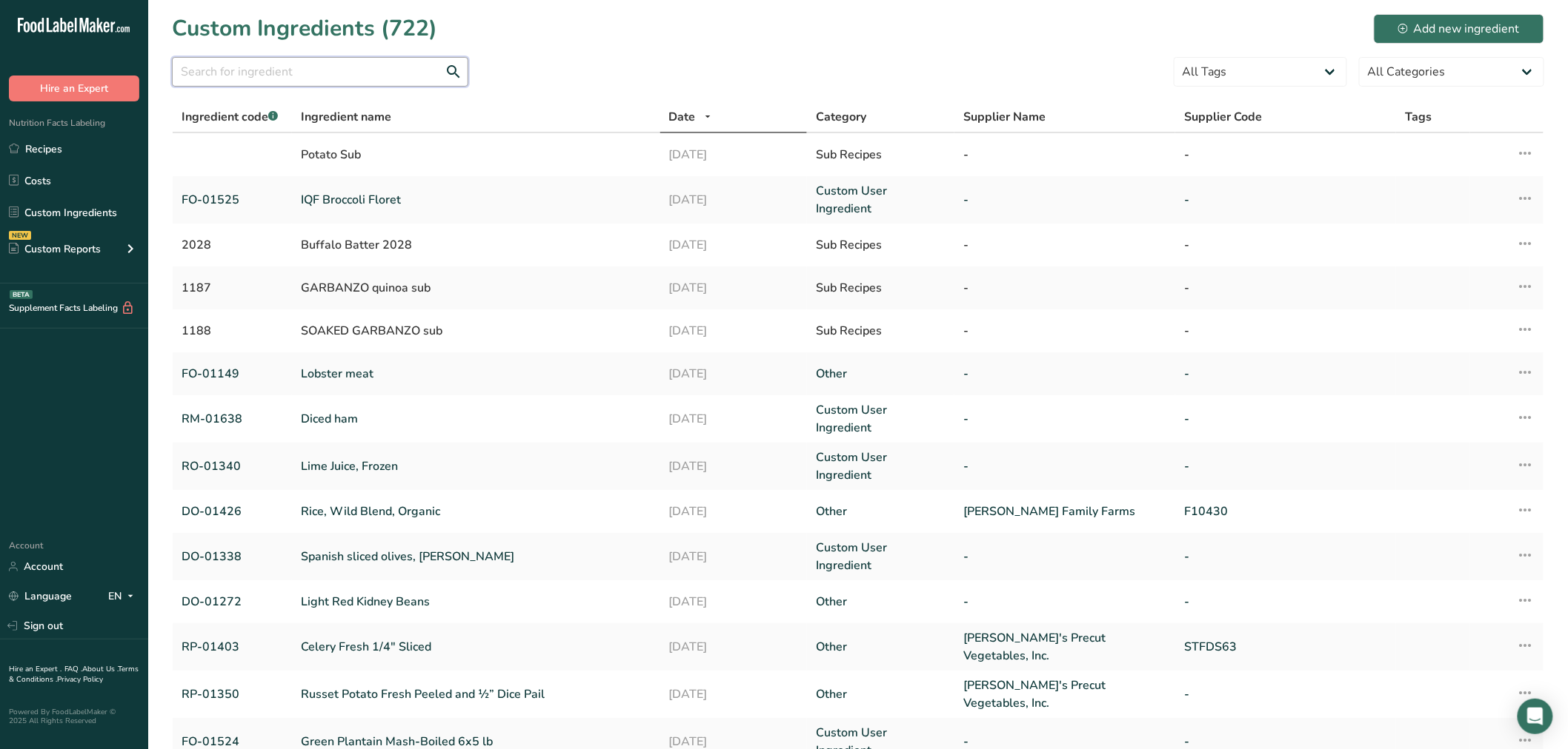
paste input "DO-01217"
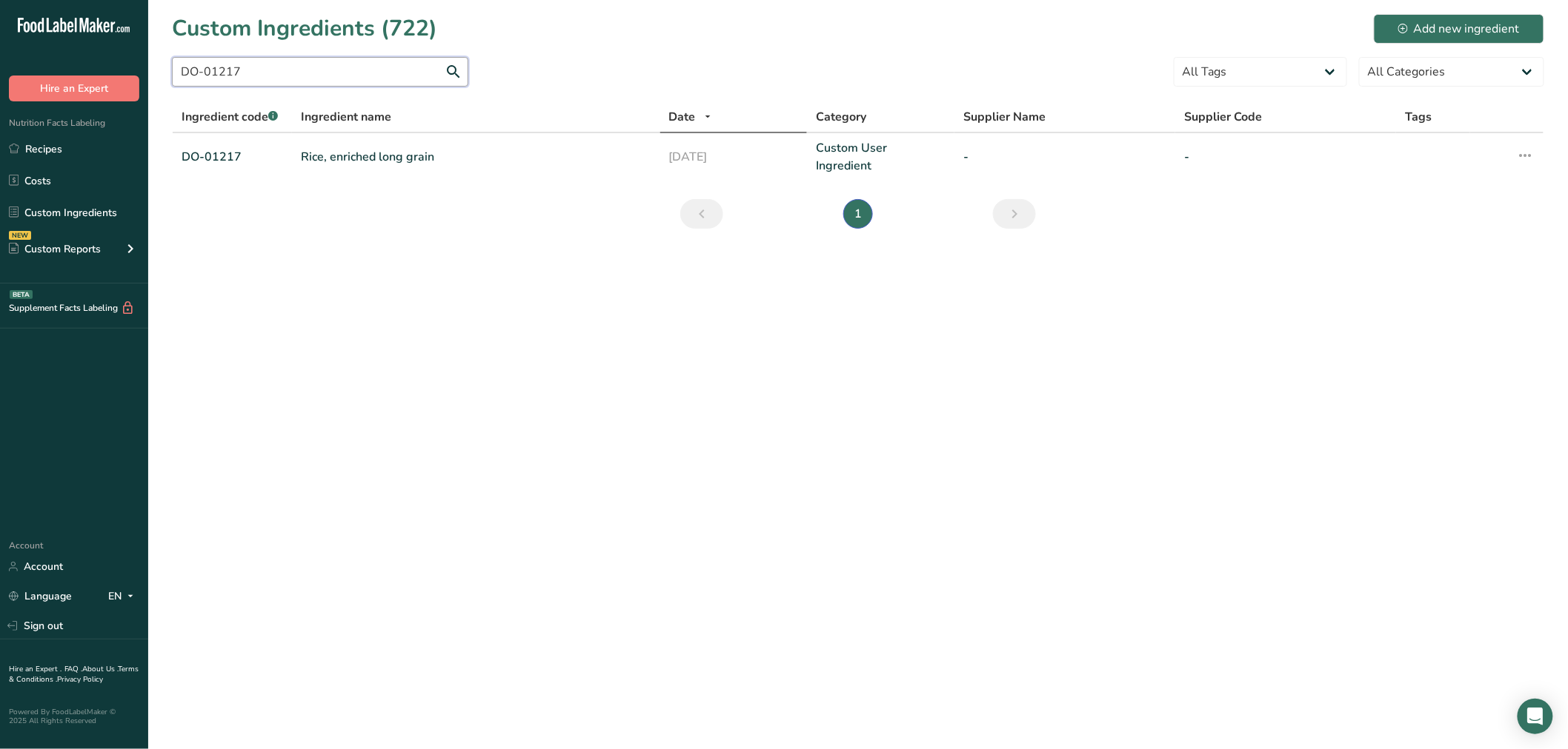
type input "DO-01217"
click at [336, 148] on link "Rice, enriched long grain" at bounding box center [476, 156] width 351 height 18
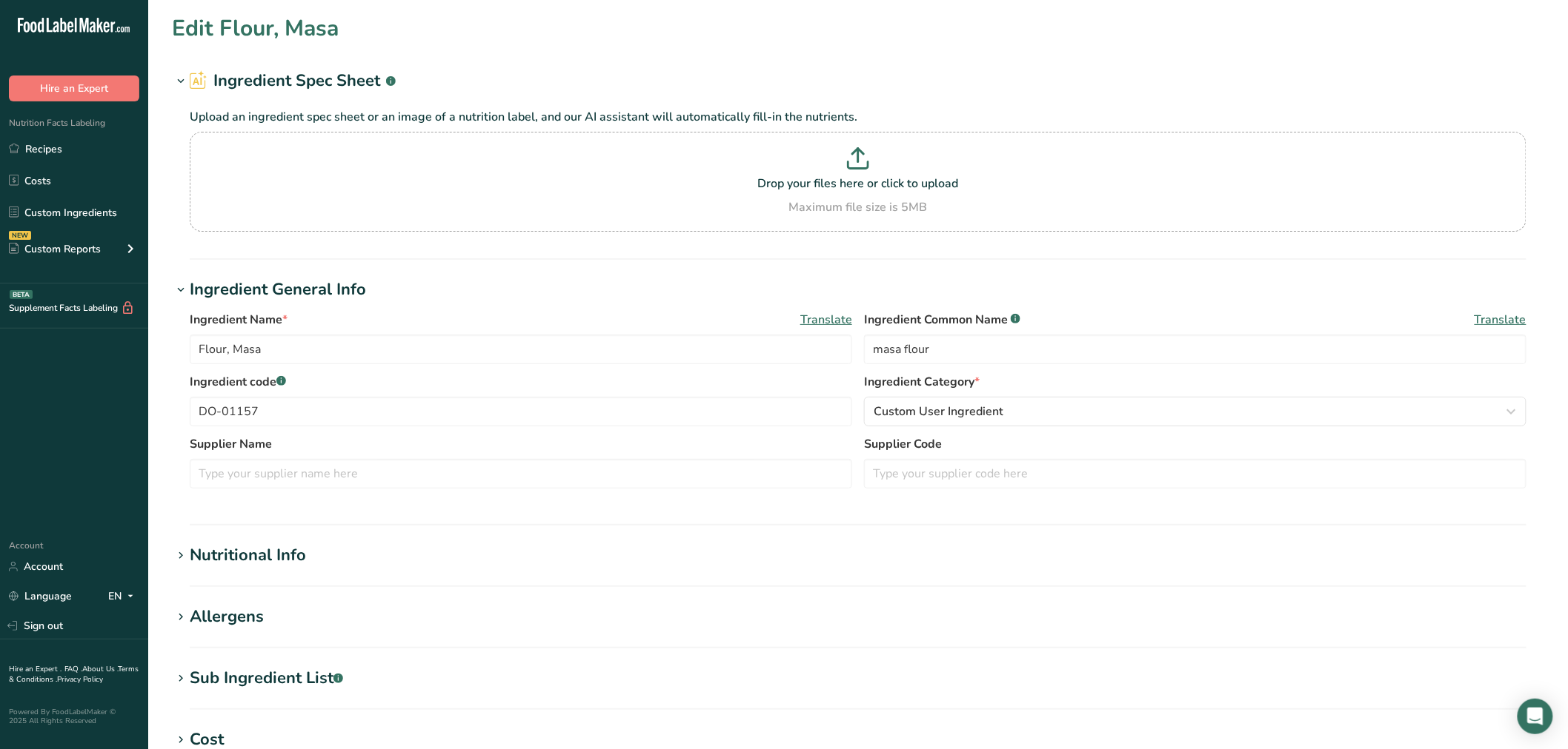
type input "Rice, enriched long grain"
type input "enriched long grain rice"
type input "DO-01217"
drag, startPoint x: 1015, startPoint y: 351, endPoint x: 706, endPoint y: 329, distance: 309.8
click at [706, 329] on div "Ingredient Name * Translate Rice, enriched long grain Ingredient Common Name .a…" at bounding box center [858, 342] width 1336 height 62
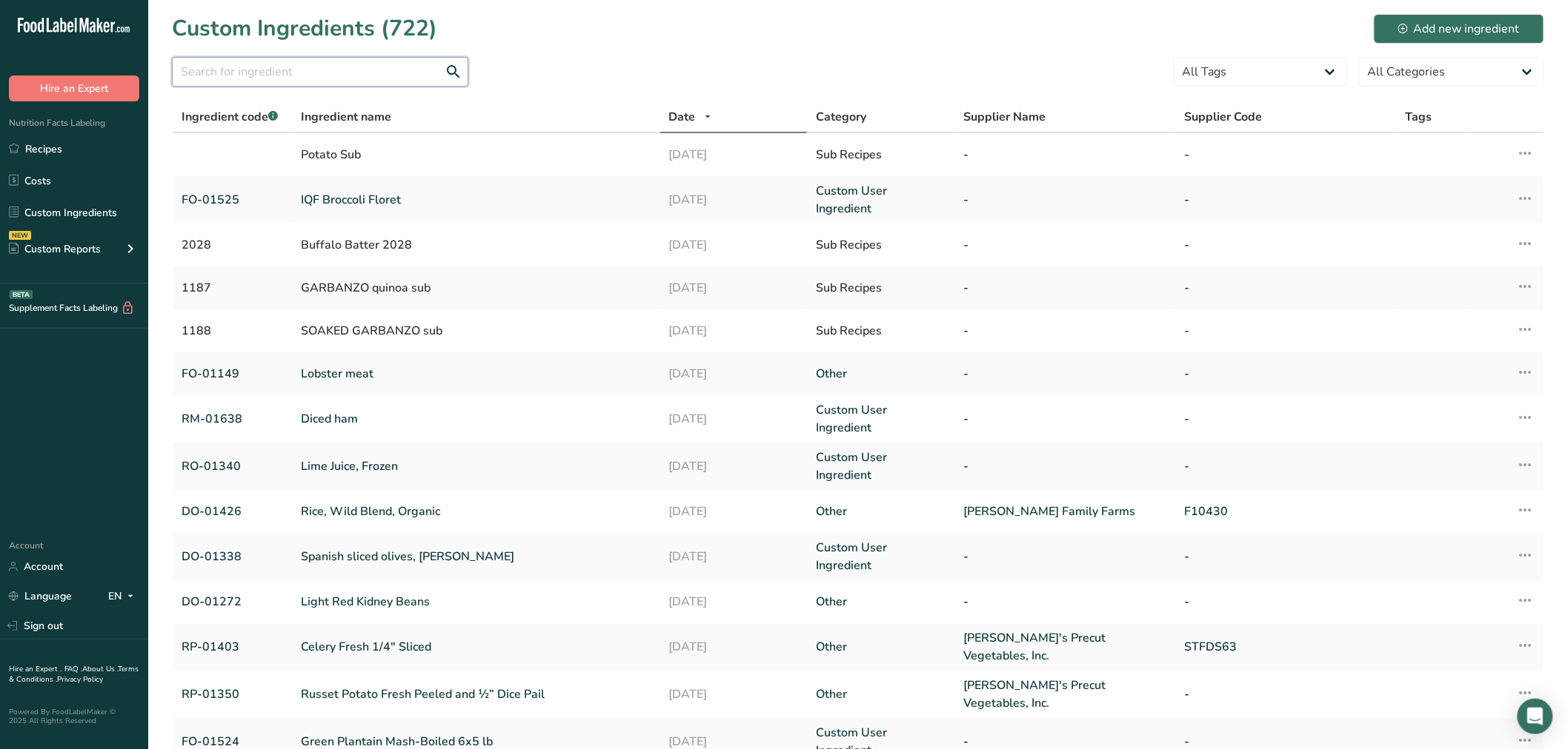
click at [351, 59] on input "text" at bounding box center [320, 72] width 296 height 30
paste input "DO-01274"
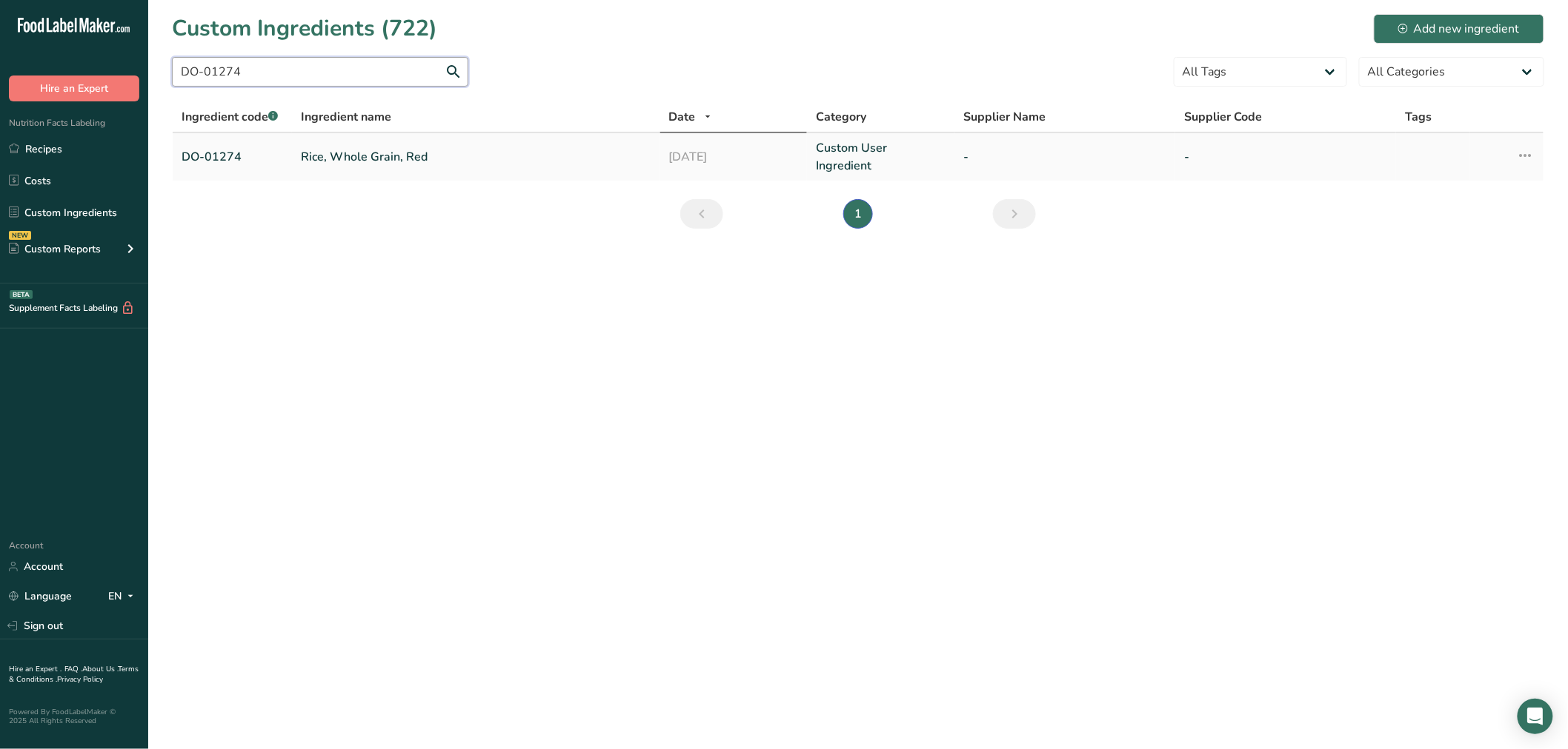
type input "DO-01274"
click at [391, 148] on link "Rice, Whole Grain, Red" at bounding box center [476, 156] width 351 height 18
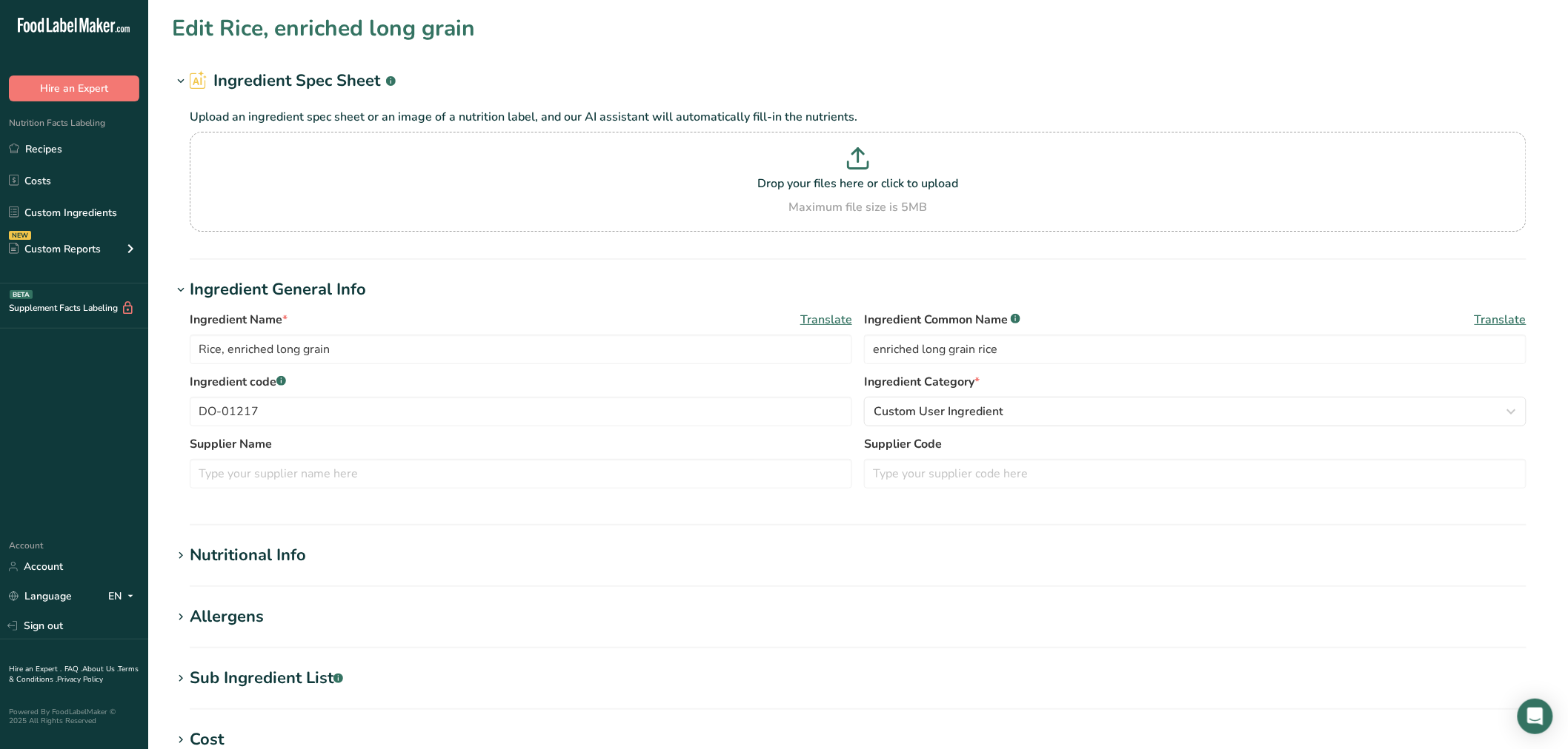
type input "Rice, Whole Grain, Red"
type input "red rice"
type input "DO-01274"
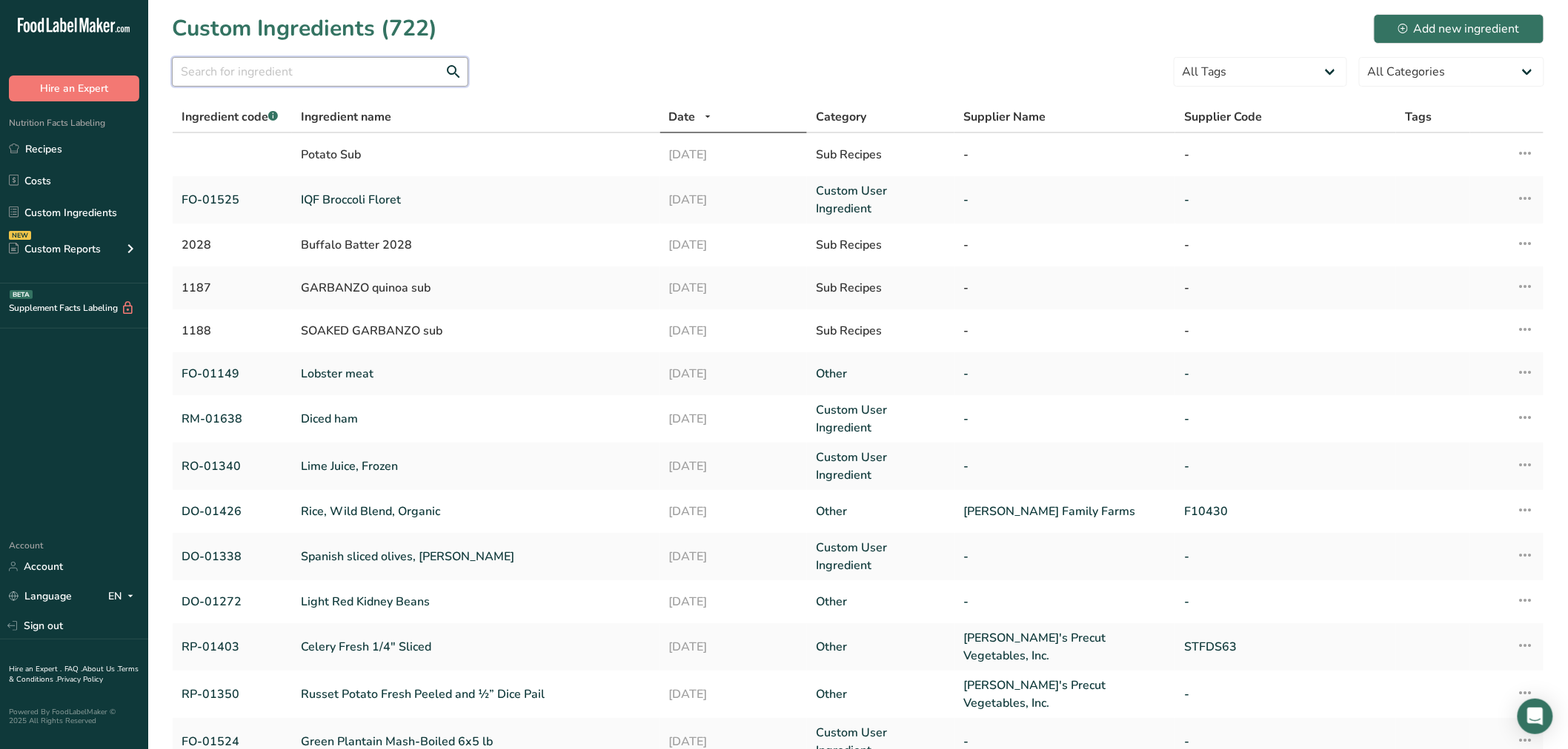
click at [253, 76] on input "text" at bounding box center [320, 72] width 296 height 30
paste input "DO-01275"
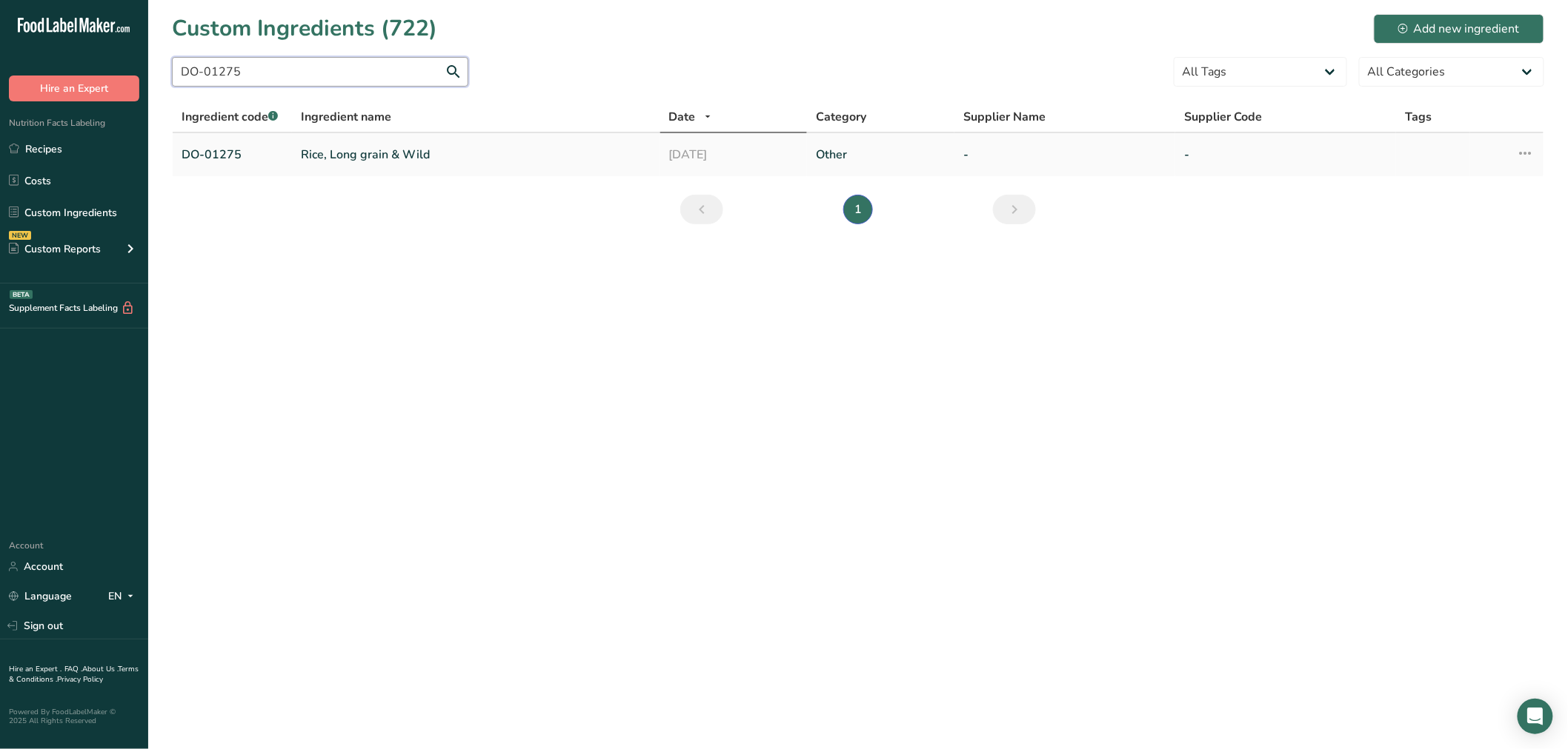
type input "DO-01275"
click at [322, 152] on link "Rice, Long grain & Wild" at bounding box center [476, 155] width 351 height 18
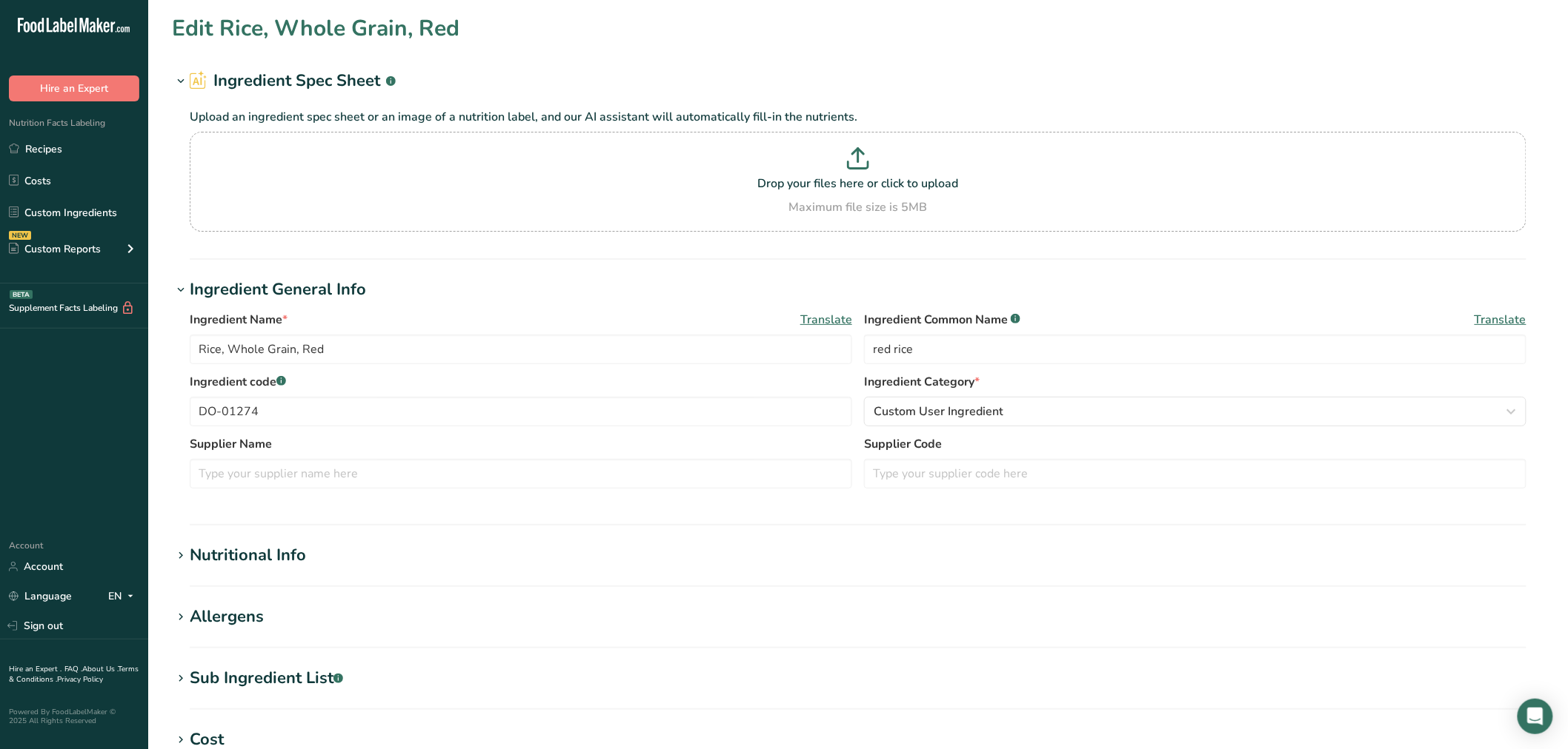
type input "Rice, Long grain & Wild"
type input "long grain and wild rice"
type input "DO-01275"
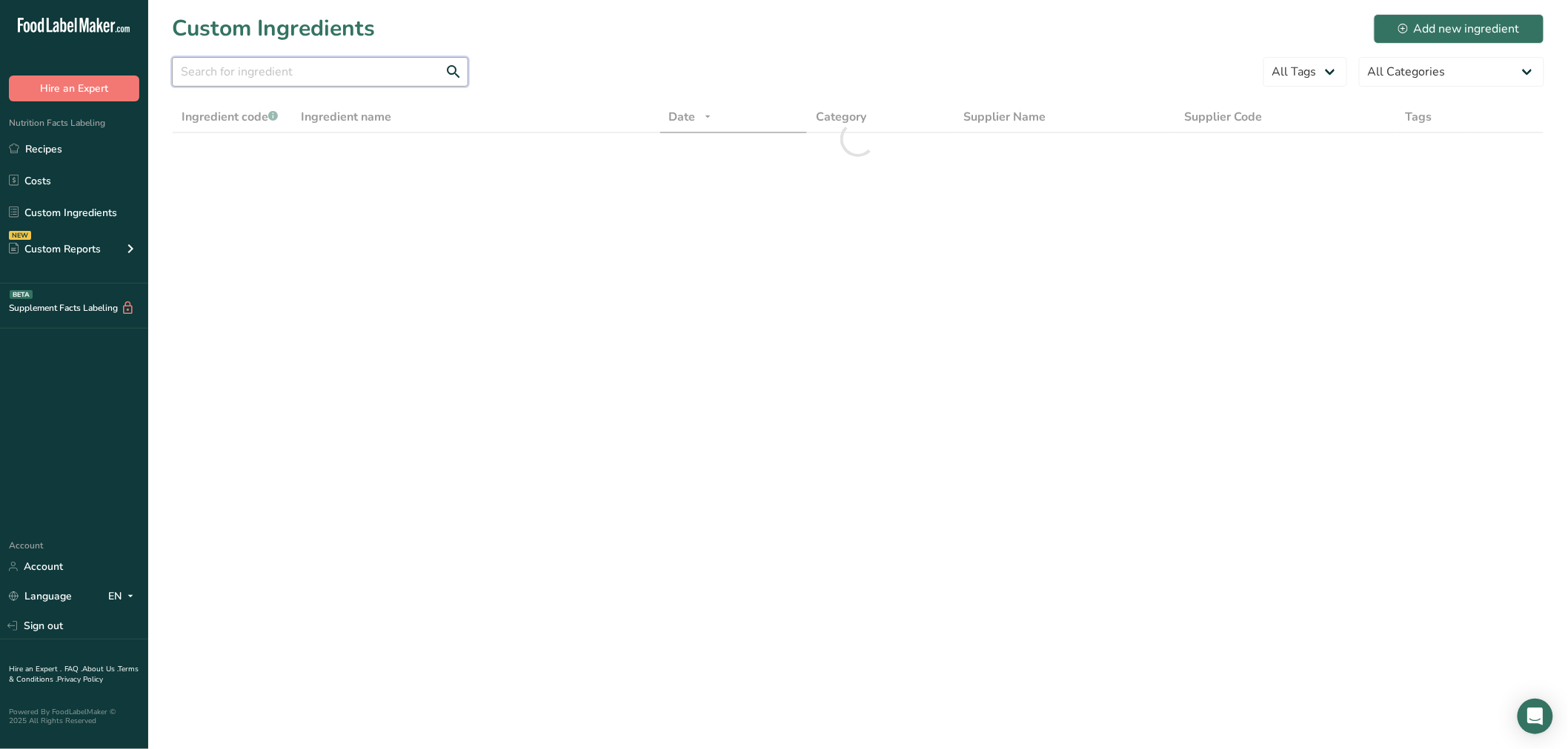
click at [312, 80] on input "text" at bounding box center [320, 72] width 296 height 30
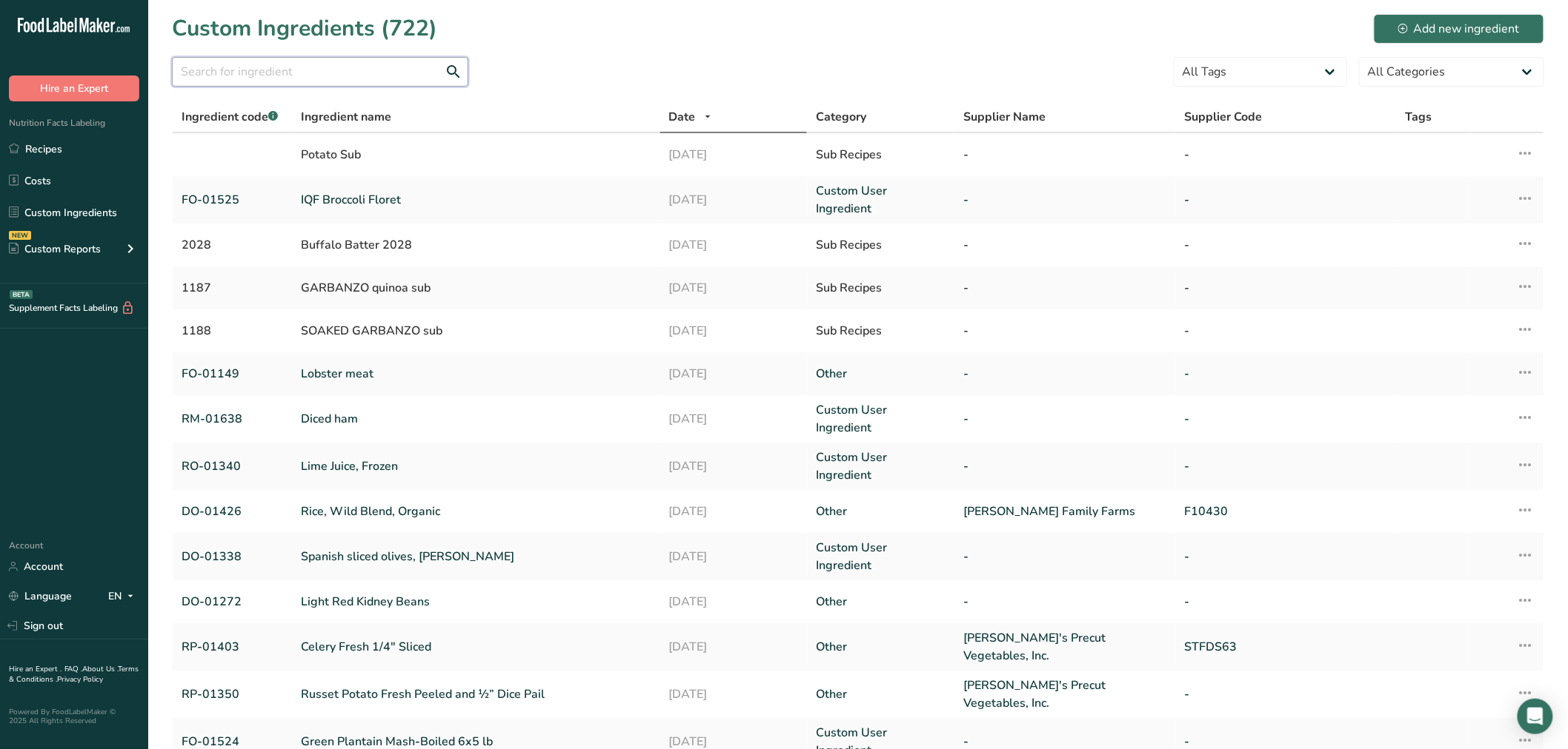
paste input "DO-01426"
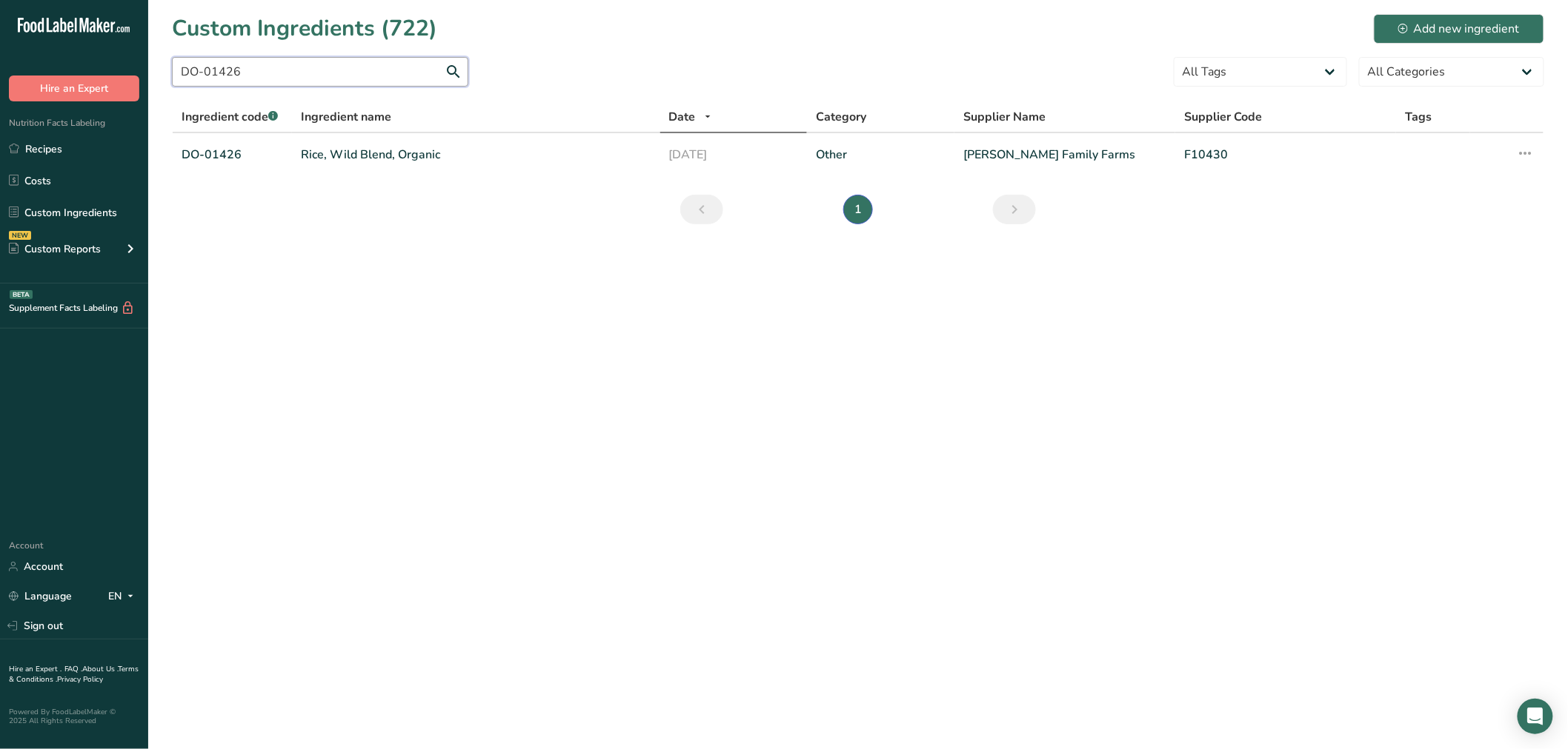
type input "DO-01426"
drag, startPoint x: 338, startPoint y: 149, endPoint x: 343, endPoint y: 156, distance: 8.6
click at [343, 156] on link "Rice, Wild Blend, Organic" at bounding box center [476, 155] width 351 height 18
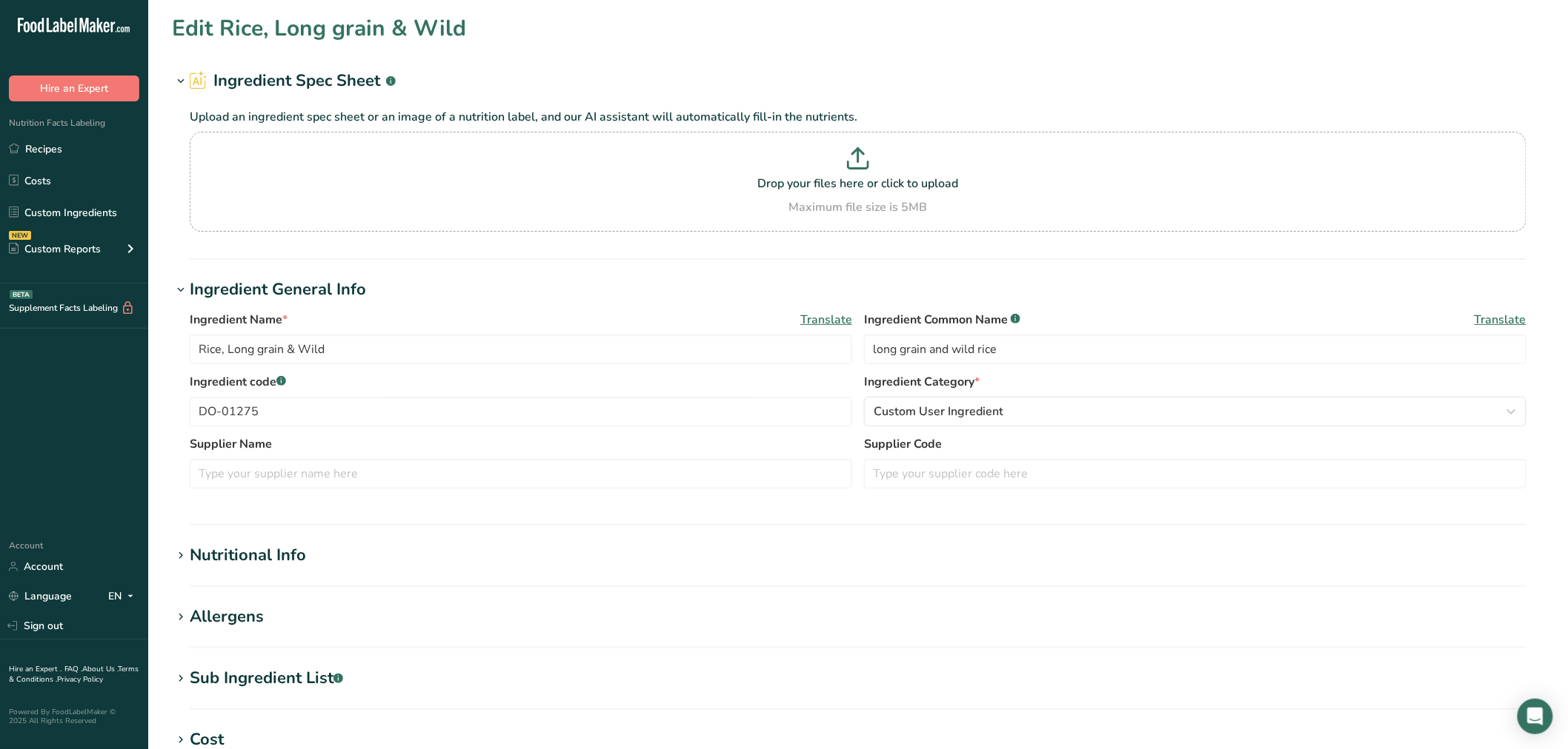
type input "Rice, Wild Blend, Organic"
type input "organic wild rice"
type input "DO-01426"
type input "Lundberg Family Farms"
type input "F10430"
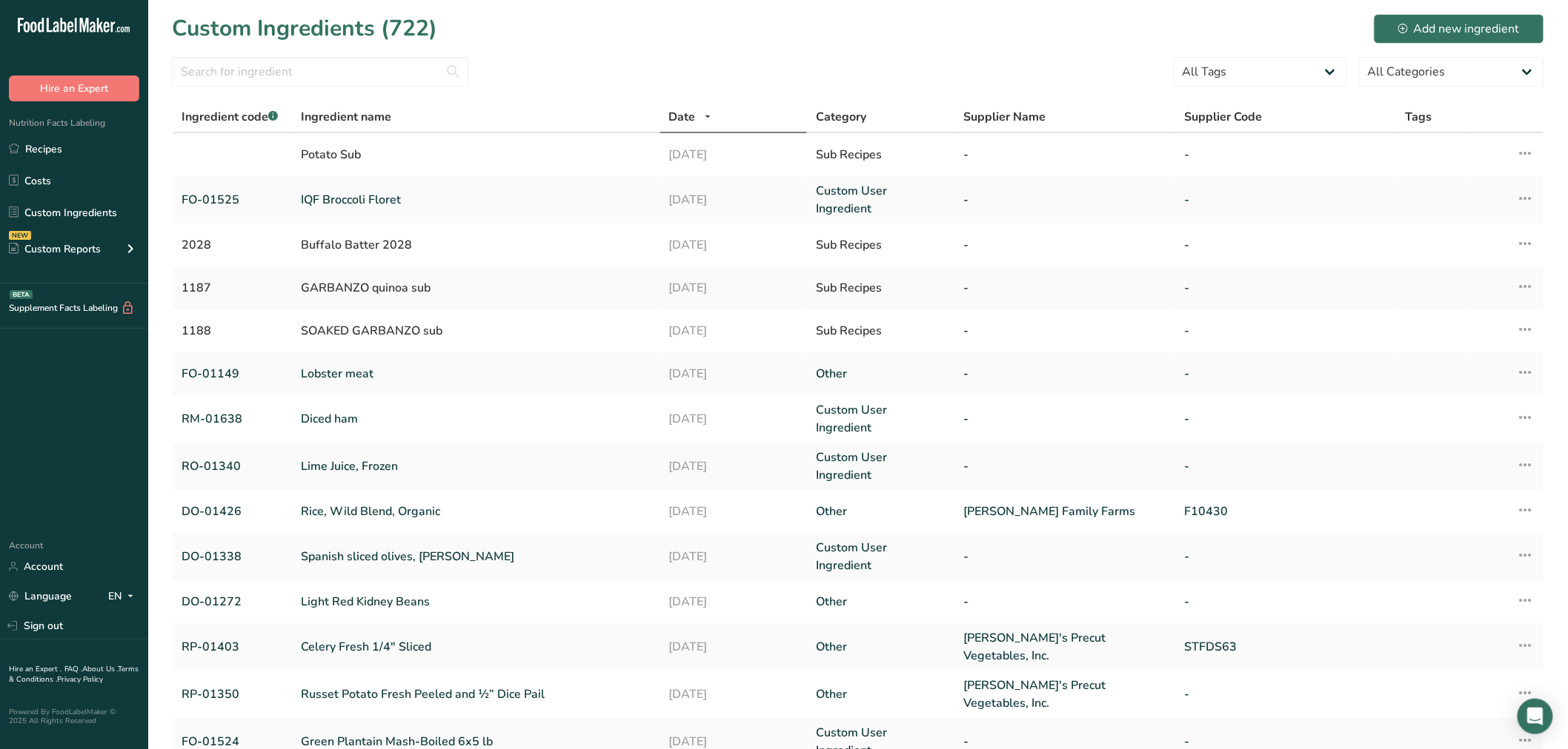
click at [259, 91] on div at bounding box center [320, 76] width 296 height 38
click at [259, 82] on input "text" at bounding box center [320, 72] width 296 height 30
paste input "DO-01427"
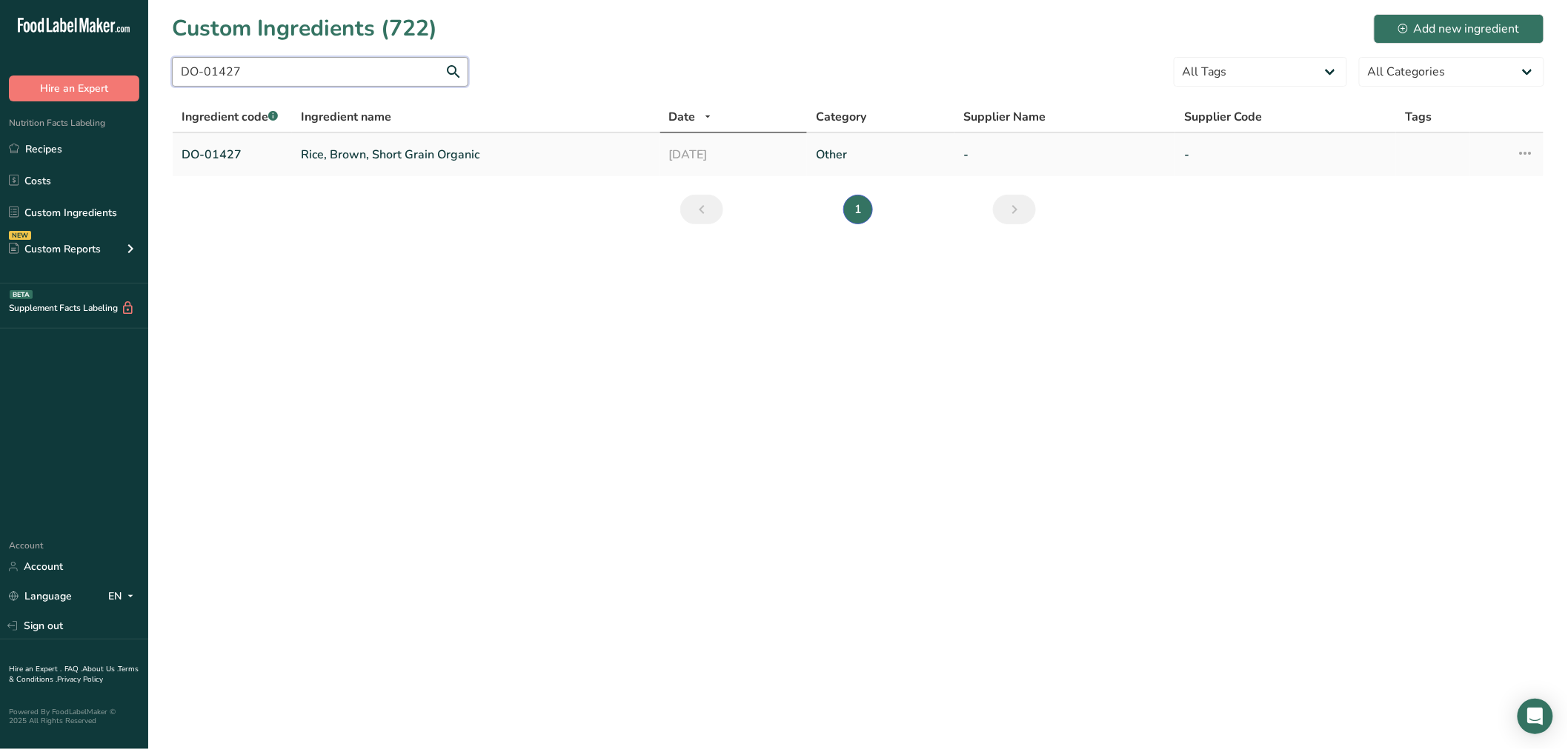
type input "DO-01427"
click at [365, 163] on link "Rice, Brown, Short Grain Organic" at bounding box center [476, 155] width 351 height 18
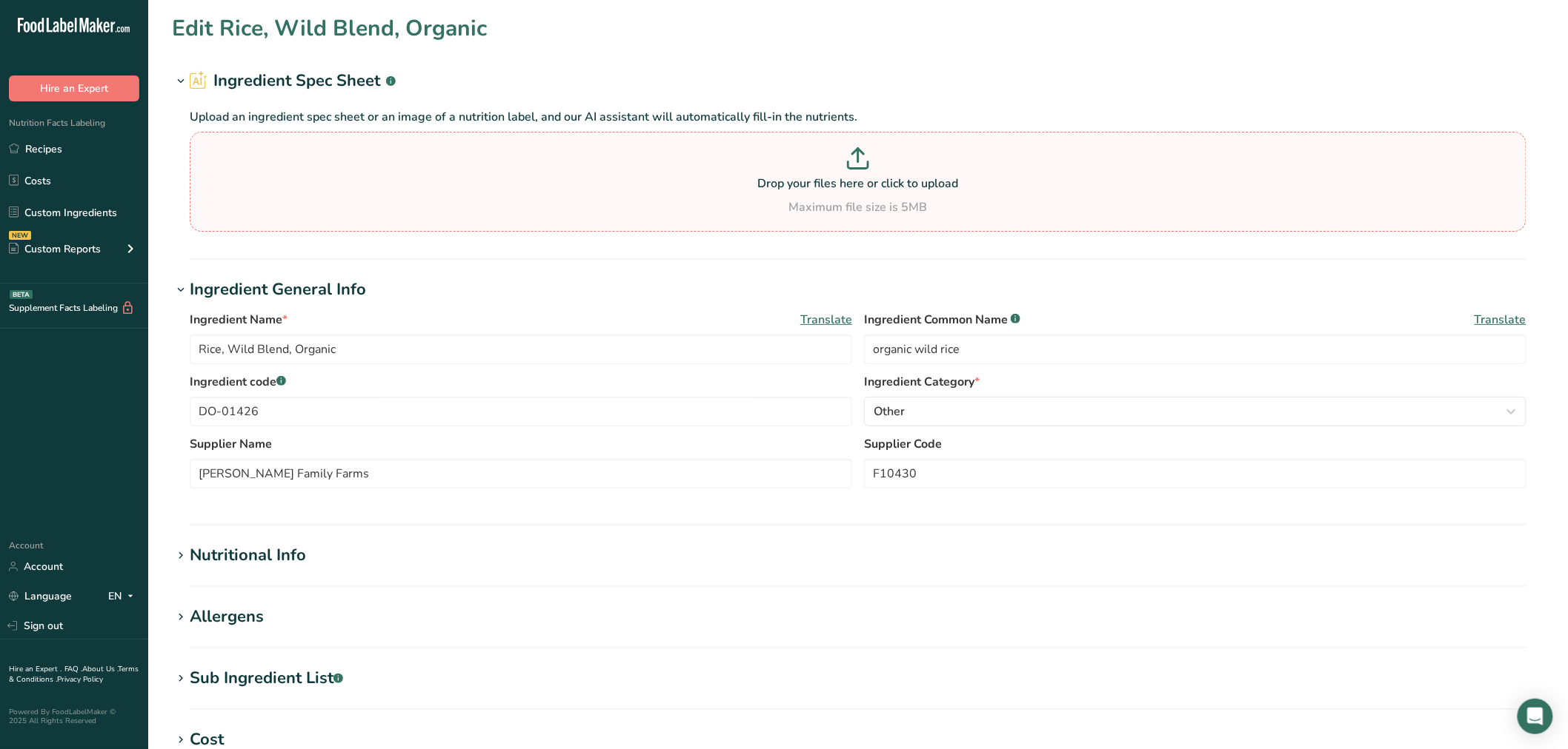
type input "Rice, Brown, Short Grain Organic"
type input "organic short grain brown rice"
type input "DO-01427"
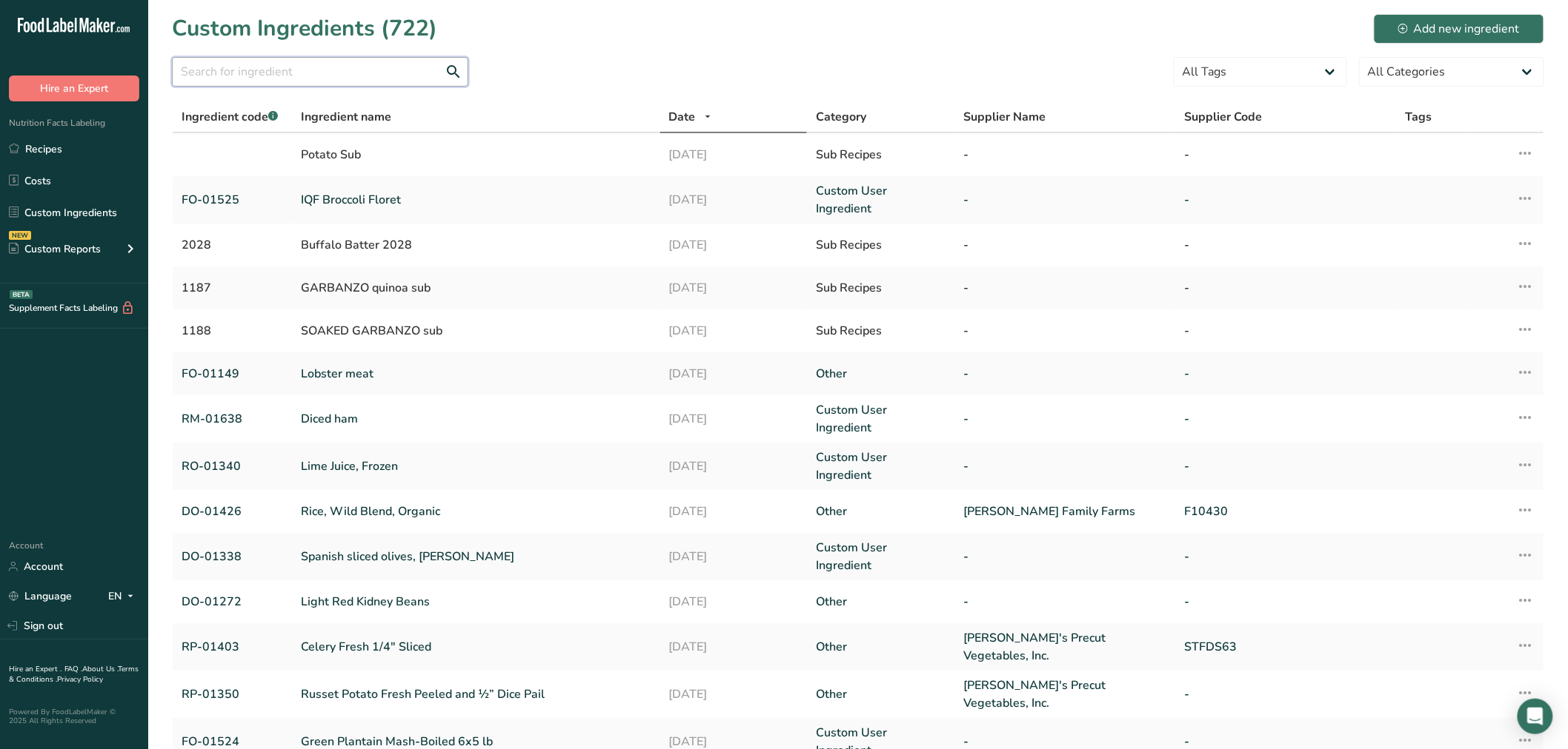
drag, startPoint x: 274, startPoint y: 75, endPoint x: 274, endPoint y: 63, distance: 12.0
click at [274, 75] on input "text" at bounding box center [320, 72] width 296 height 30
paste input "DO-01570"
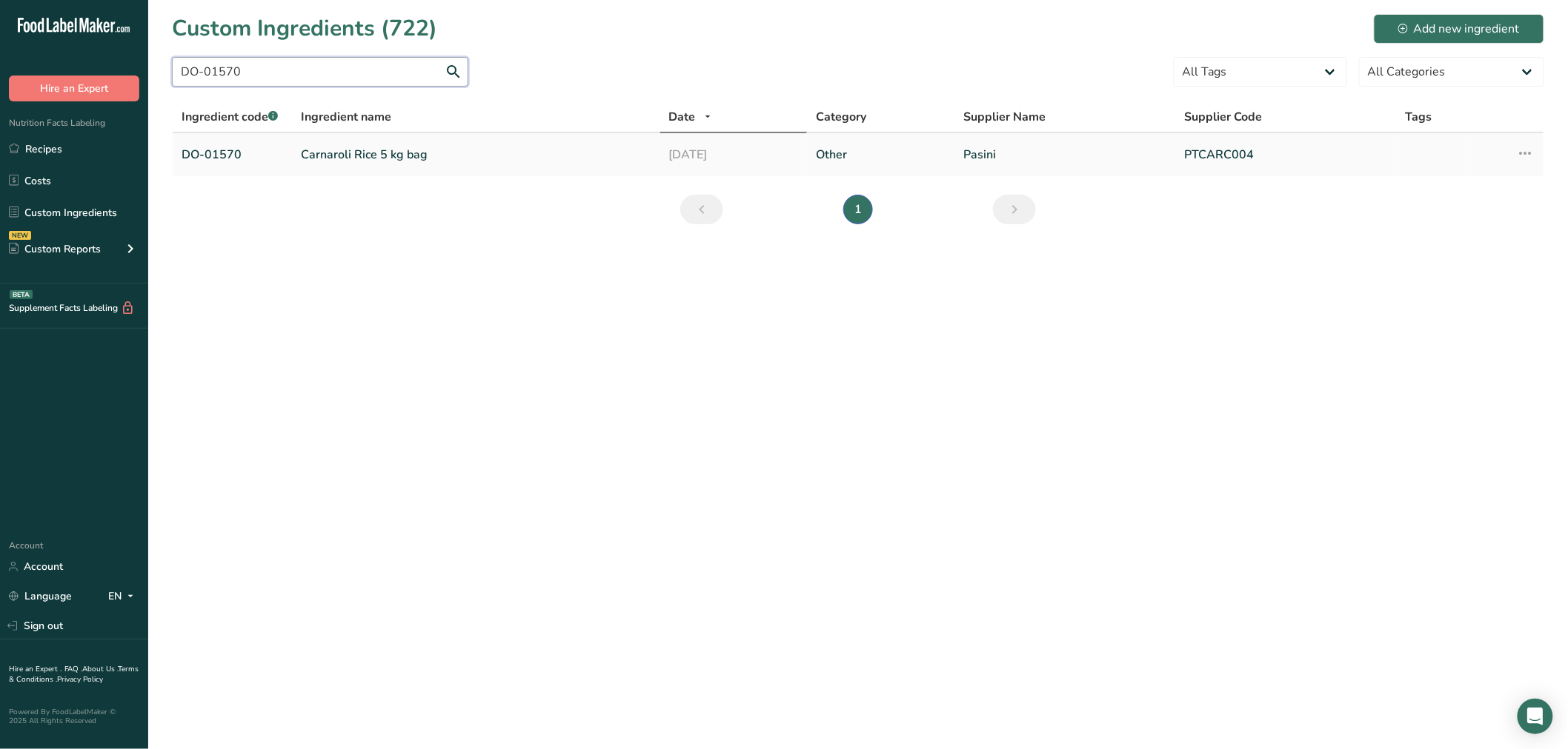
type input "DO-01570"
click at [346, 159] on link "Carnaroli Rice 5 kg bag" at bounding box center [476, 155] width 351 height 18
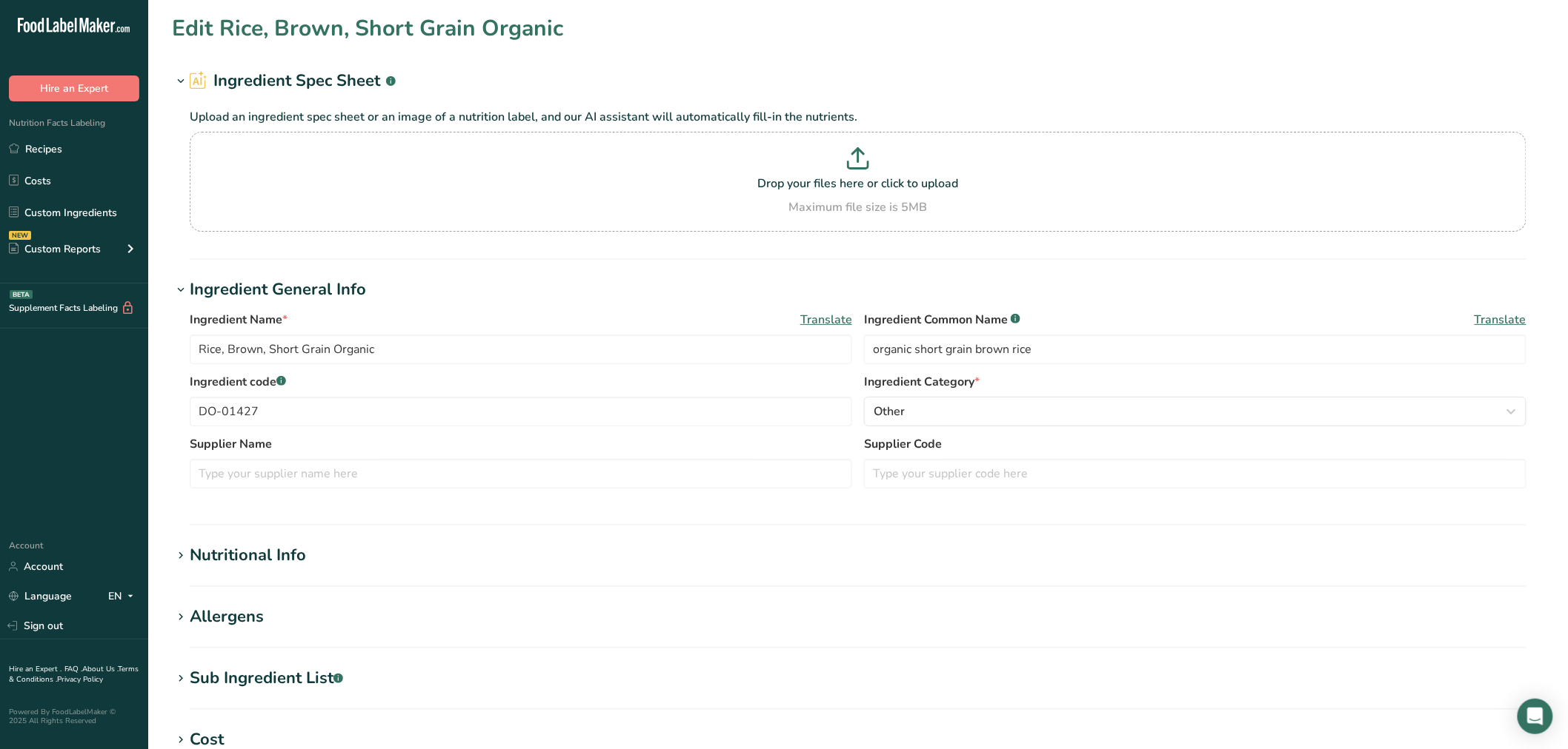
type input "Carnaroli Rice 5 kg bag"
type input "carnaroli rice"
type input "DO-01570"
type input "Pasini"
type input "PTCARC004"
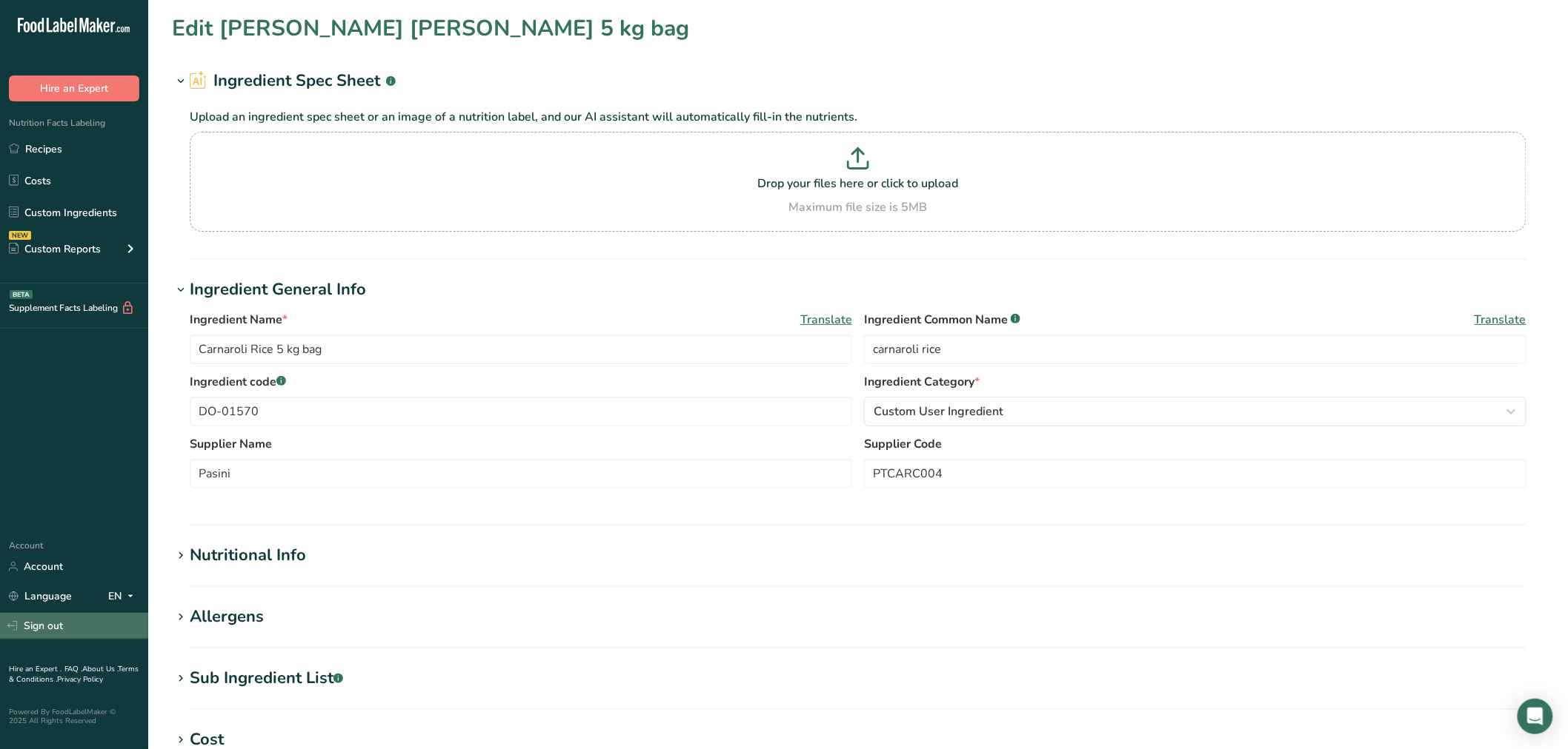
click at [58, 613] on link "Sign out" at bounding box center [74, 626] width 148 height 26
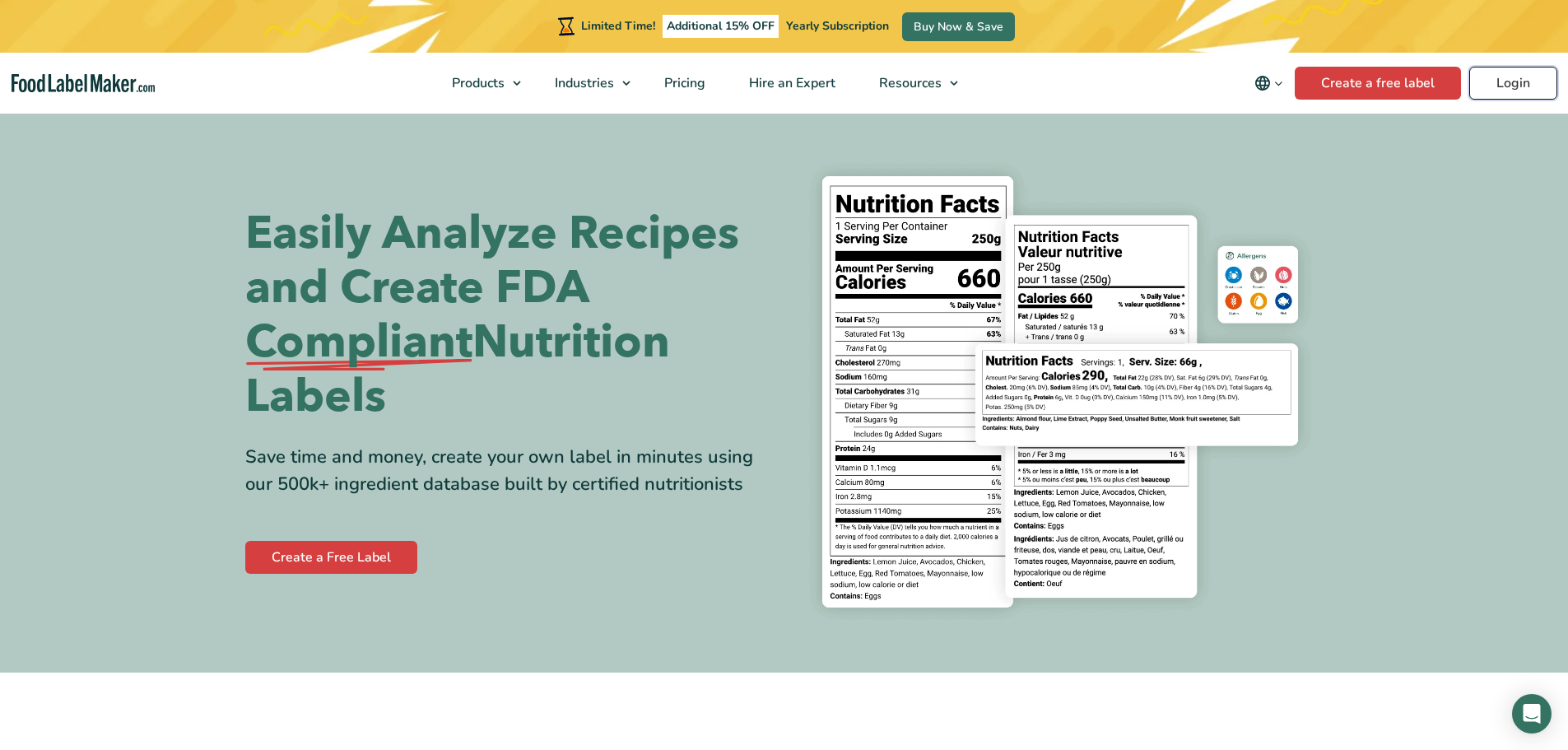
click at [1502, 79] on link "Login" at bounding box center [1513, 83] width 88 height 33
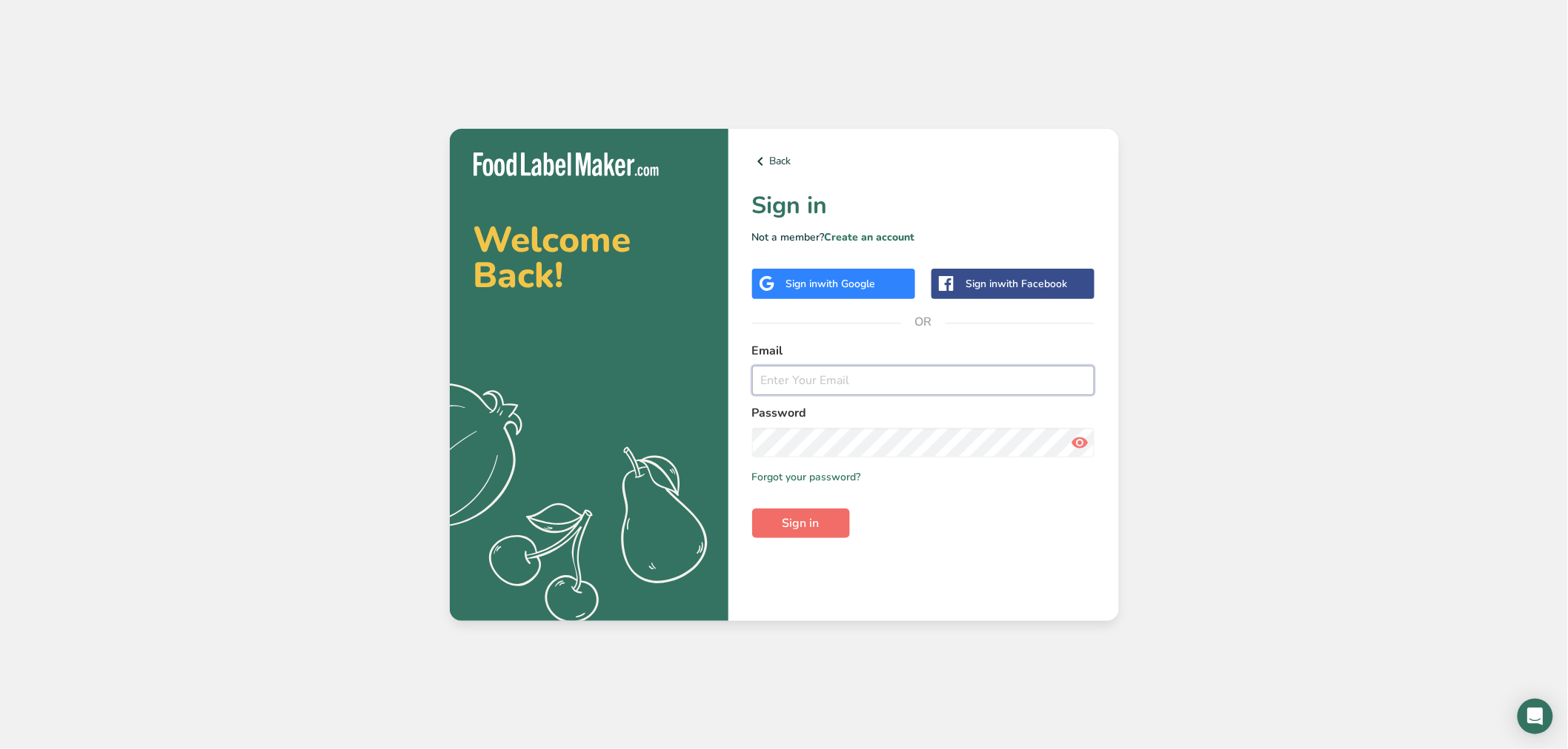
type input "[EMAIL_ADDRESS][DOMAIN_NAME]"
click at [819, 523] on span "Sign in" at bounding box center [801, 523] width 37 height 18
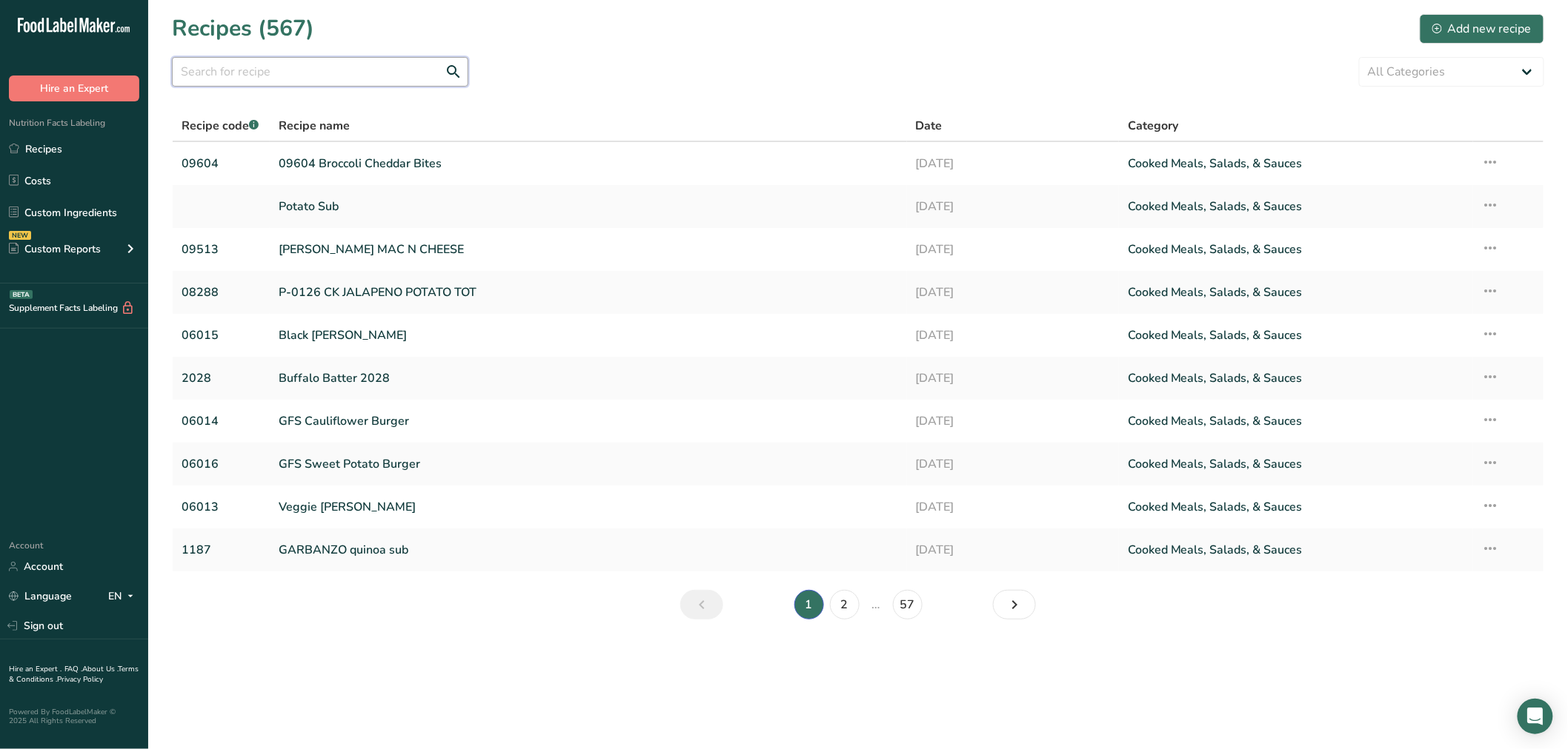
click at [219, 74] on input "text" at bounding box center [320, 72] width 296 height 30
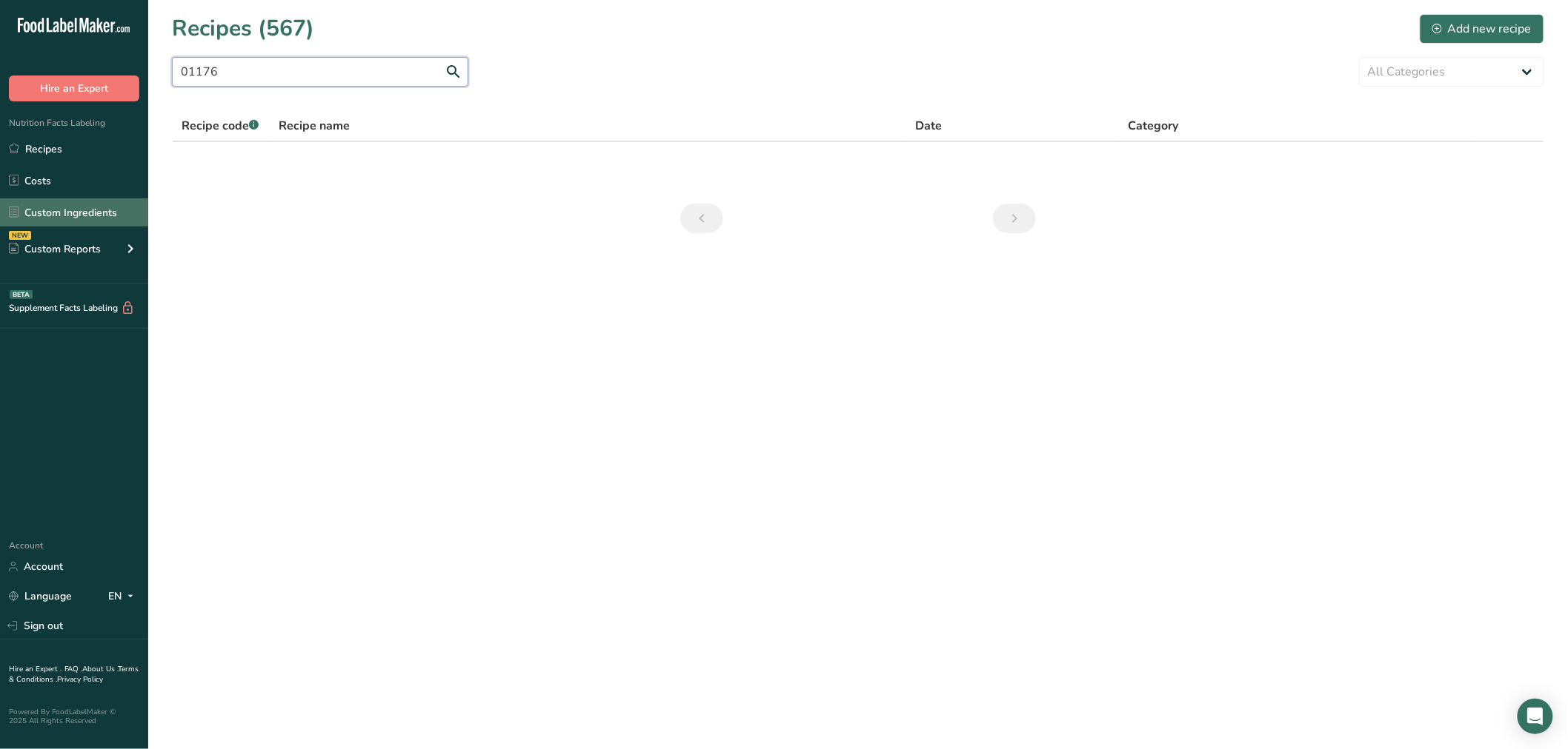
type input "01176"
click at [105, 200] on link "Custom Ingredients" at bounding box center [74, 212] width 148 height 28
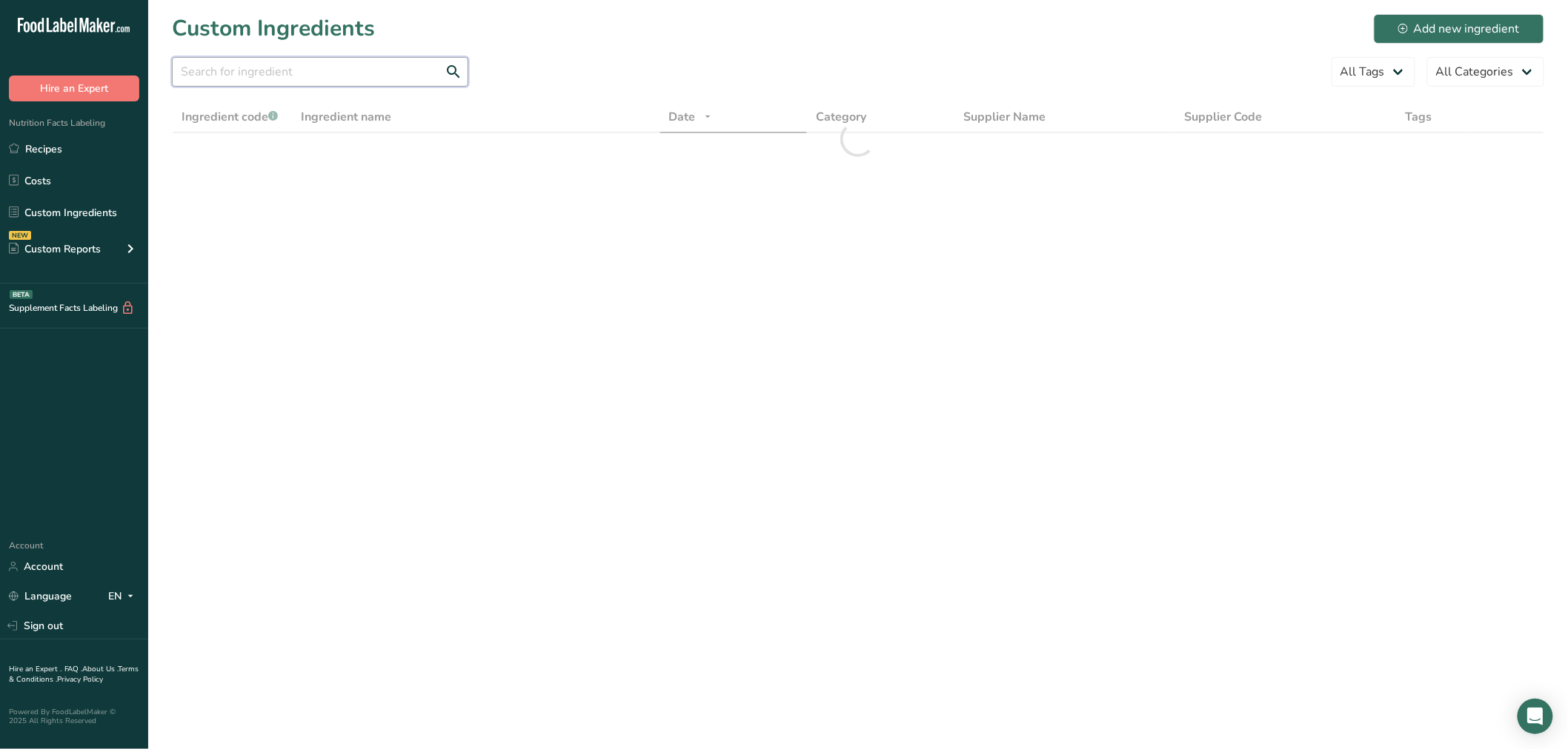
drag, startPoint x: 230, startPoint y: 76, endPoint x: 253, endPoint y: 76, distance: 23.0
click at [230, 76] on input "text" at bounding box center [320, 72] width 296 height 30
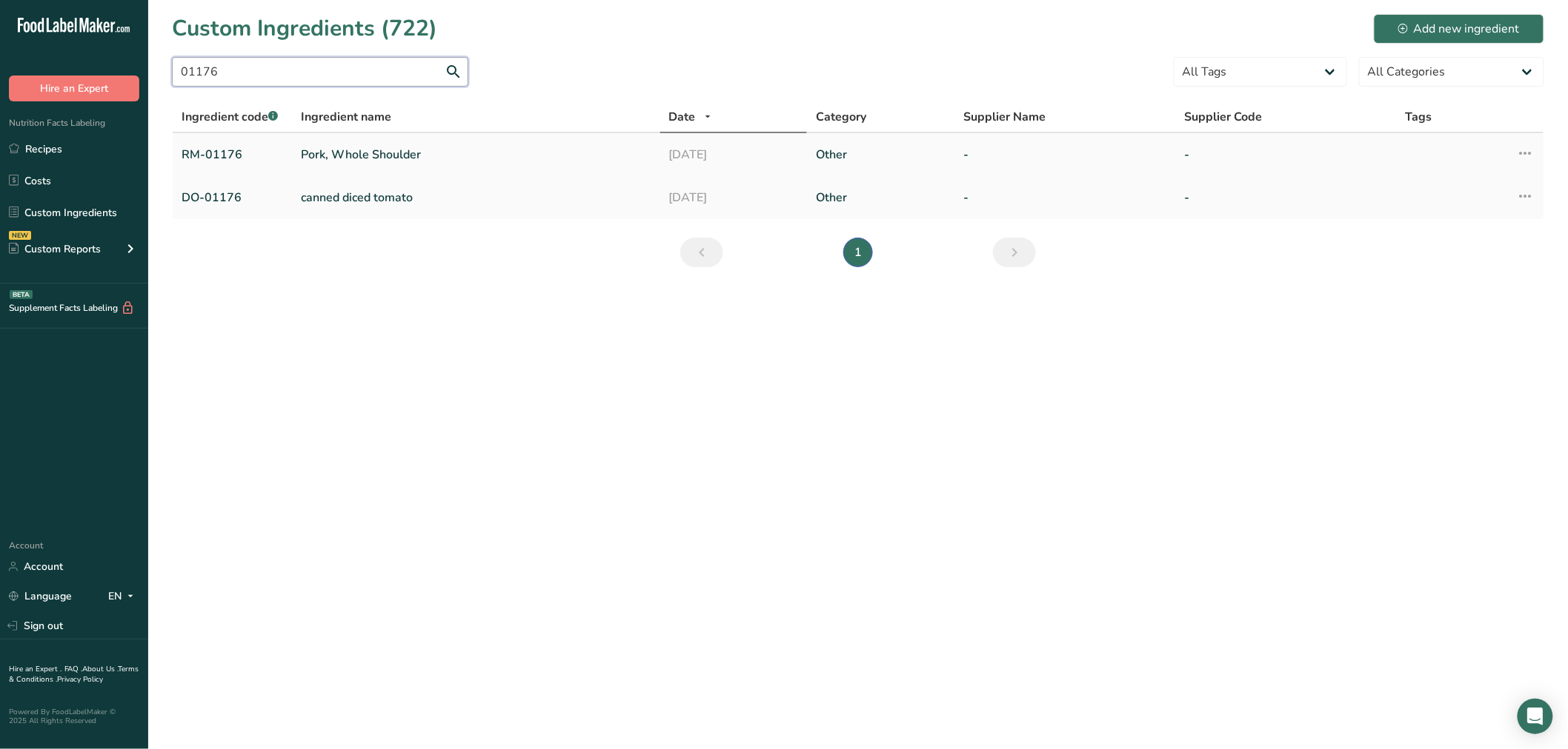
type input "01176"
click at [364, 154] on link "Pork, Whole Shoulder" at bounding box center [476, 155] width 351 height 18
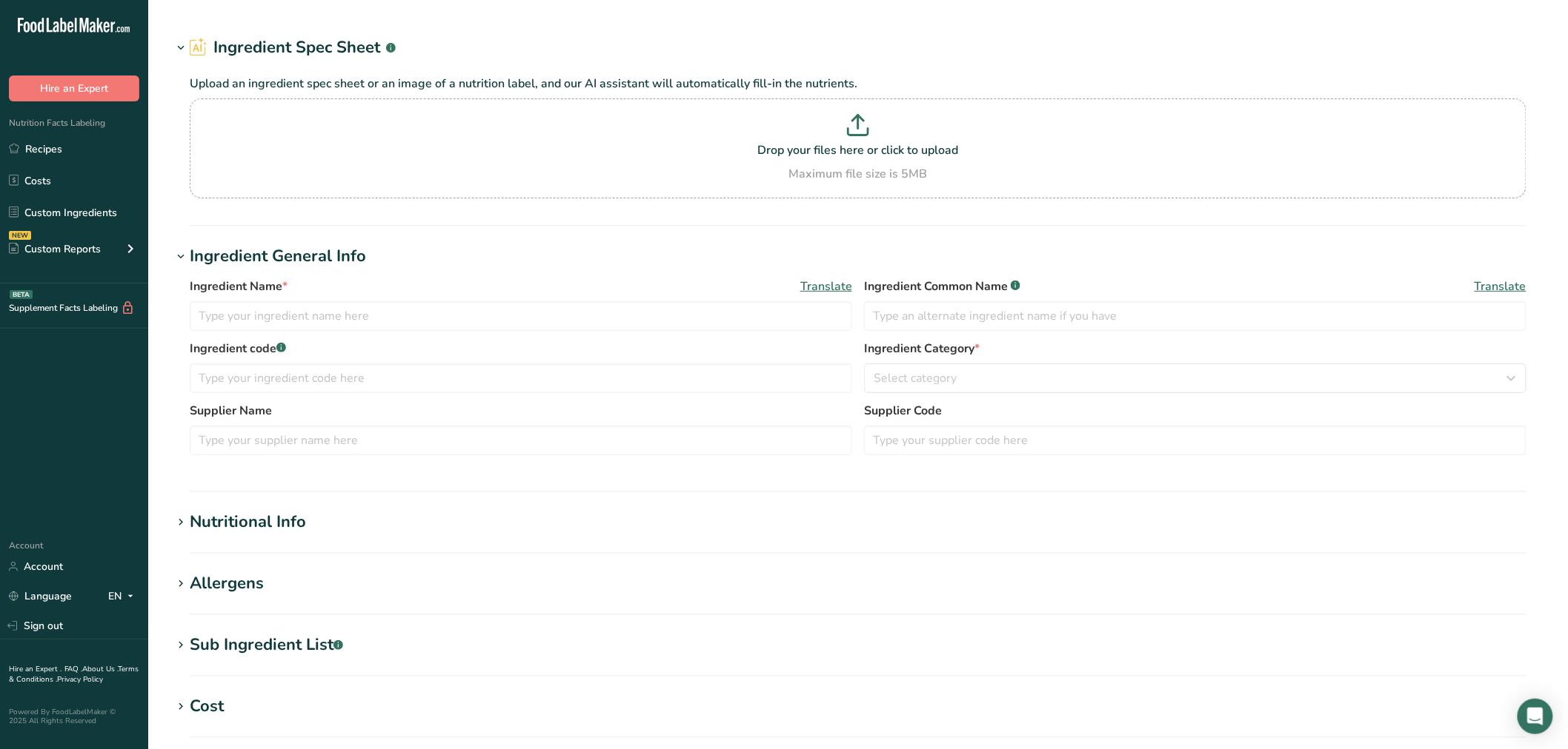
type input "Pork, Whole Shoulder"
type input "pork"
type input "RM-01176"
type input "112"
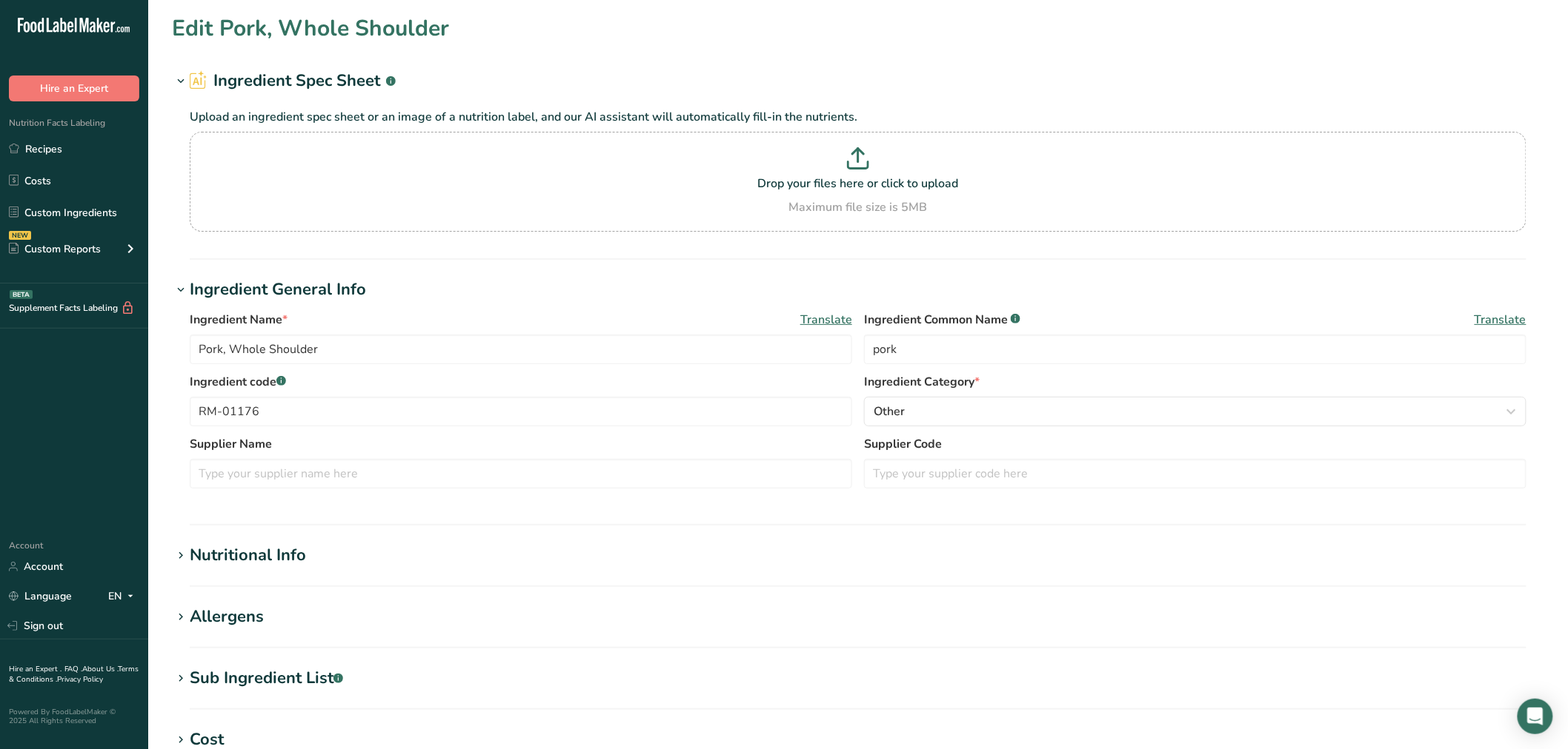
click at [310, 556] on h1 "Nutritional Info" at bounding box center [858, 556] width 1372 height 25
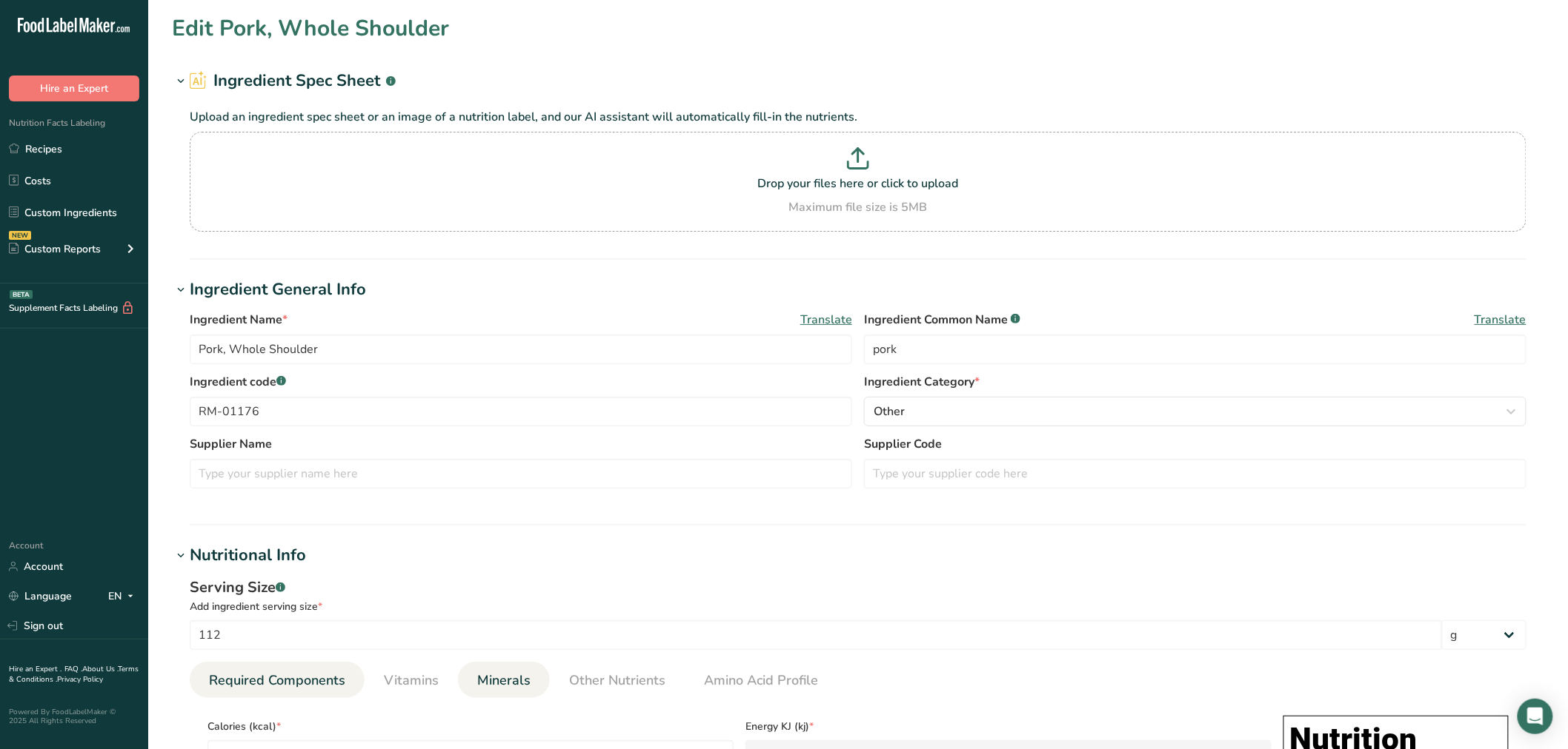
click at [477, 681] on span "Minerals" at bounding box center [504, 681] width 53 height 20
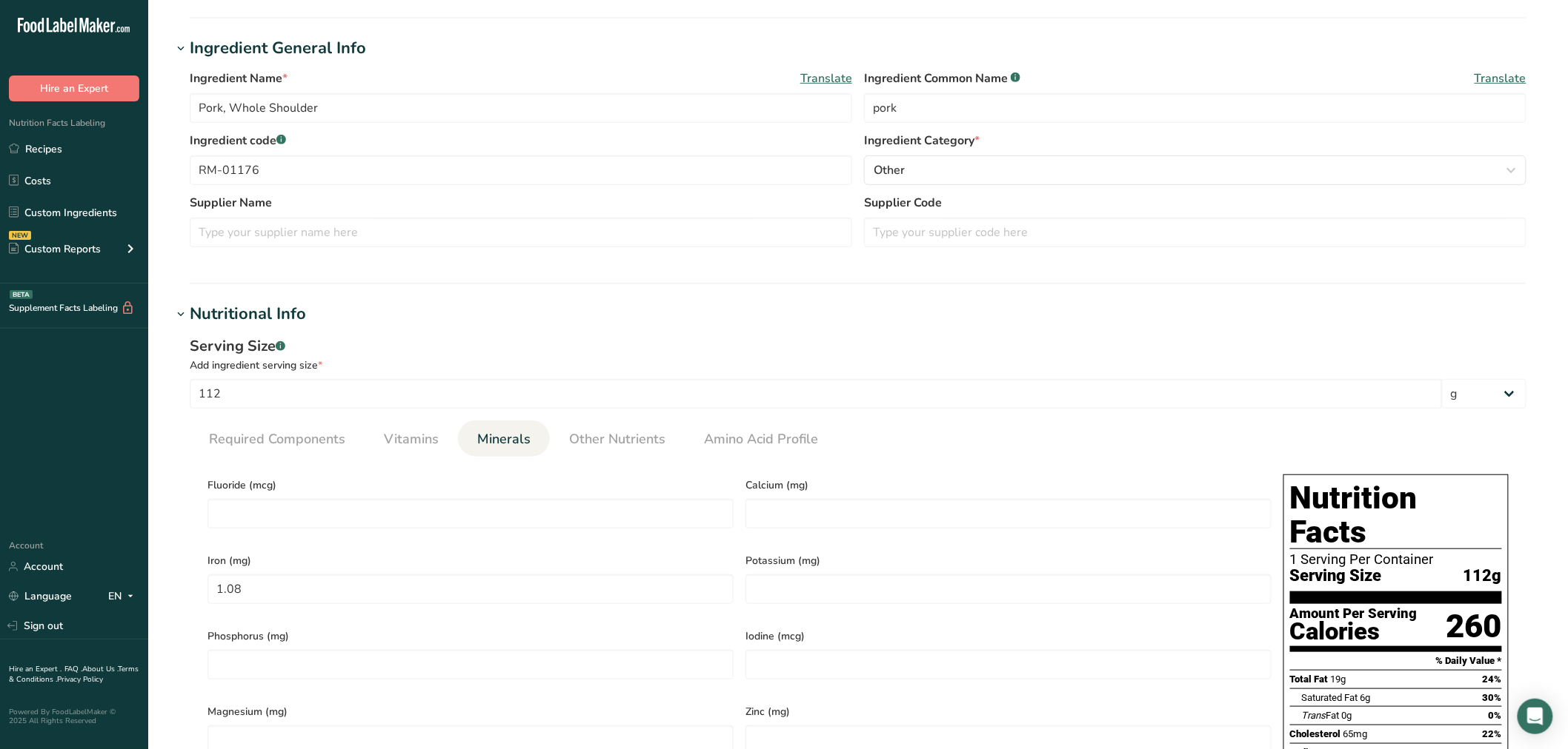
scroll to position [246, 0]
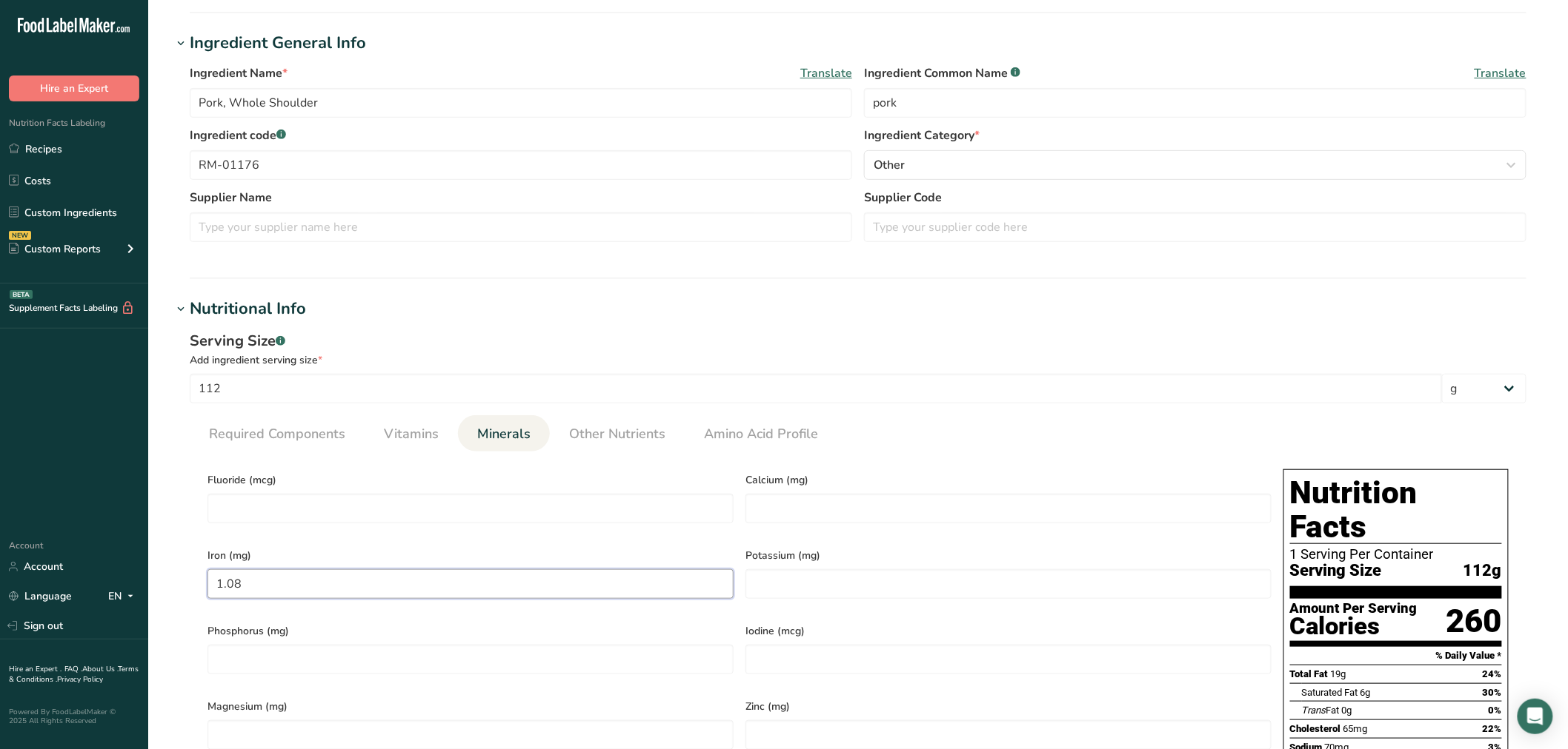
click at [289, 570] on input "1.08" at bounding box center [470, 584] width 526 height 30
type input "0"
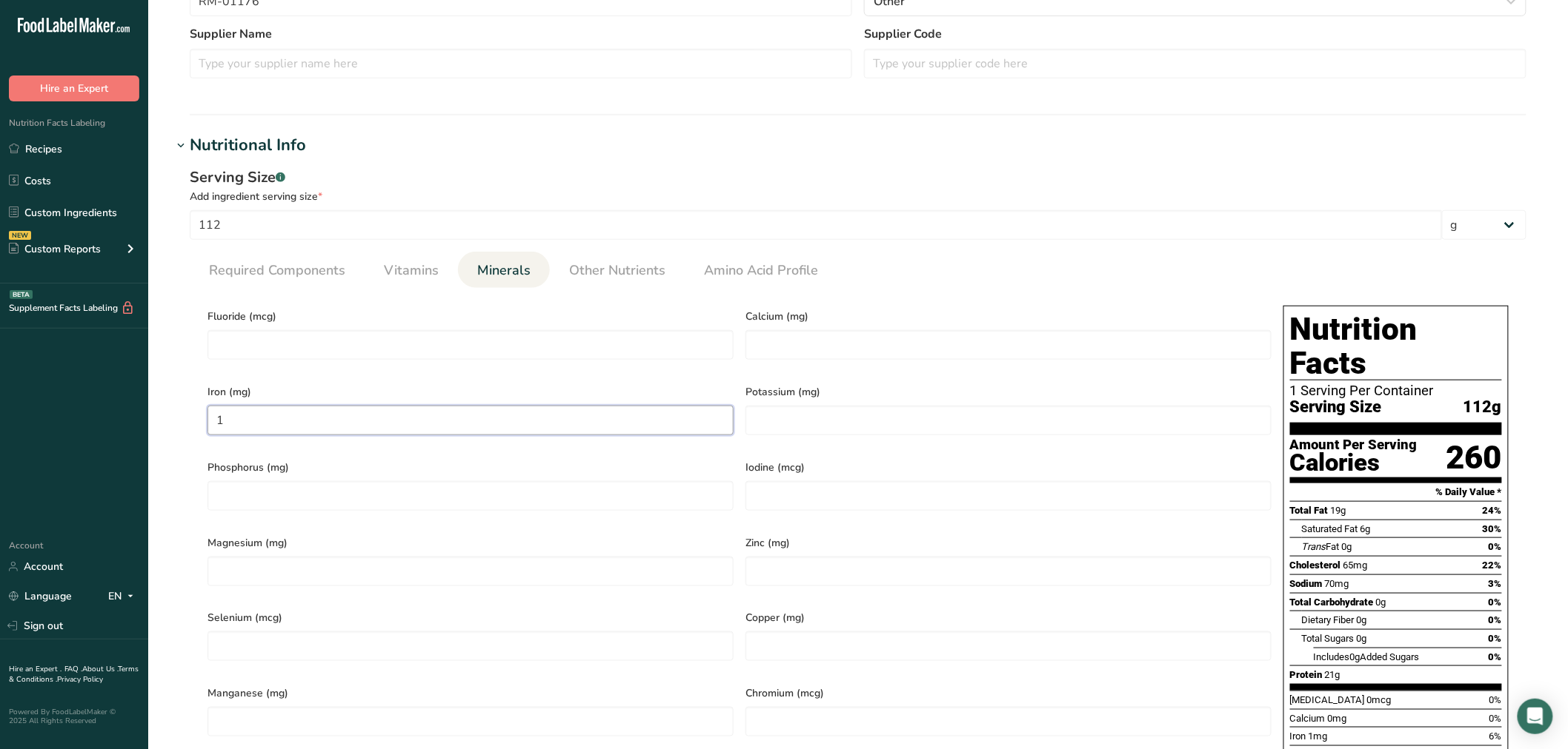
scroll to position [411, 0]
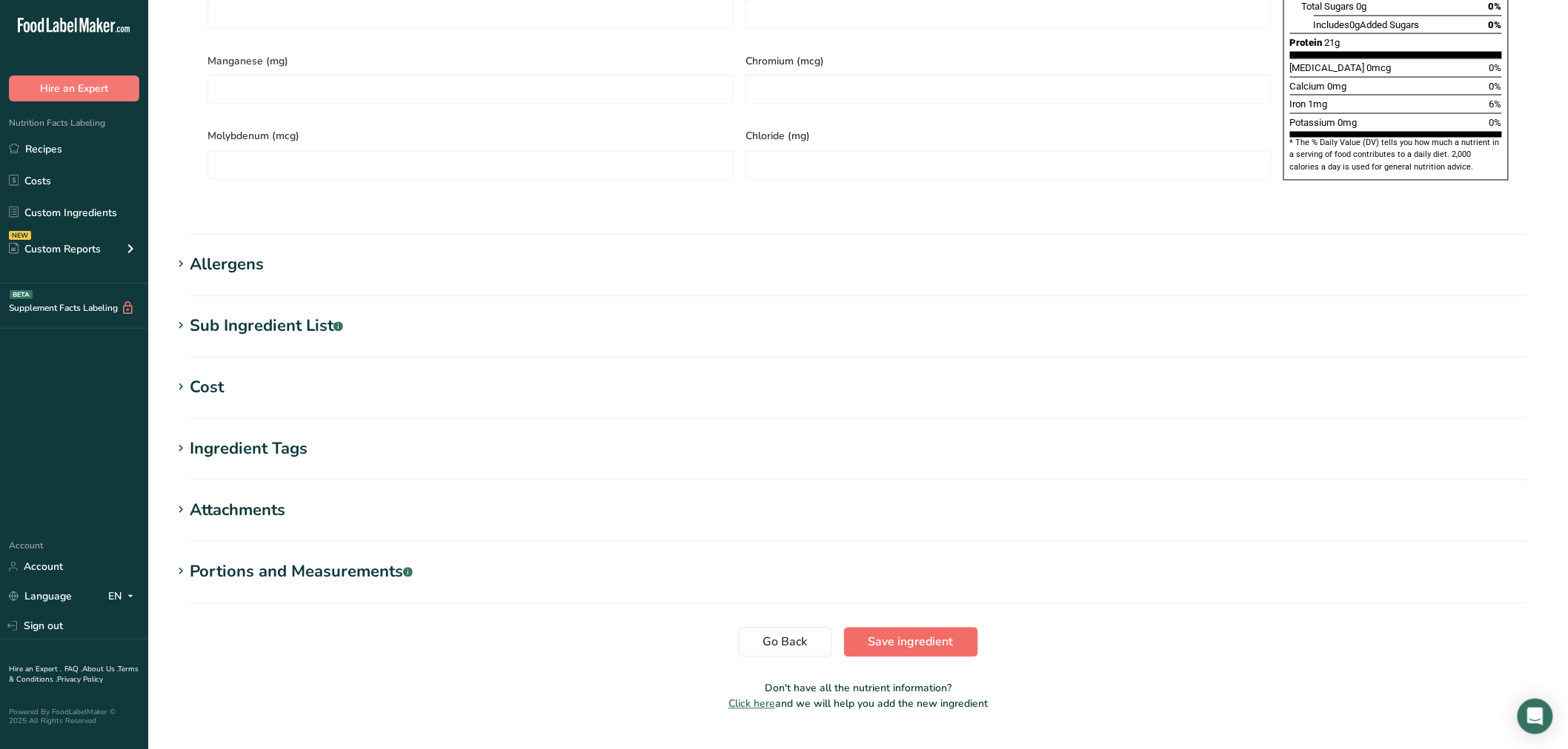
type input "1"
click at [902, 634] on span "Save ingredient" at bounding box center [911, 642] width 86 height 18
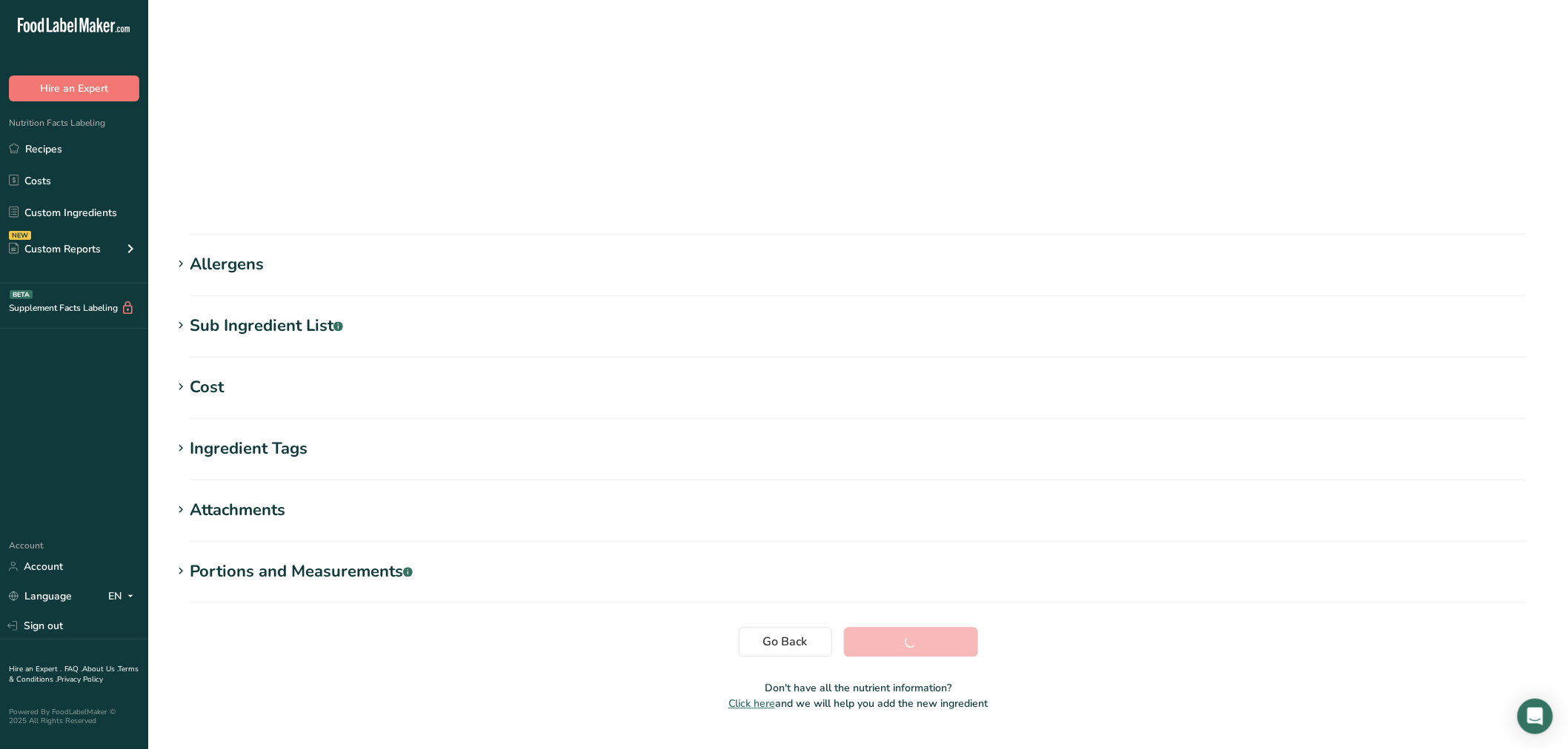
scroll to position [33, 0]
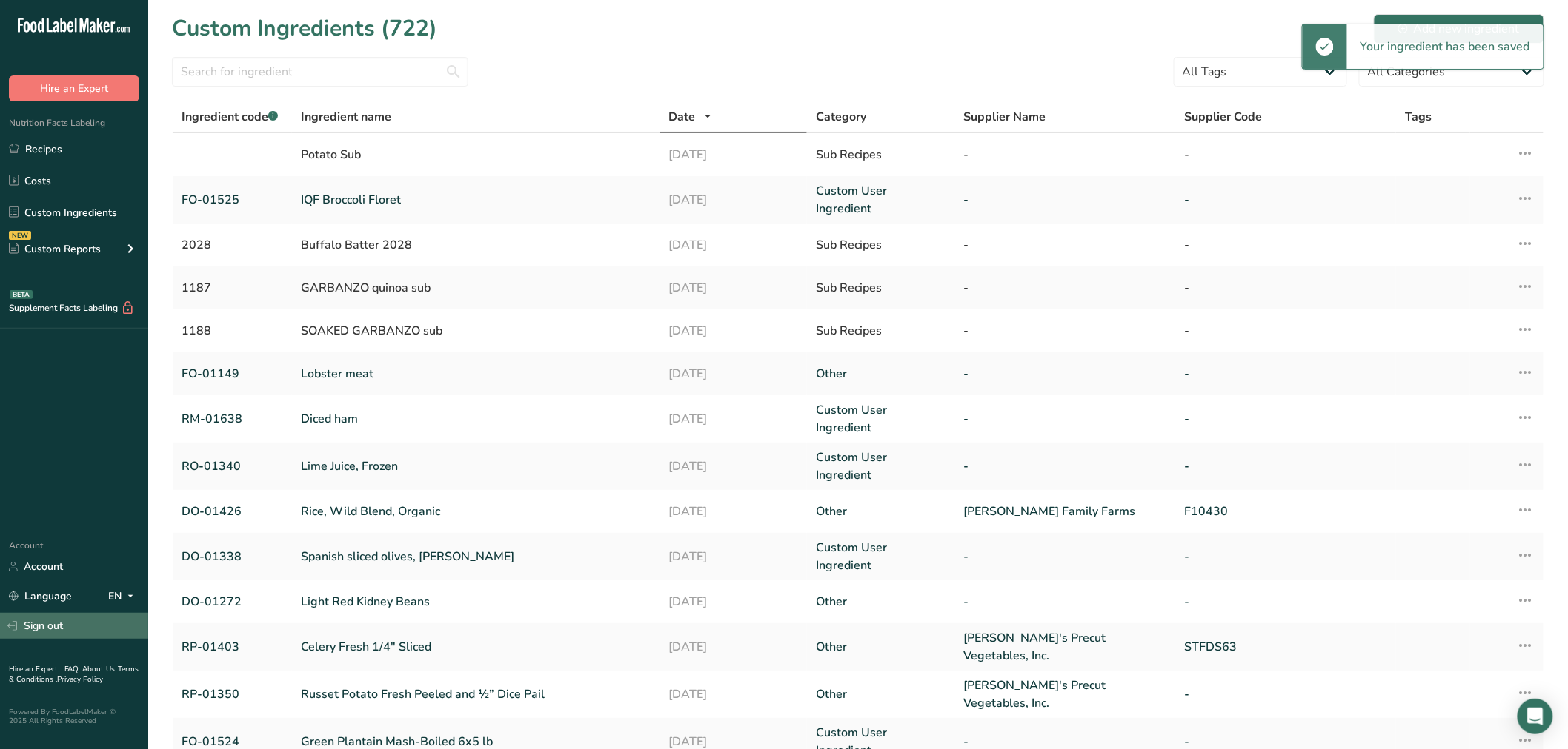
click at [109, 618] on link "Sign out" at bounding box center [74, 626] width 148 height 26
